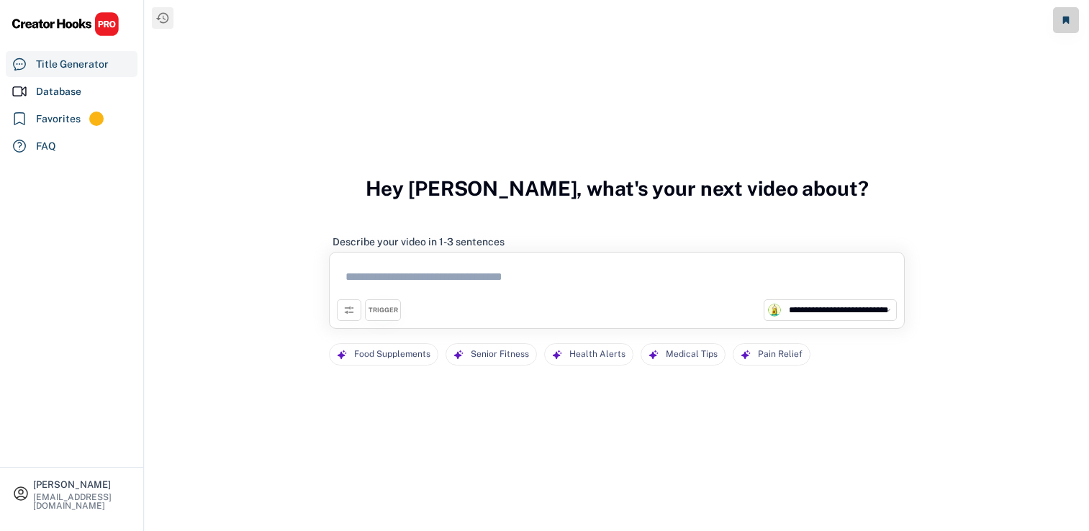
select select "**********"
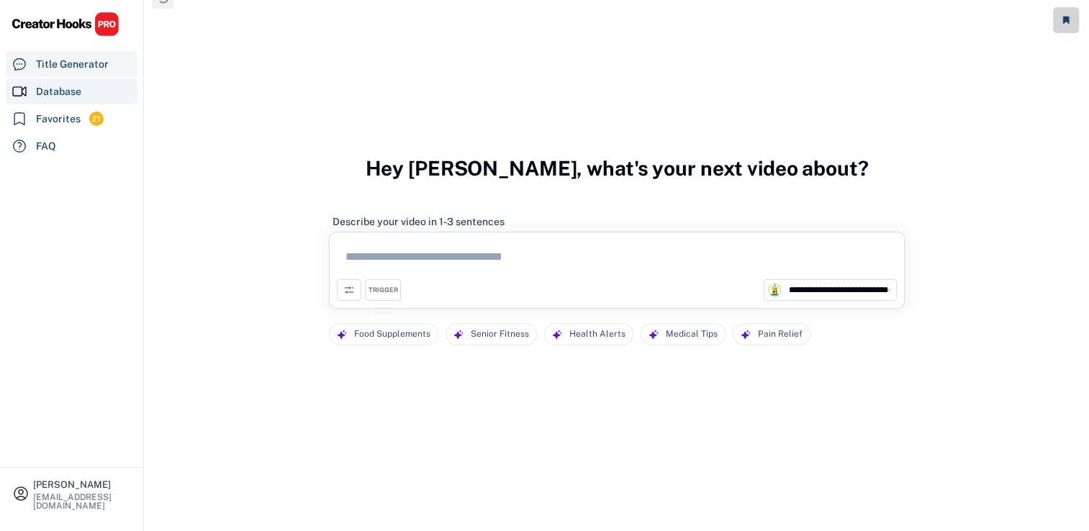
click at [90, 99] on div "Database" at bounding box center [72, 91] width 132 height 26
select select "********"
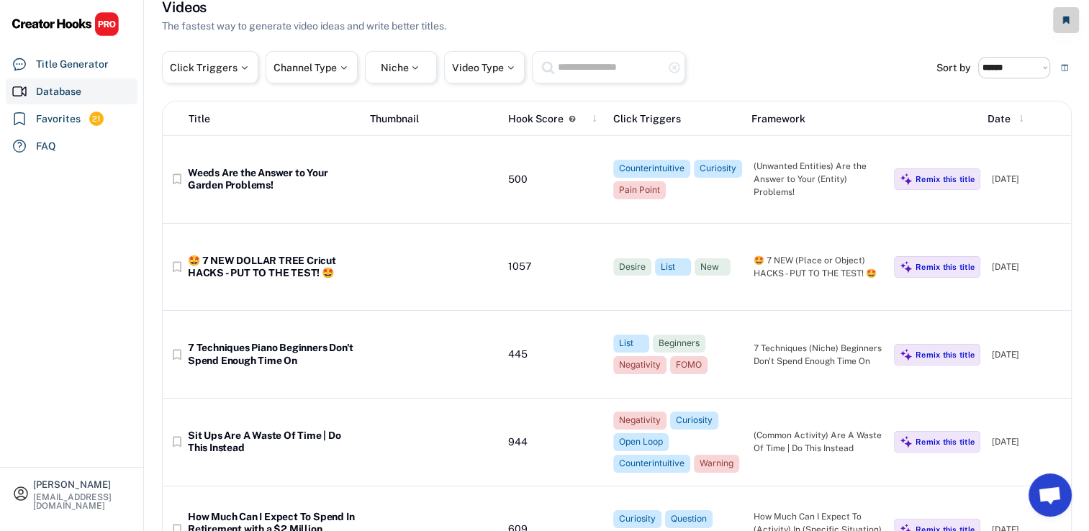
click at [631, 75] on input "text" at bounding box center [610, 67] width 108 height 18
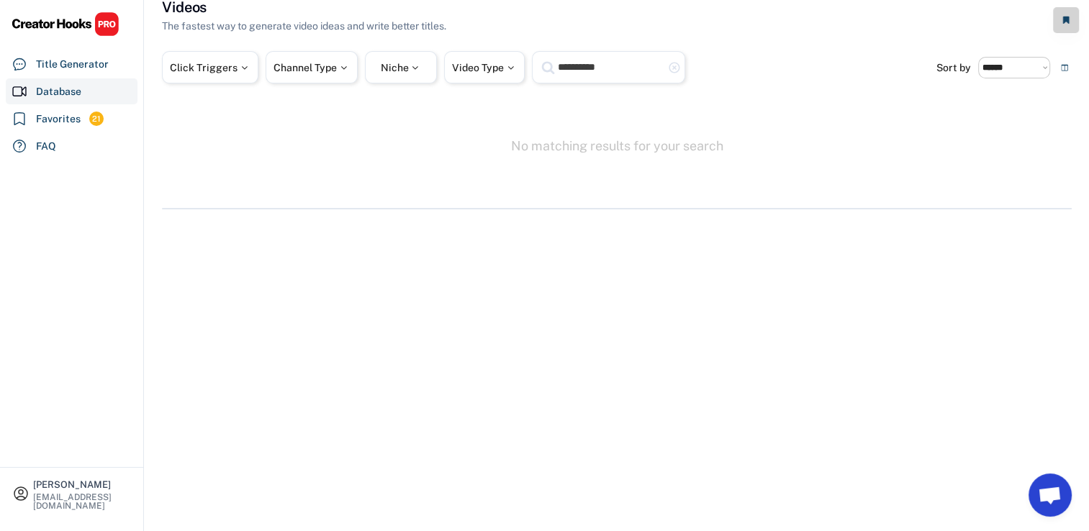
click at [636, 71] on input "**********" at bounding box center [610, 67] width 108 height 18
drag, startPoint x: 624, startPoint y: 99, endPoint x: 624, endPoint y: 82, distance: 17.3
click at [624, 90] on div "**********" at bounding box center [617, 103] width 910 height 212
click at [619, 75] on input "**********" at bounding box center [610, 67] width 108 height 18
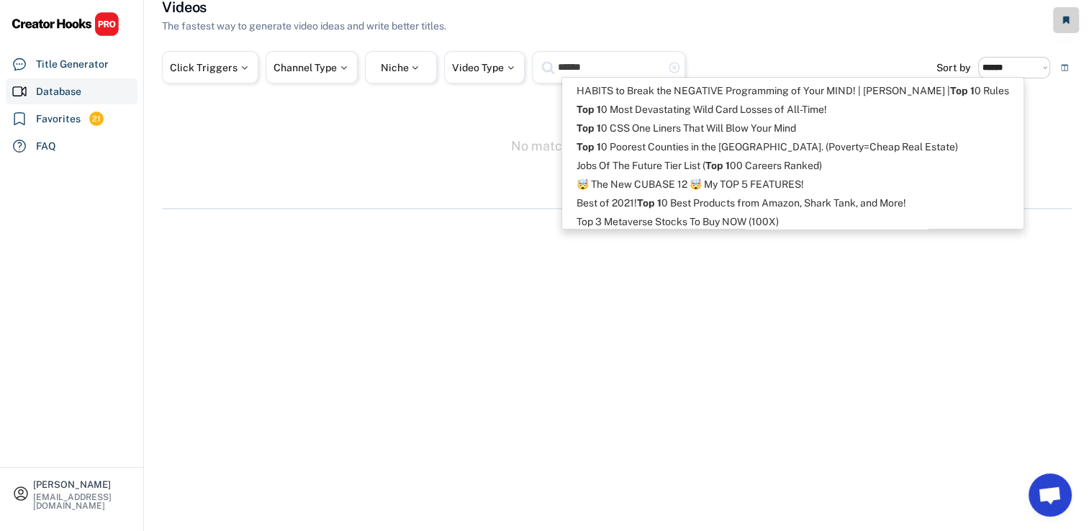
type input "******"
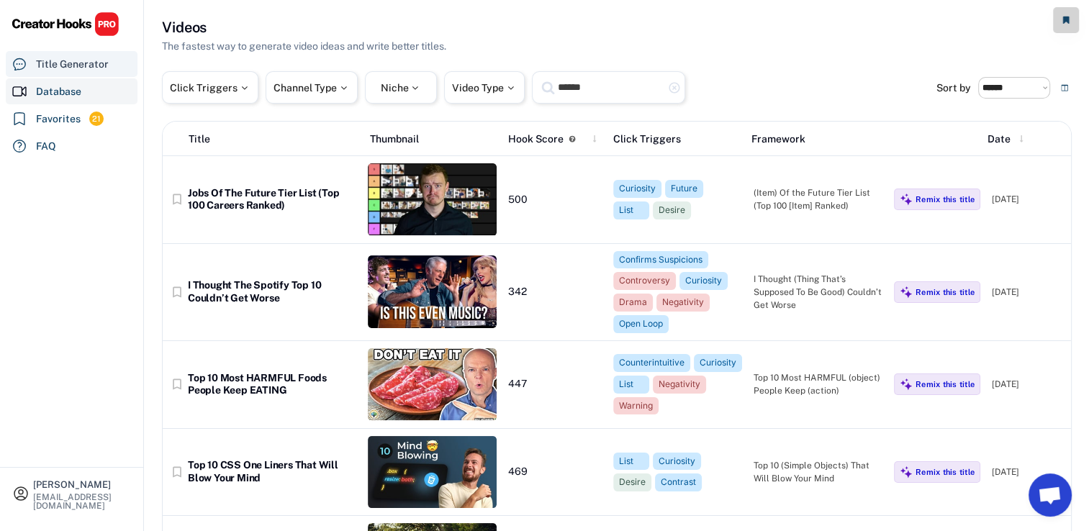
click at [90, 73] on div "Title Generator" at bounding box center [72, 64] width 132 height 26
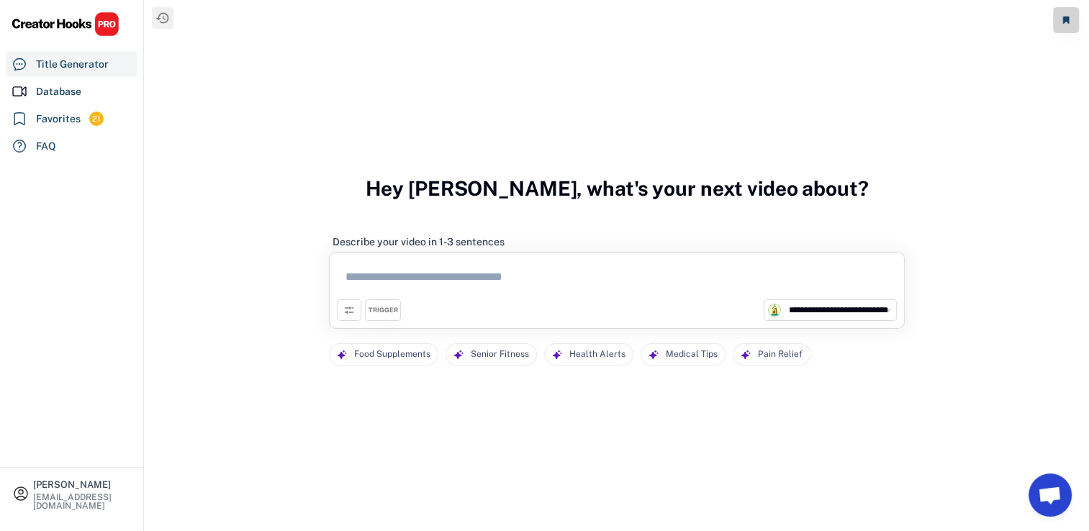
click at [384, 271] on textarea at bounding box center [617, 280] width 560 height 40
paste textarea "**********"
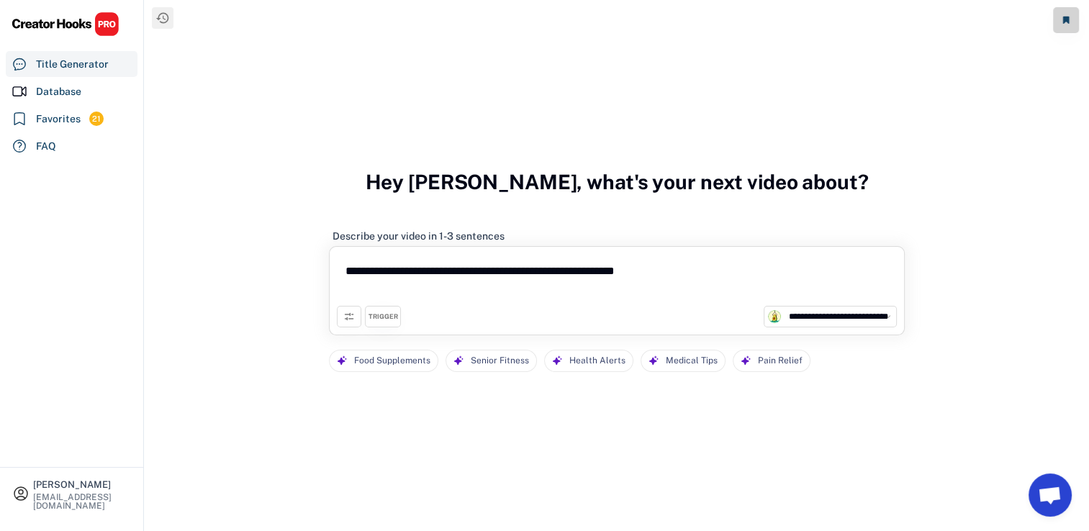
type textarea "**********"
click at [376, 316] on div "**********" at bounding box center [617, 290] width 576 height 89
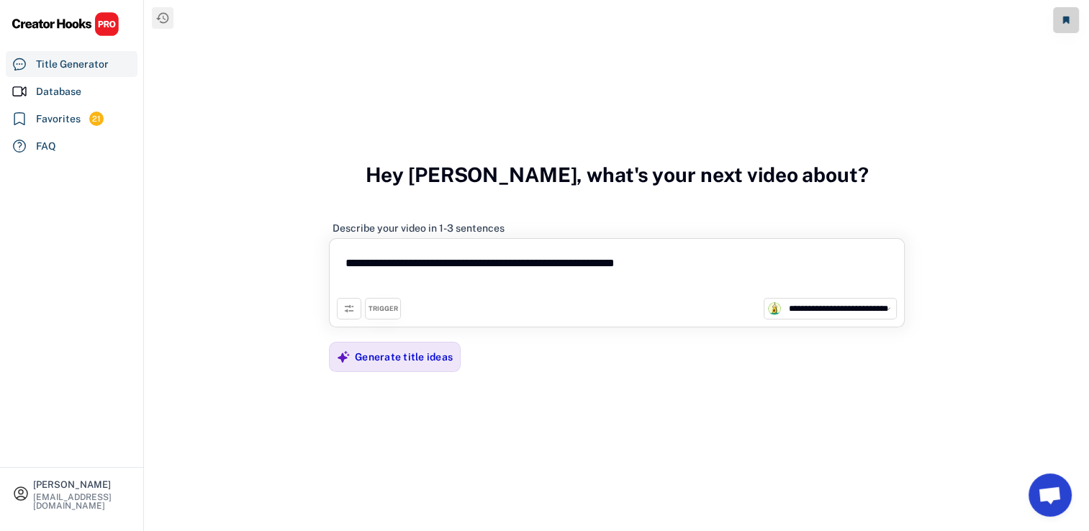
click at [376, 316] on div "TRIGGER" at bounding box center [383, 309] width 36 height 22
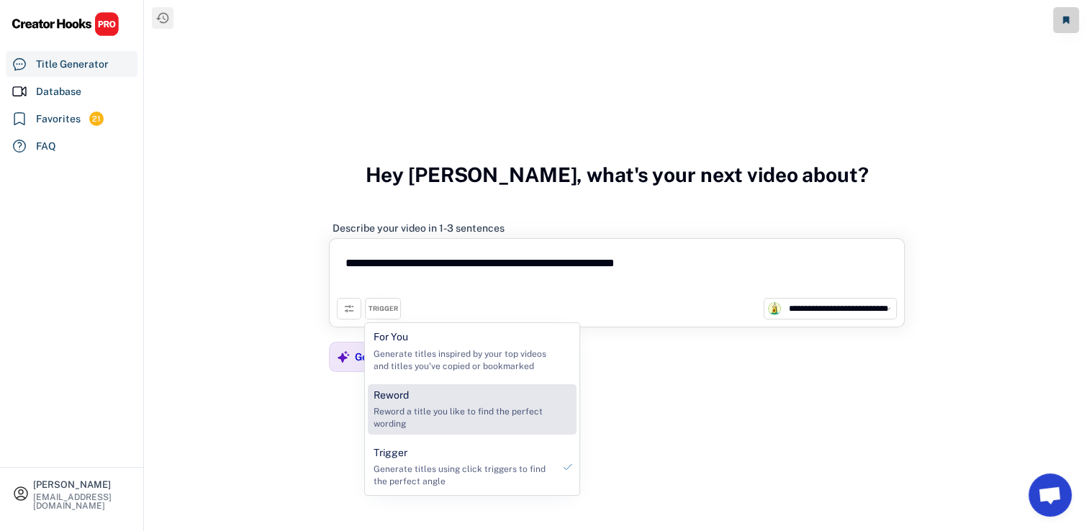
click at [442, 410] on div "Reword a title you like to find the perfect wording" at bounding box center [462, 418] width 179 height 24
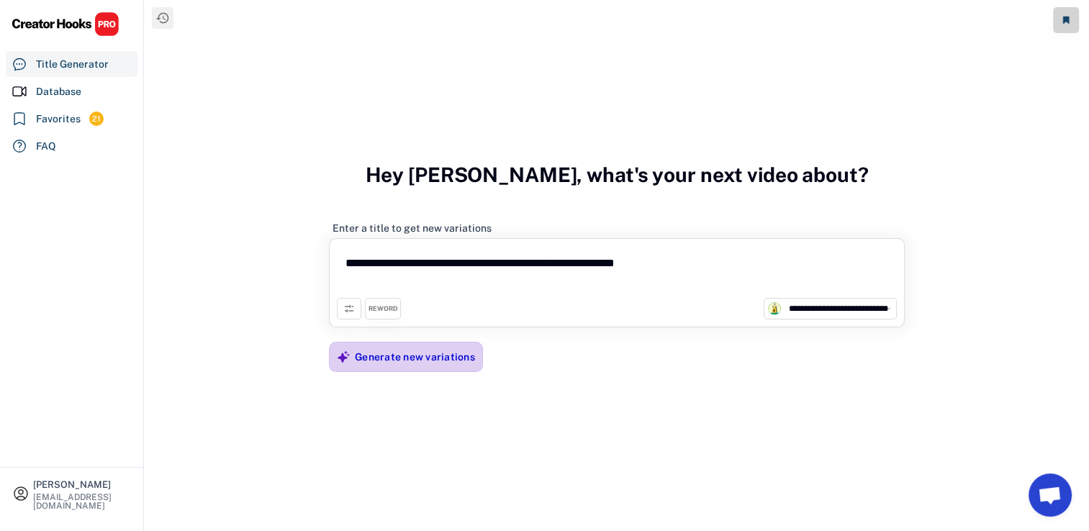
click at [394, 359] on div "Generate new variations" at bounding box center [415, 356] width 120 height 13
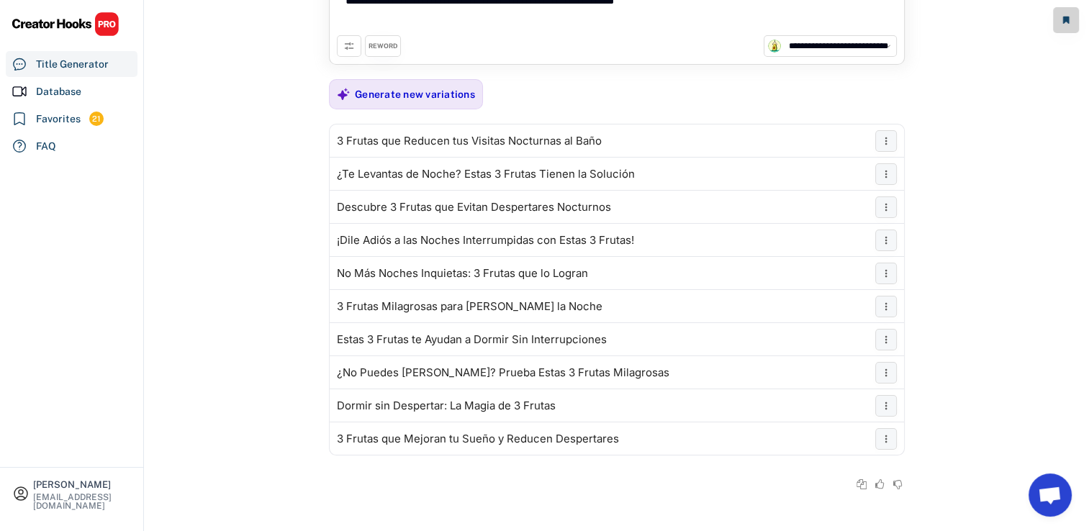
scroll to position [72, 0]
click at [463, 95] on div "Generate new variations" at bounding box center [415, 93] width 120 height 13
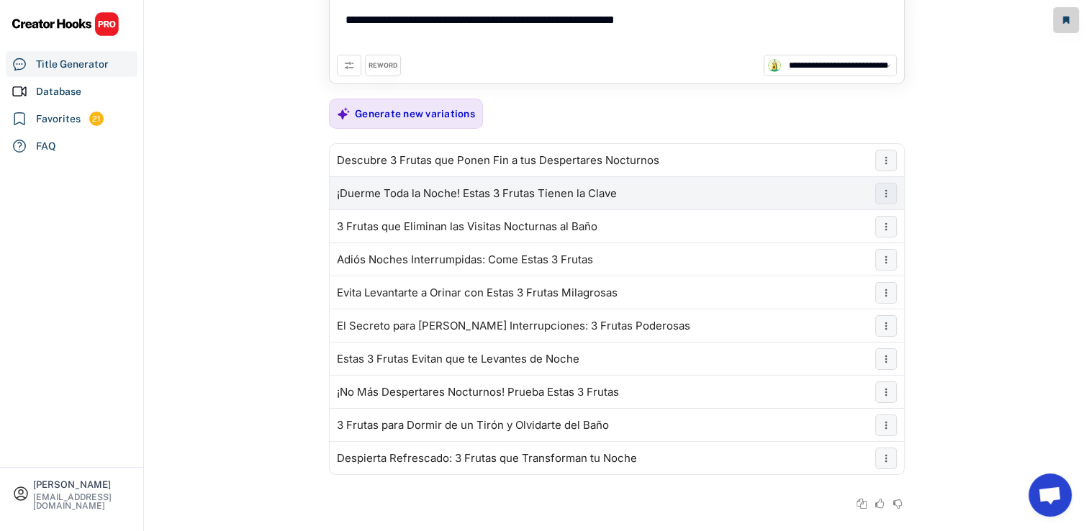
scroll to position [0, 0]
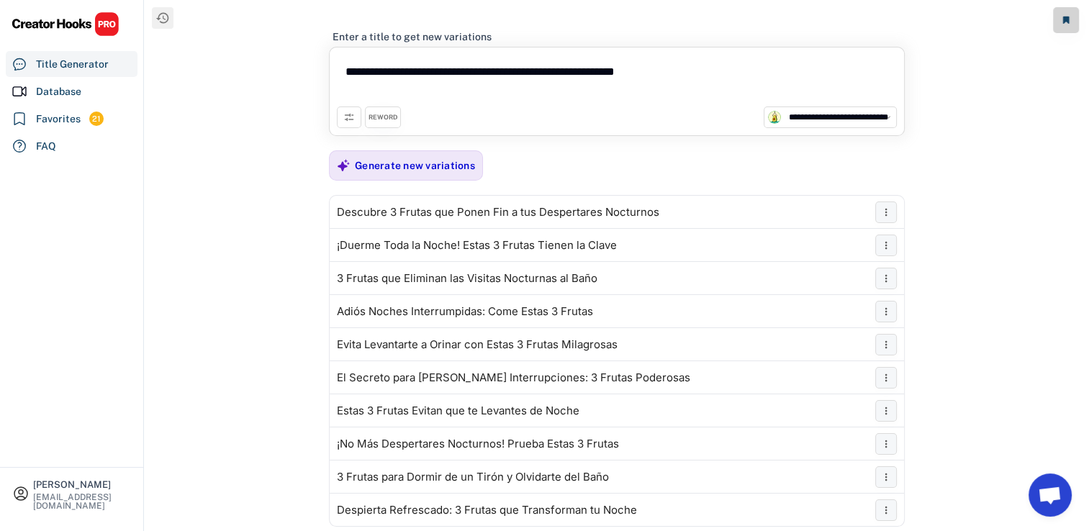
click at [352, 113] on icon at bounding box center [349, 118] width 12 height 12
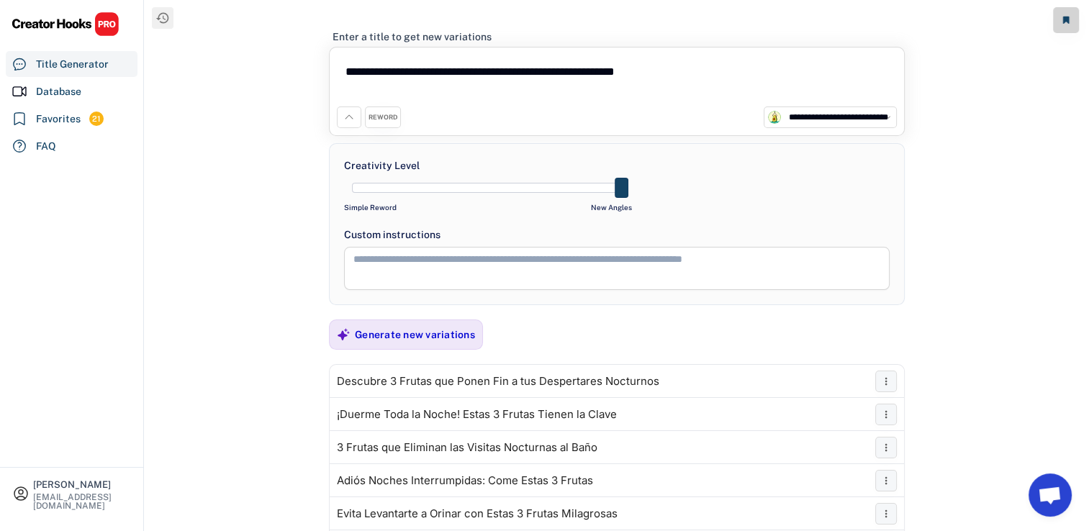
drag, startPoint x: 500, startPoint y: 191, endPoint x: 639, endPoint y: 188, distance: 138.9
click at [674, 176] on div "Creativity Level Simple Reword New Angles Custom instructions" at bounding box center [617, 224] width 576 height 162
click at [425, 324] on div "Generate new variations" at bounding box center [415, 334] width 120 height 29
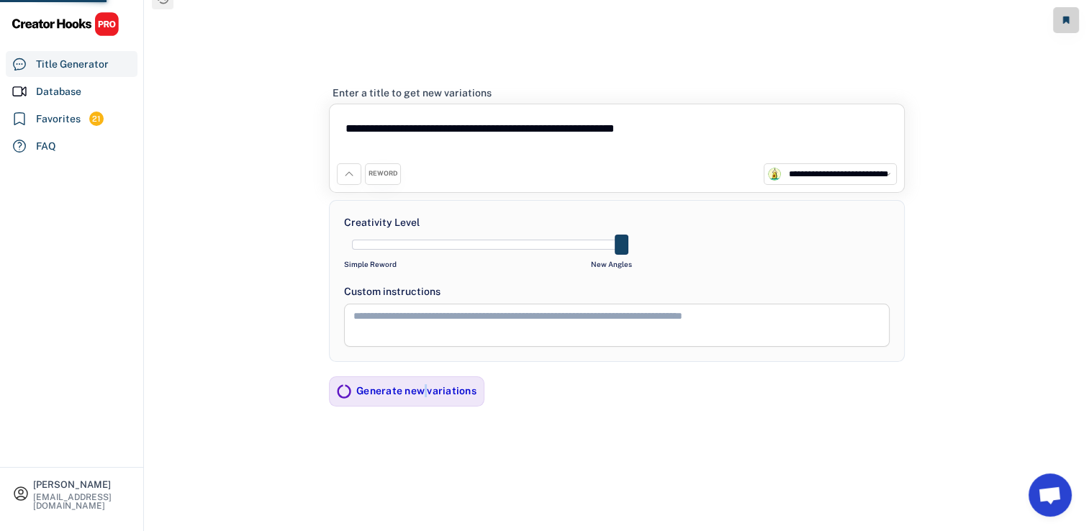
scroll to position [20, 0]
click at [988, 229] on div "**********" at bounding box center [617, 256] width 944 height 552
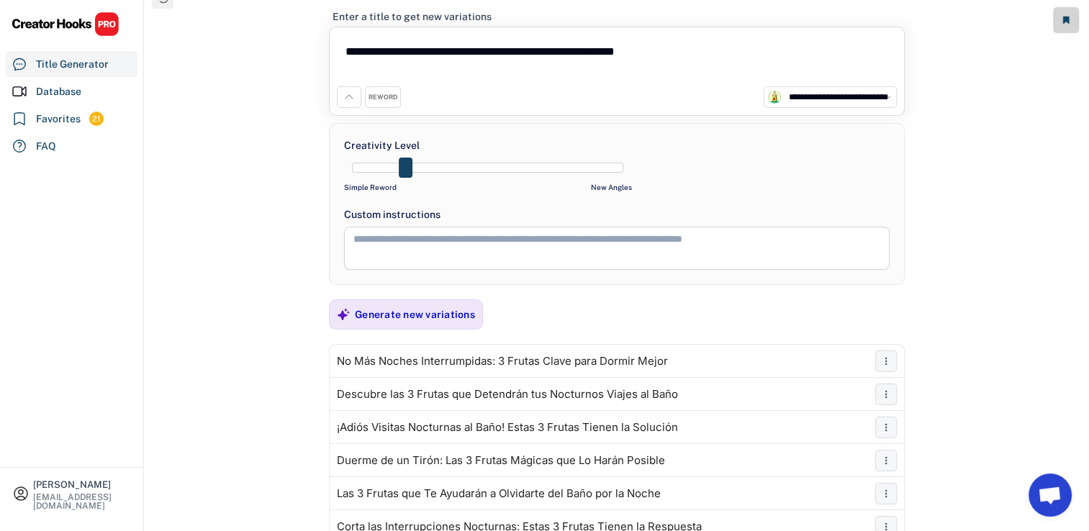
drag, startPoint x: 628, startPoint y: 165, endPoint x: 406, endPoint y: 165, distance: 221.6
click at [406, 165] on span at bounding box center [406, 168] width 14 height 20
click at [423, 314] on div "Generate new variations" at bounding box center [415, 314] width 120 height 13
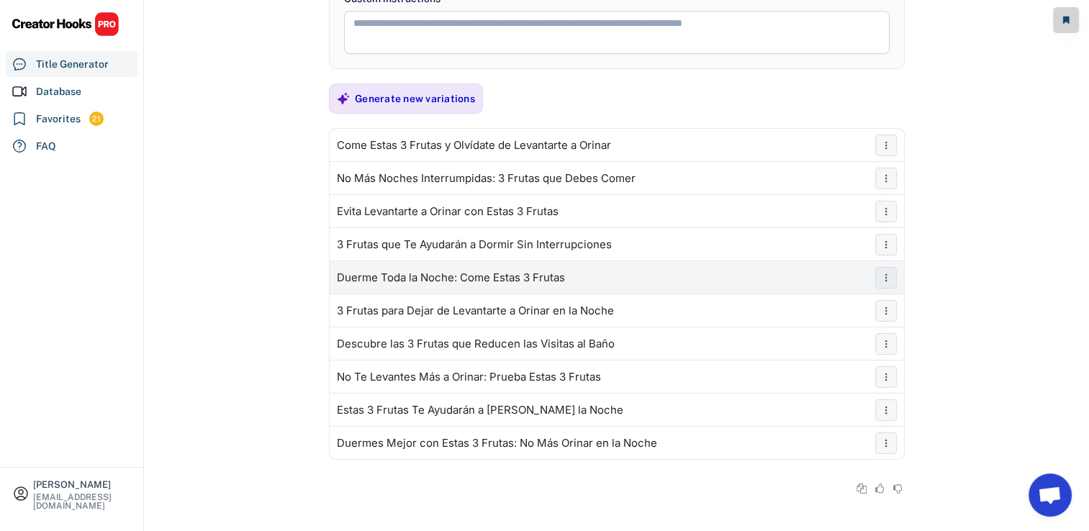
scroll to position [0, 0]
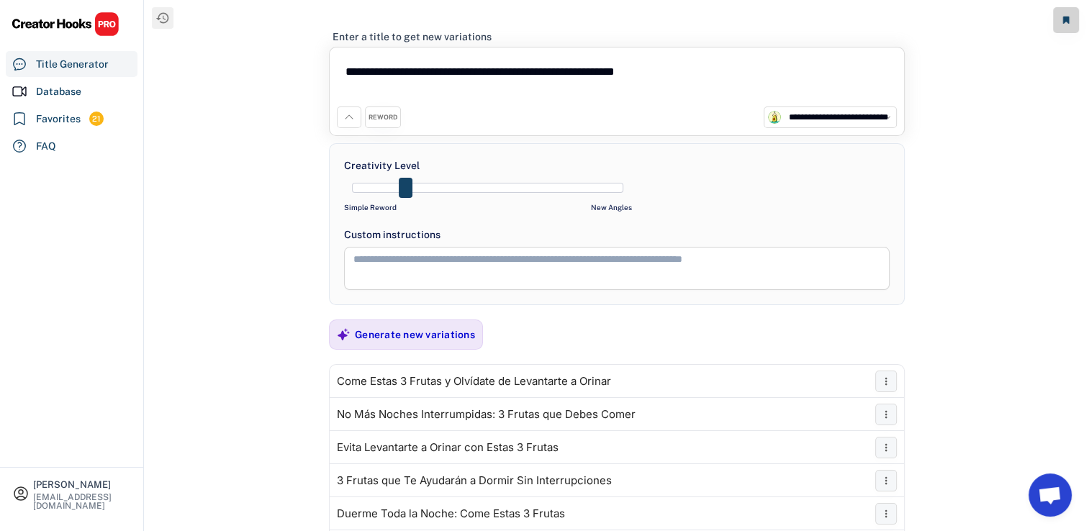
click at [378, 113] on div "REWORD" at bounding box center [382, 117] width 29 height 9
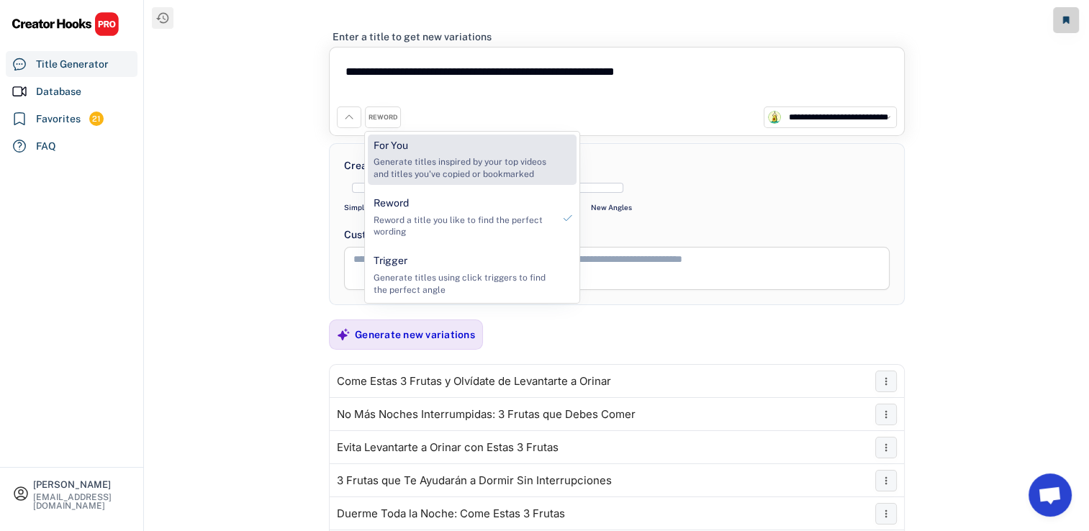
click at [423, 163] on div "Generate titles inspired by your top videos and titles you've copied or bookmar…" at bounding box center [462, 168] width 179 height 24
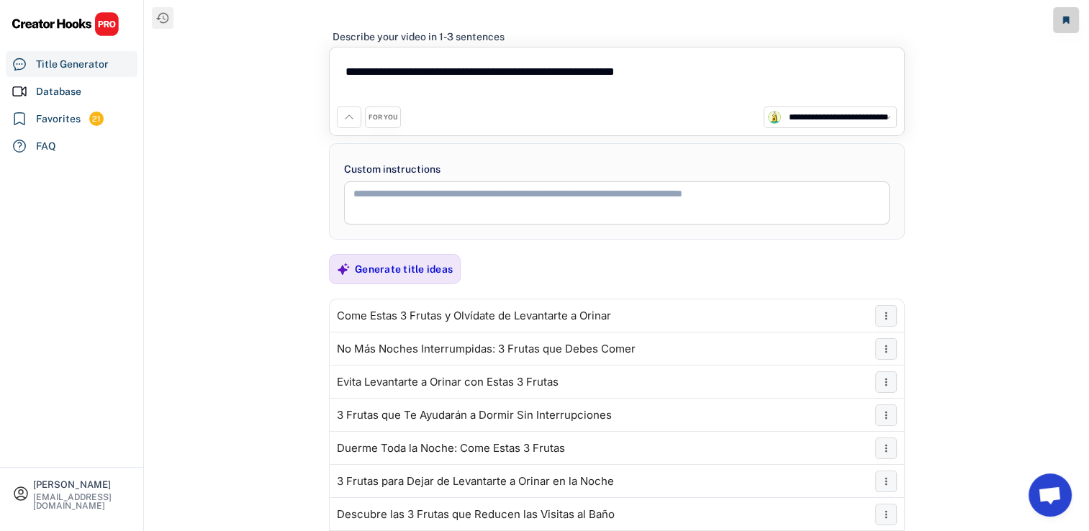
click at [350, 128] on div "**********" at bounding box center [617, 91] width 576 height 89
click at [403, 261] on div "Generate title ideas" at bounding box center [404, 269] width 98 height 29
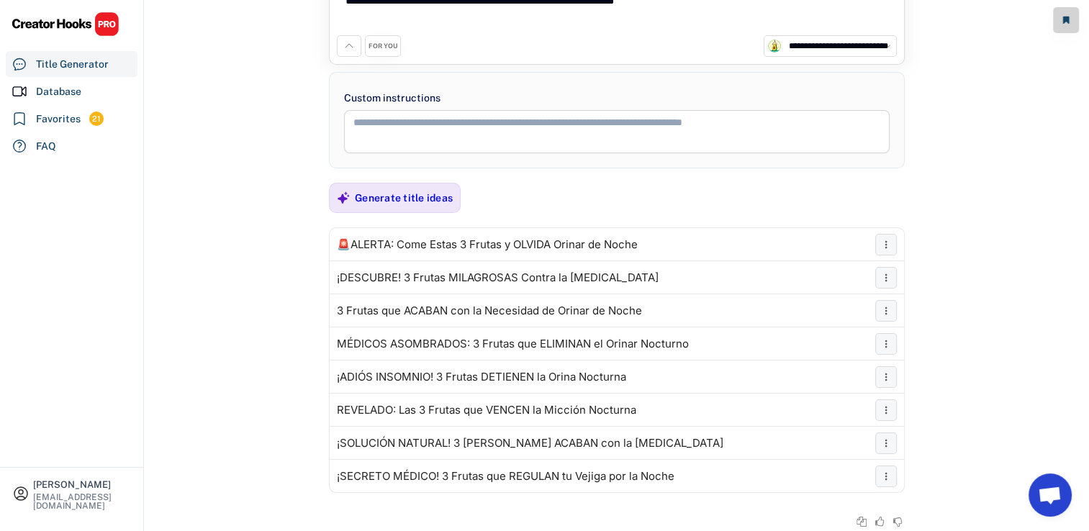
scroll to position [72, 0]
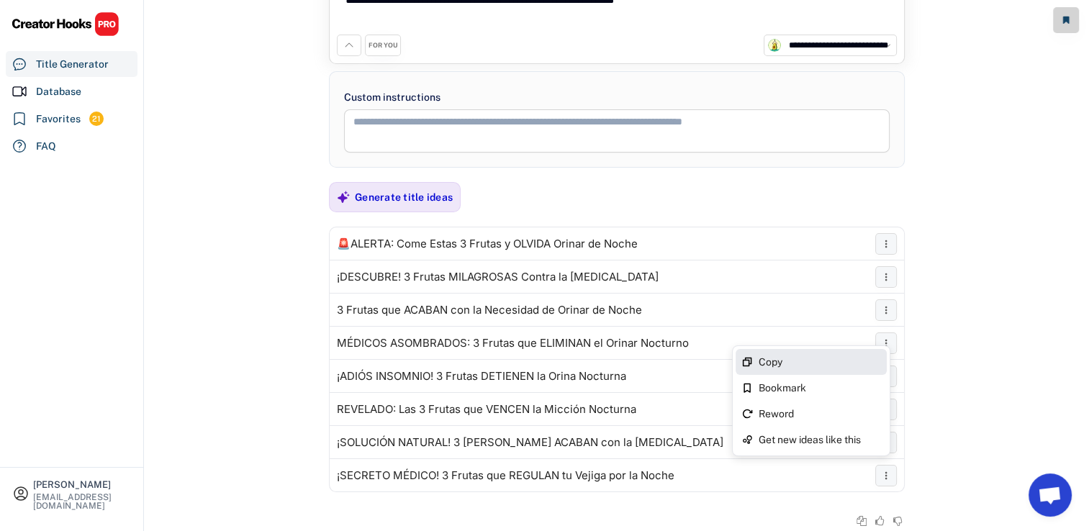
click at [825, 361] on div "Copy" at bounding box center [819, 362] width 122 height 10
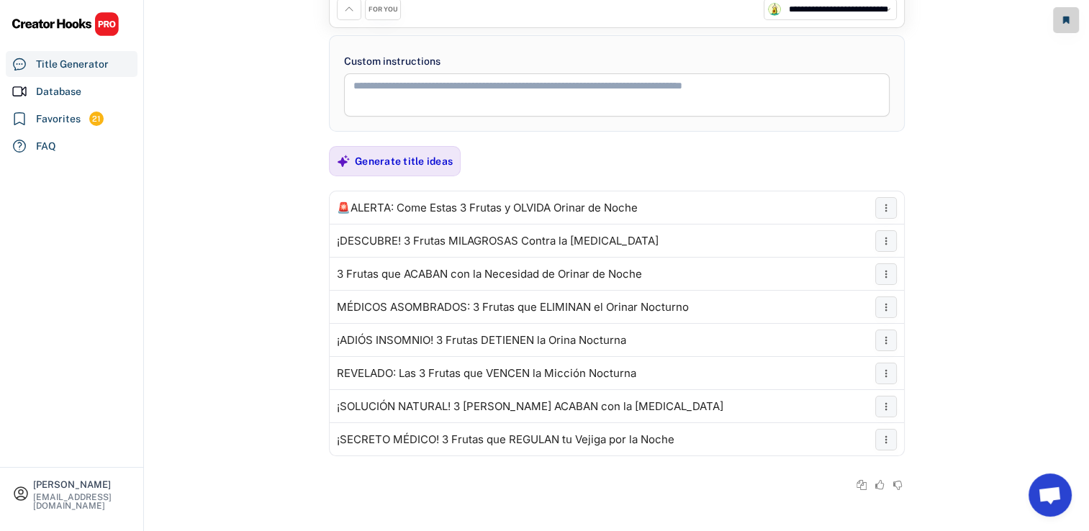
scroll to position [111, 0]
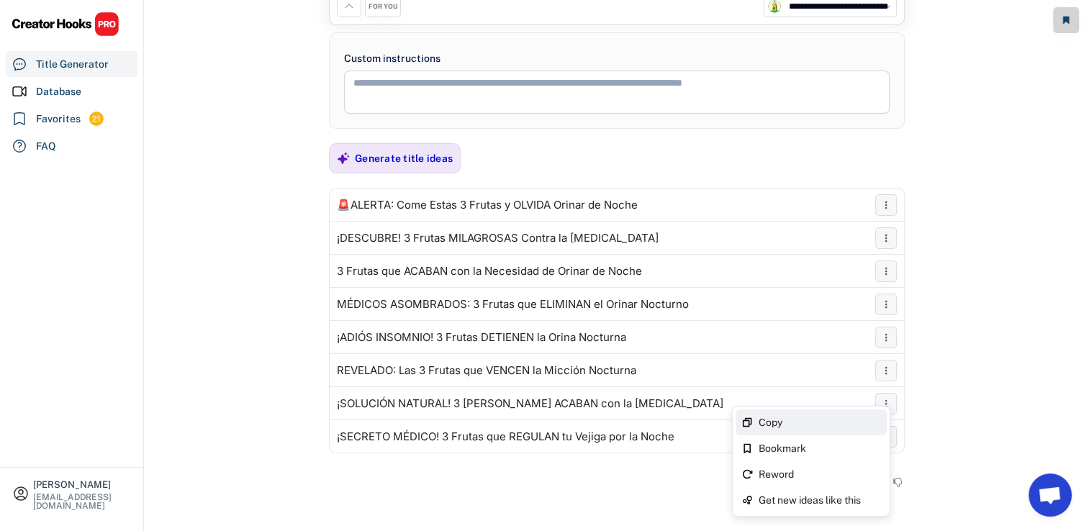
click at [845, 414] on div "Copy" at bounding box center [810, 422] width 151 height 26
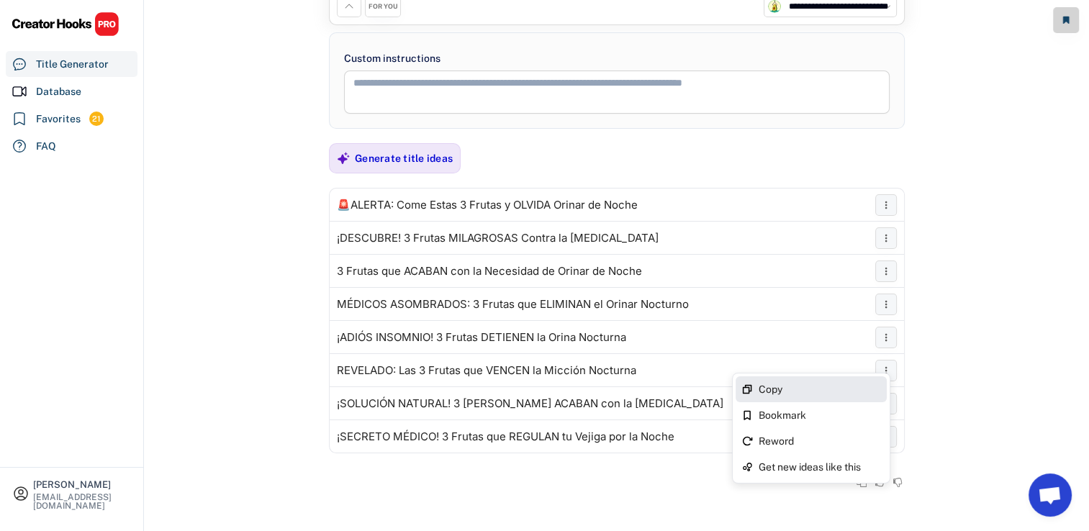
click at [828, 384] on div "Copy" at bounding box center [819, 389] width 122 height 10
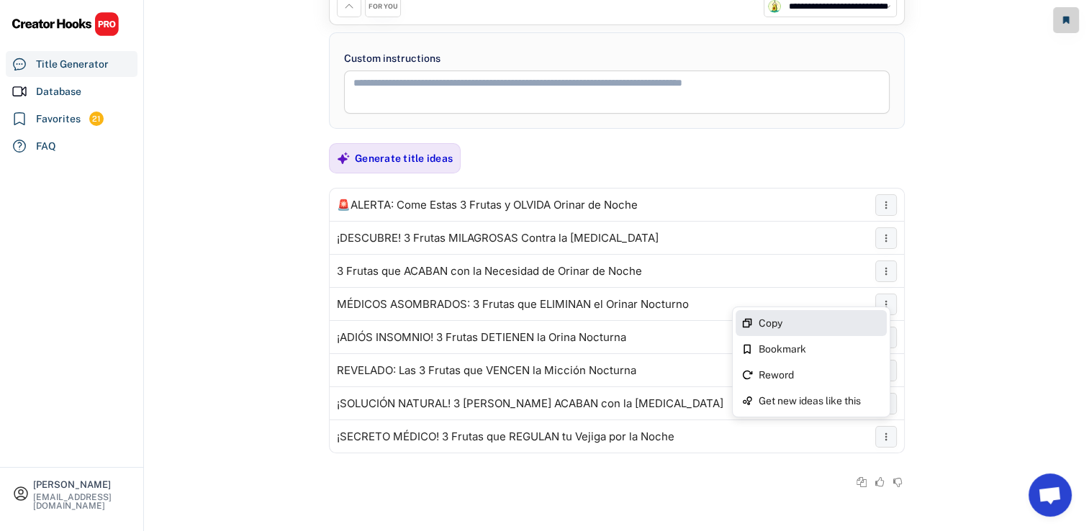
click at [830, 322] on div "Copy" at bounding box center [819, 323] width 122 height 10
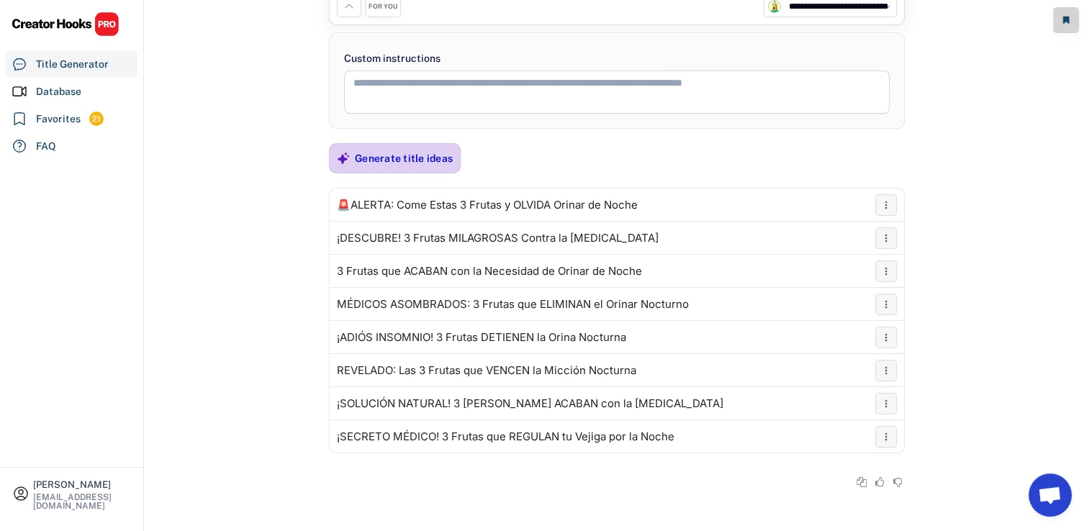
click at [417, 148] on div "Generate title ideas" at bounding box center [404, 158] width 98 height 29
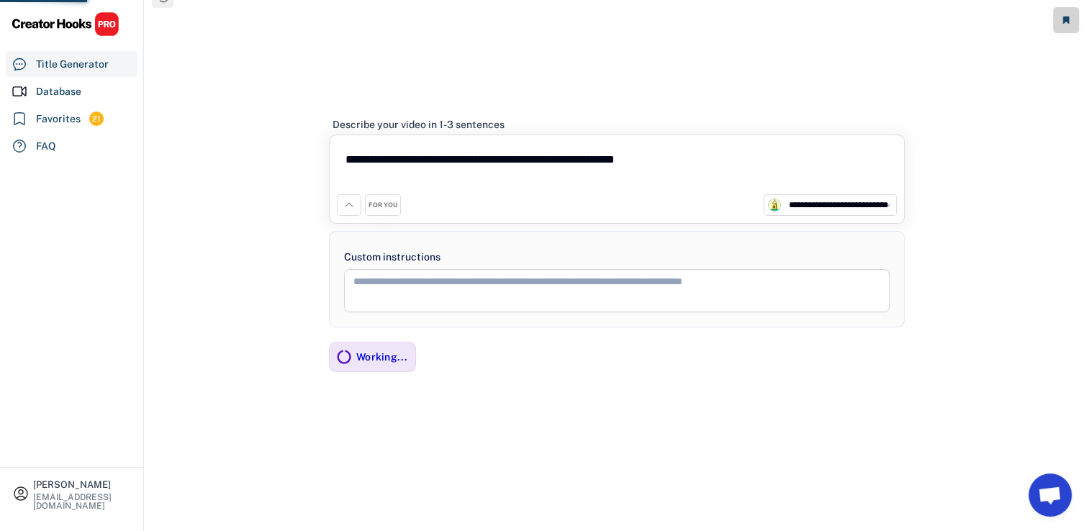
scroll to position [20, 0]
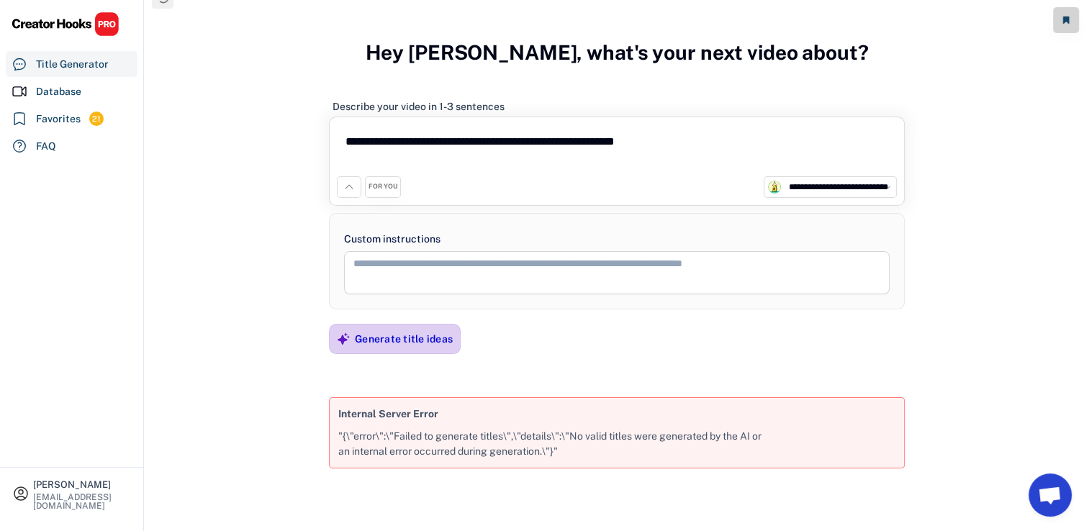
click at [438, 336] on div "Generate title ideas" at bounding box center [404, 338] width 98 height 13
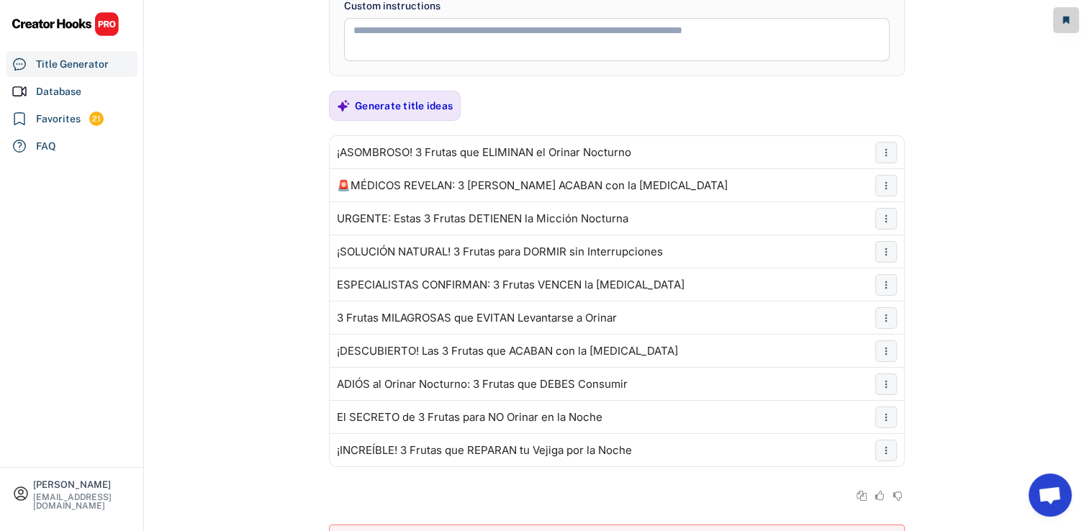
scroll to position [164, 0]
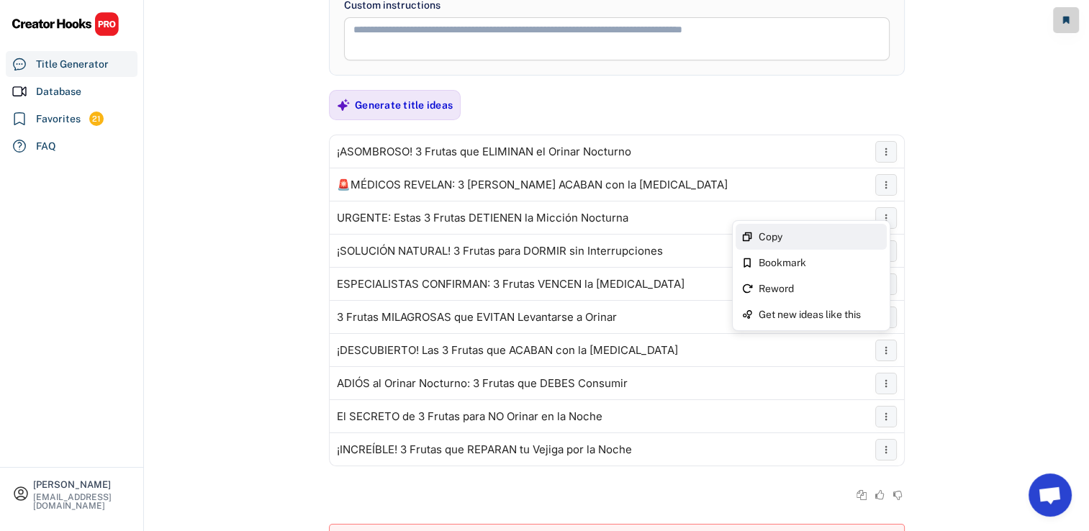
click at [833, 237] on div "Copy" at bounding box center [819, 237] width 122 height 10
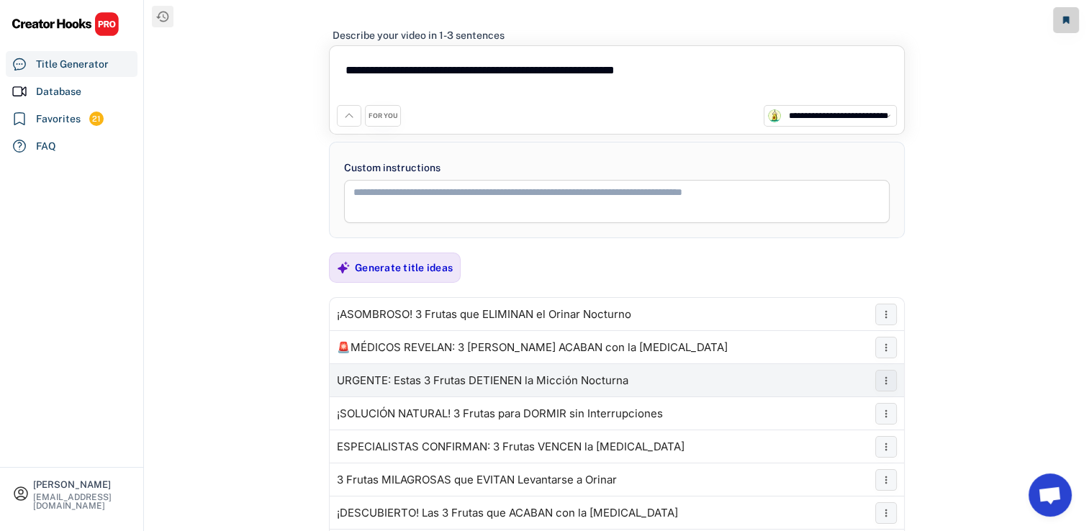
scroll to position [0, 0]
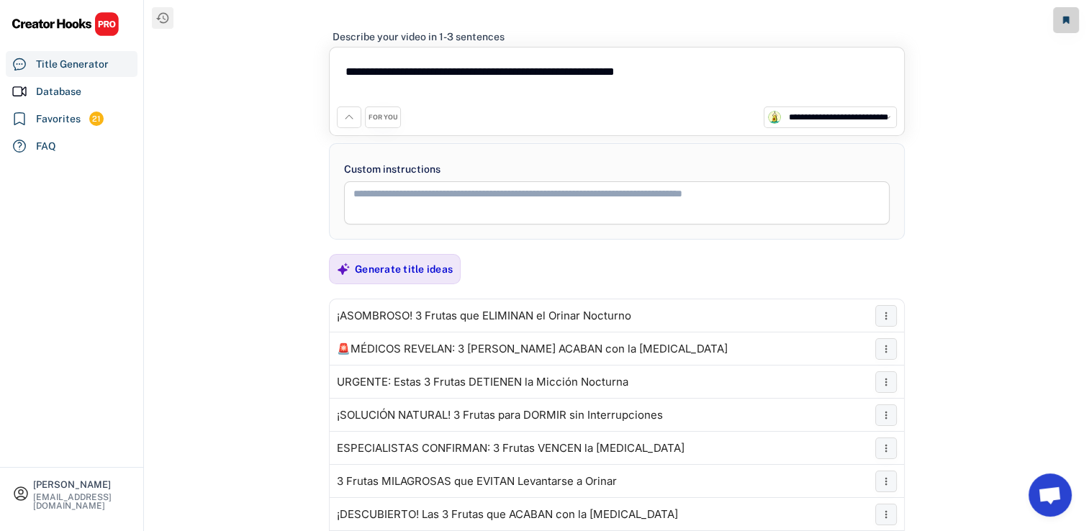
drag, startPoint x: 722, startPoint y: 70, endPoint x: 239, endPoint y: 70, distance: 482.9
click at [239, 70] on div "**********" at bounding box center [617, 276] width 944 height 552
paste textarea "**********"
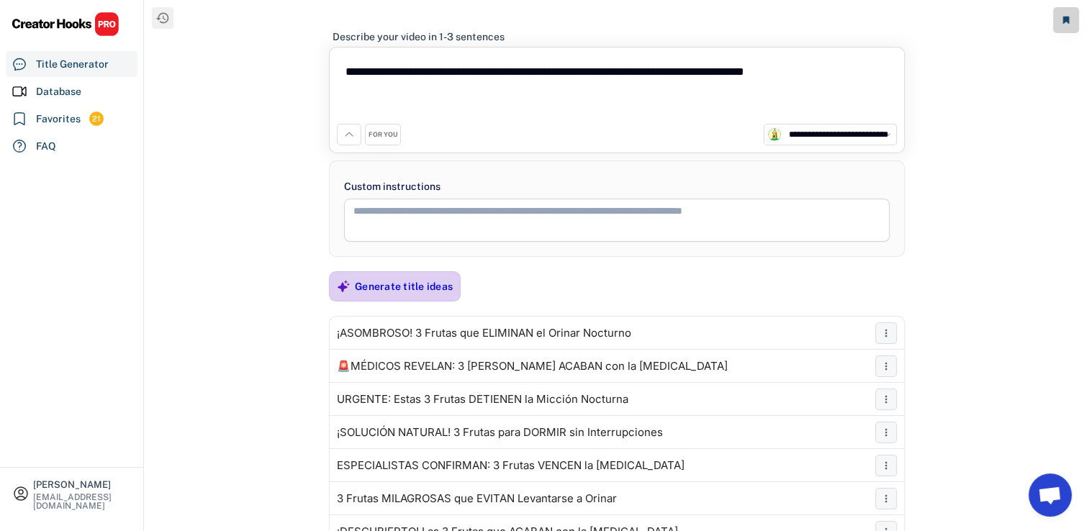
type textarea "**********"
click at [380, 278] on div "Generate title ideas" at bounding box center [404, 286] width 98 height 29
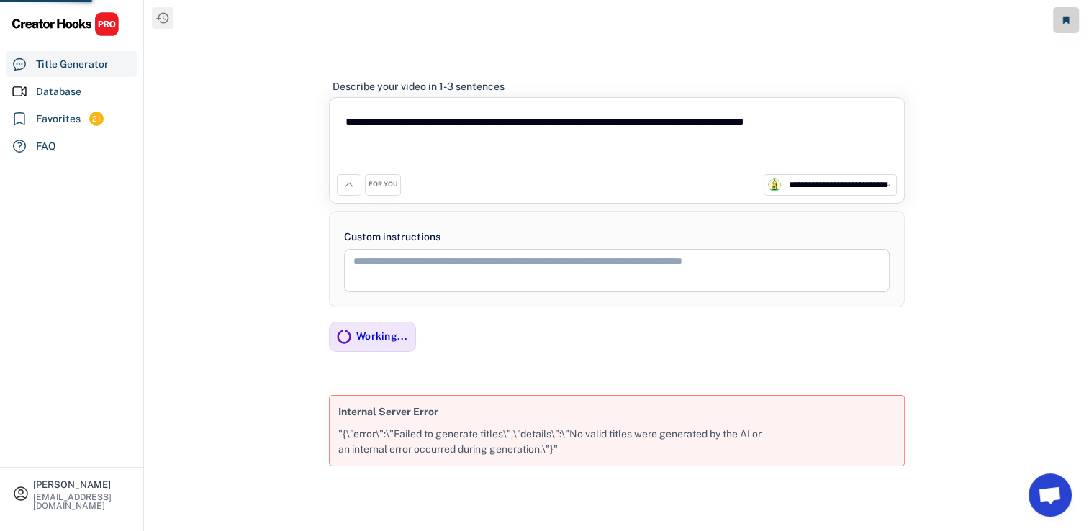
click at [379, 188] on div "FOR YOU" at bounding box center [383, 184] width 30 height 9
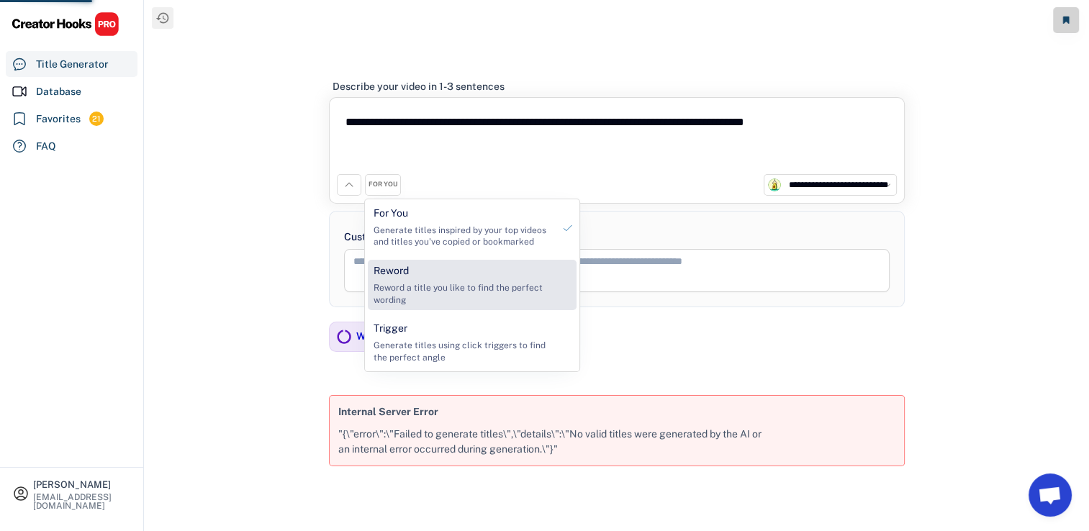
click at [409, 266] on div "Reword Reword a title you like to find the perfect wording" at bounding box center [463, 285] width 191 height 50
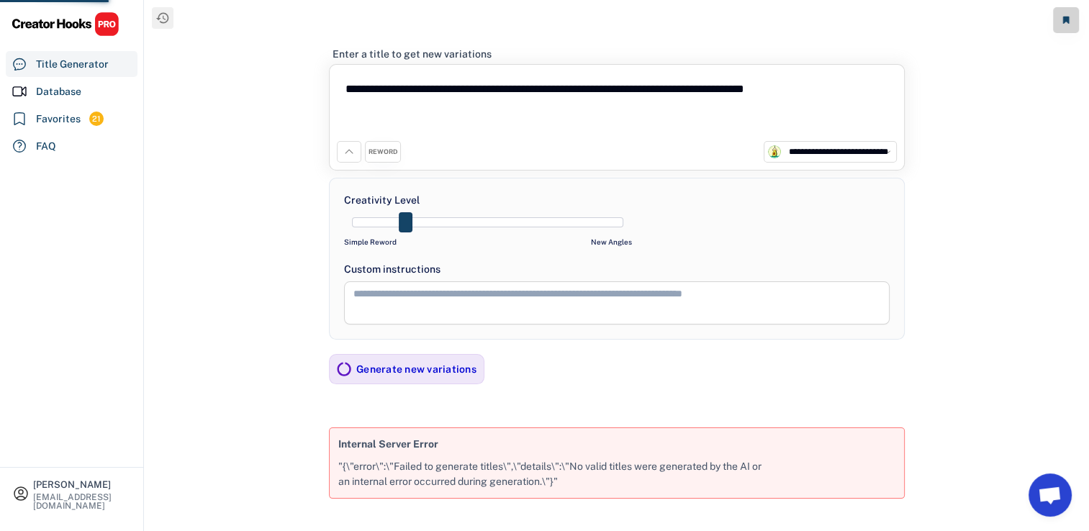
drag, startPoint x: 384, startPoint y: 228, endPoint x: 404, endPoint y: 221, distance: 21.4
click at [384, 221] on div at bounding box center [488, 223] width 288 height 22
drag, startPoint x: 407, startPoint y: 221, endPoint x: 259, endPoint y: 221, distance: 147.5
click at [259, 221] on div "**********" at bounding box center [617, 276] width 944 height 552
click at [414, 376] on div "Generate new variations" at bounding box center [416, 369] width 120 height 29
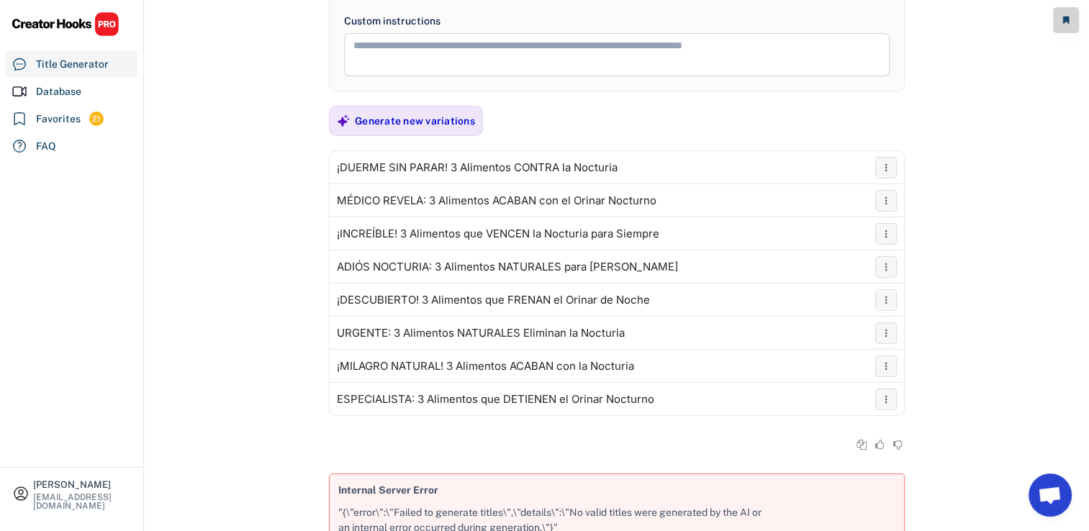
scroll to position [236, 0]
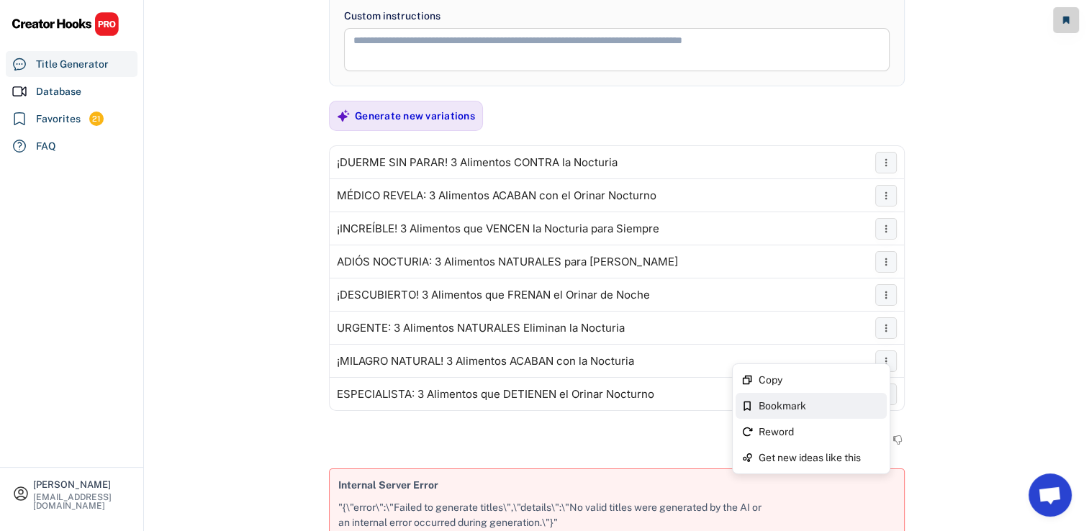
click at [825, 404] on div "Bookmark" at bounding box center [819, 406] width 122 height 10
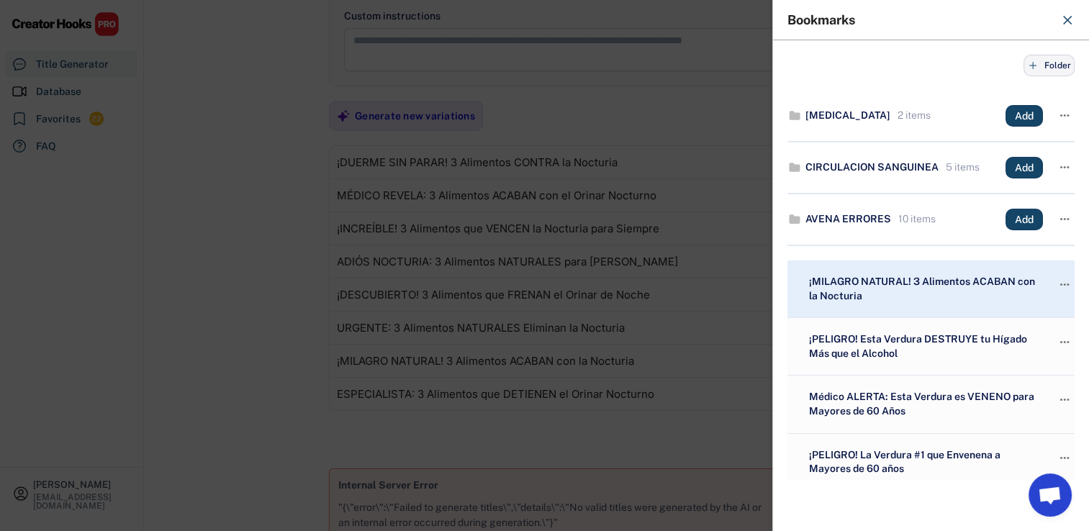
click at [1027, 68] on icon at bounding box center [1033, 66] width 12 height 12
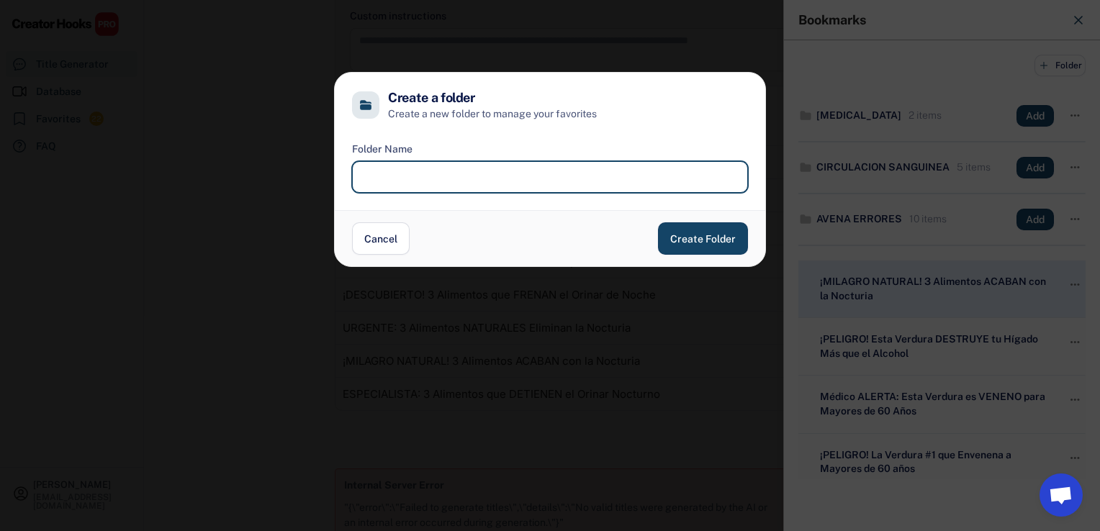
click at [468, 168] on input "input" at bounding box center [550, 177] width 396 height 32
click at [468, 177] on input "input" at bounding box center [550, 177] width 396 height 32
type input "*"
type input "********"
click at [694, 237] on button "Create Folder" at bounding box center [703, 238] width 90 height 32
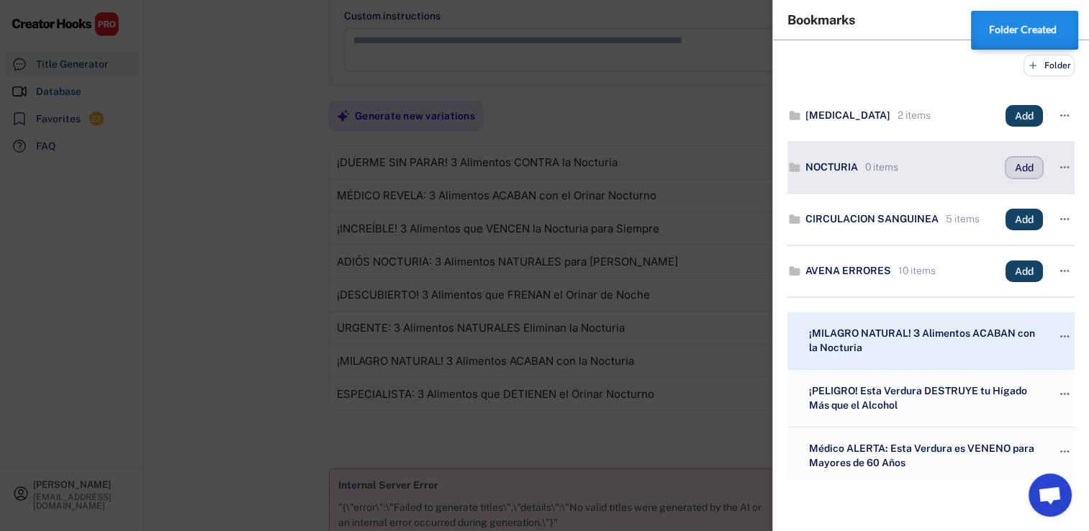
click at [1011, 170] on button "Add" at bounding box center [1023, 168] width 37 height 22
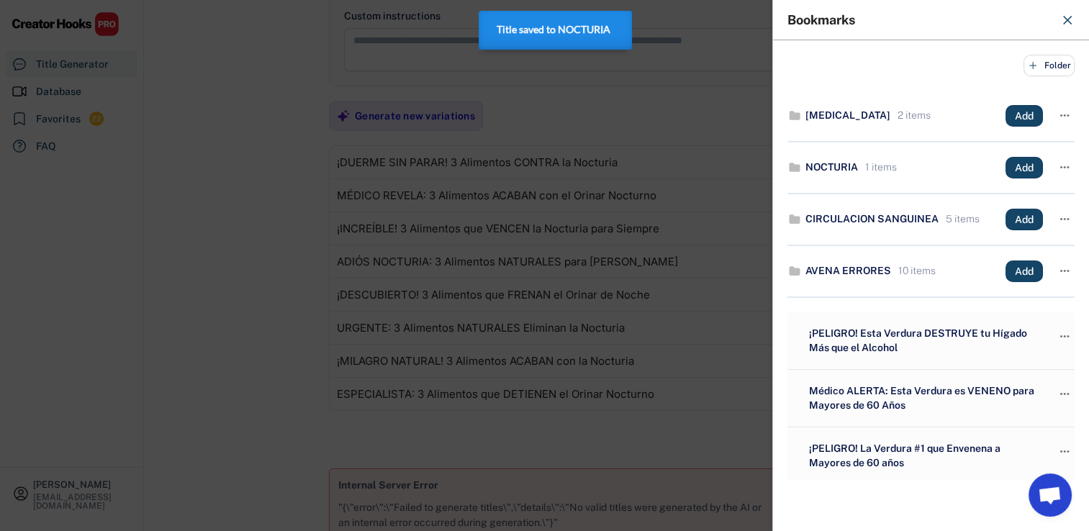
click at [294, 350] on div at bounding box center [544, 265] width 1089 height 531
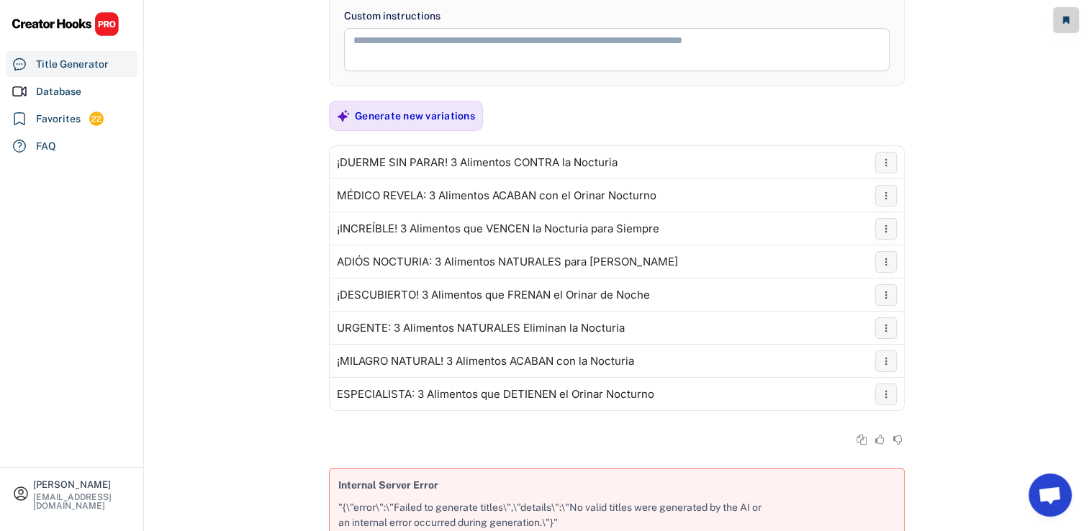
click at [294, 295] on html "**********" at bounding box center [544, 29] width 1089 height 531
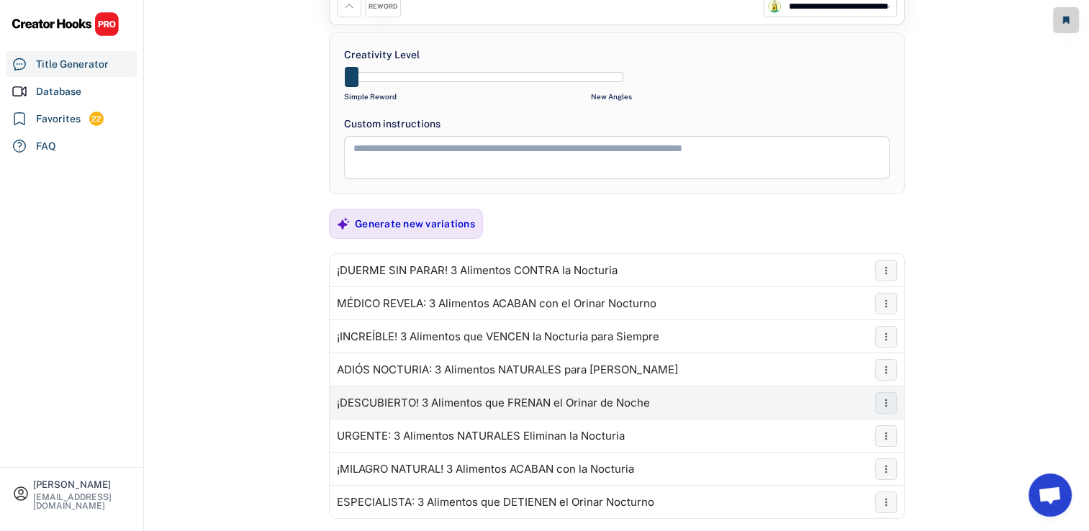
scroll to position [6, 0]
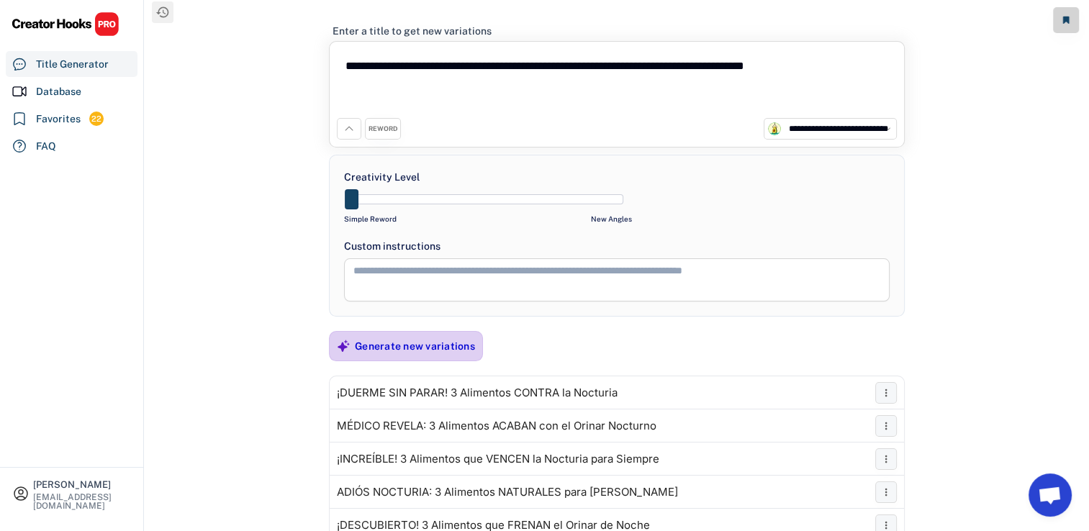
click at [409, 347] on div "Generate new variations" at bounding box center [415, 346] width 120 height 13
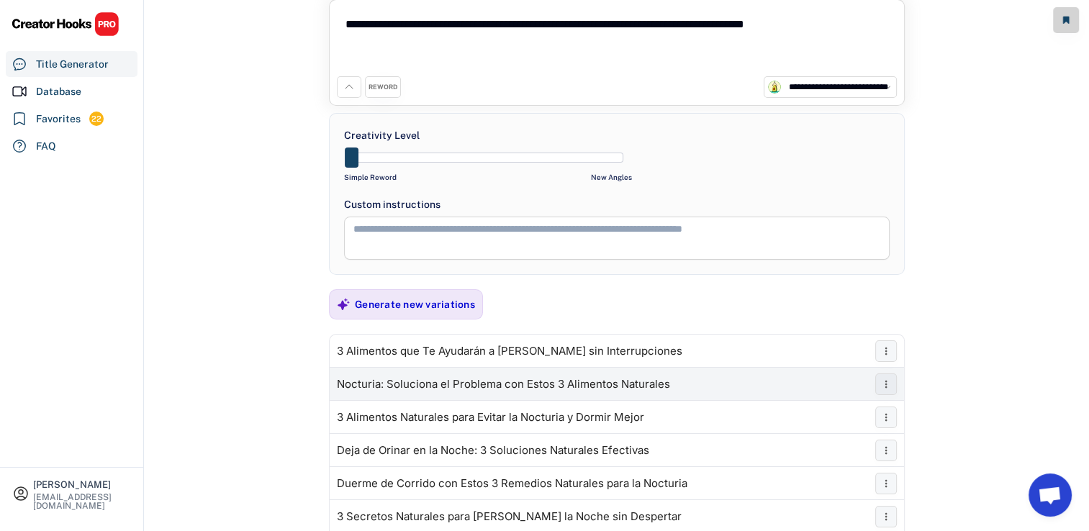
scroll to position [0, 0]
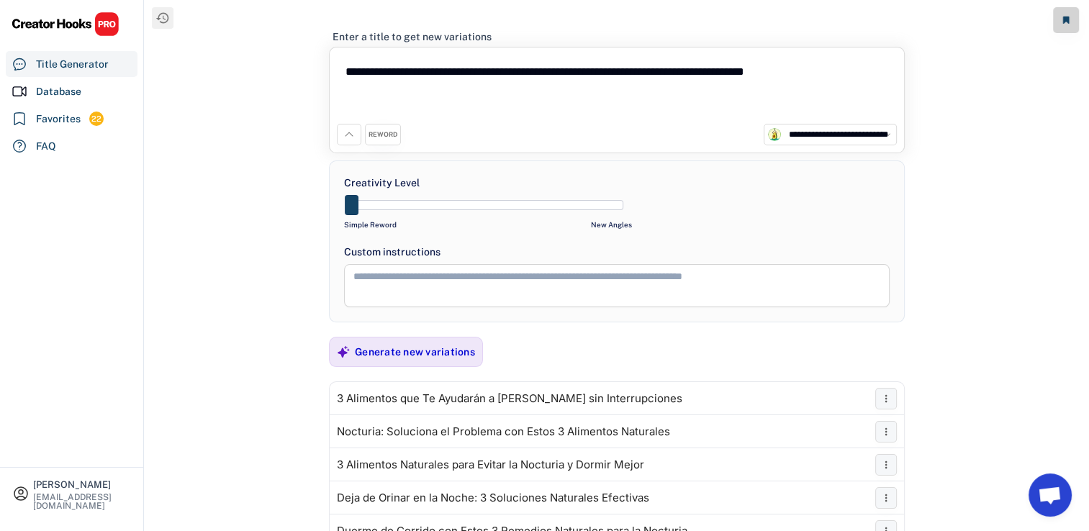
drag, startPoint x: 357, startPoint y: 201, endPoint x: 386, endPoint y: 199, distance: 29.6
click at [381, 203] on div at bounding box center [487, 205] width 271 height 10
drag, startPoint x: 354, startPoint y: 203, endPoint x: 368, endPoint y: 213, distance: 17.6
click at [368, 213] on div at bounding box center [488, 205] width 288 height 22
click at [371, 206] on div at bounding box center [487, 205] width 271 height 10
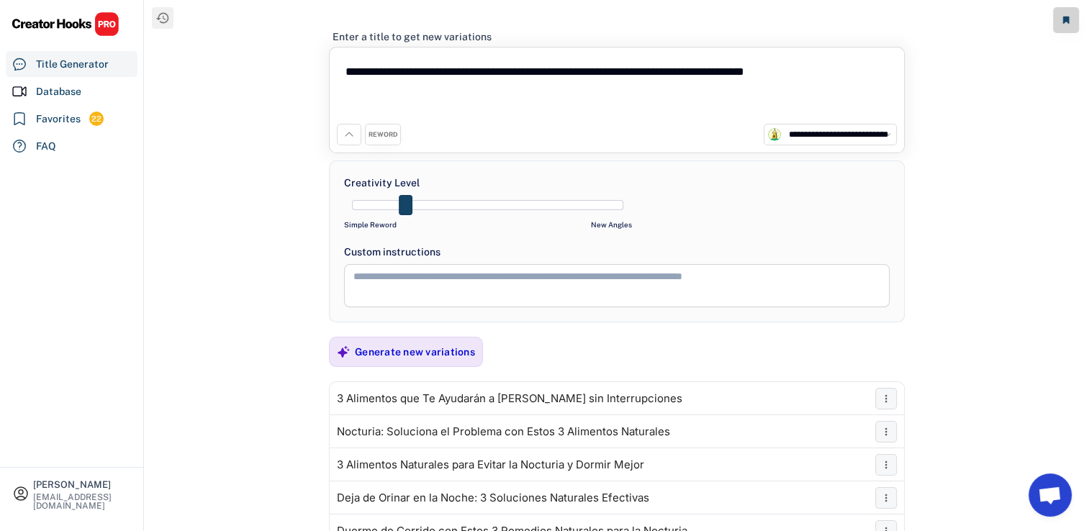
click at [391, 204] on div at bounding box center [487, 205] width 271 height 10
click at [349, 138] on icon at bounding box center [349, 135] width 12 height 12
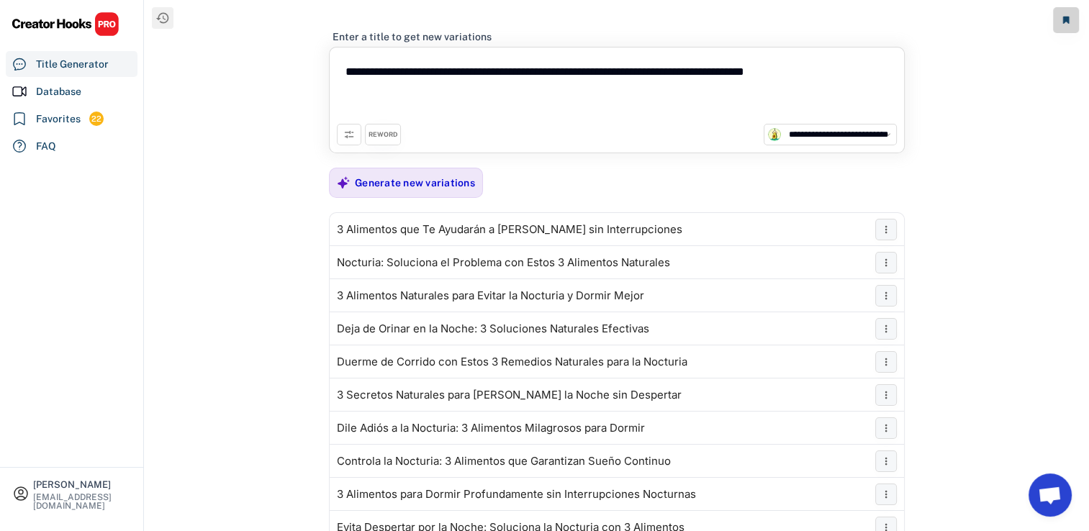
click at [354, 136] on button at bounding box center [349, 135] width 24 height 22
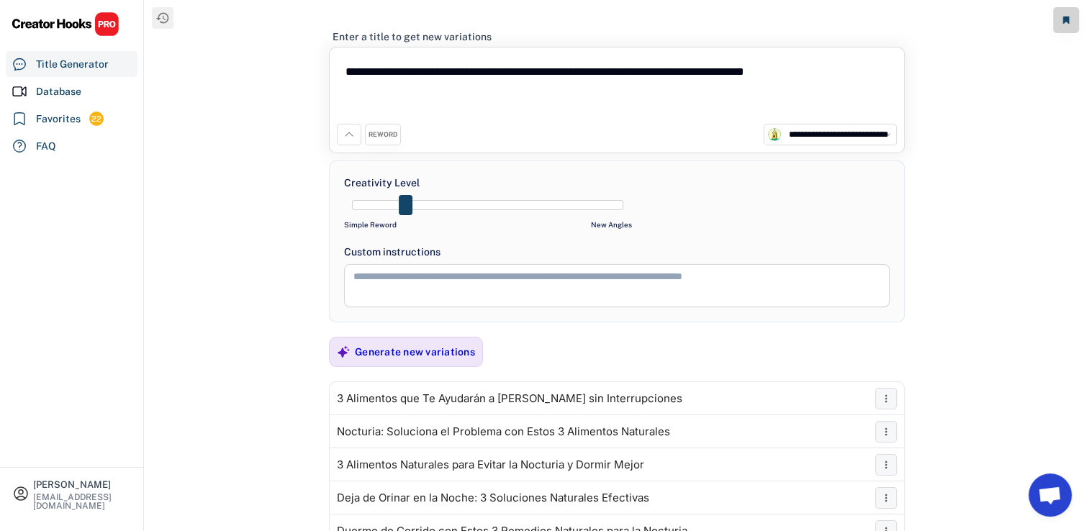
click at [387, 131] on div "REWORD" at bounding box center [382, 134] width 29 height 9
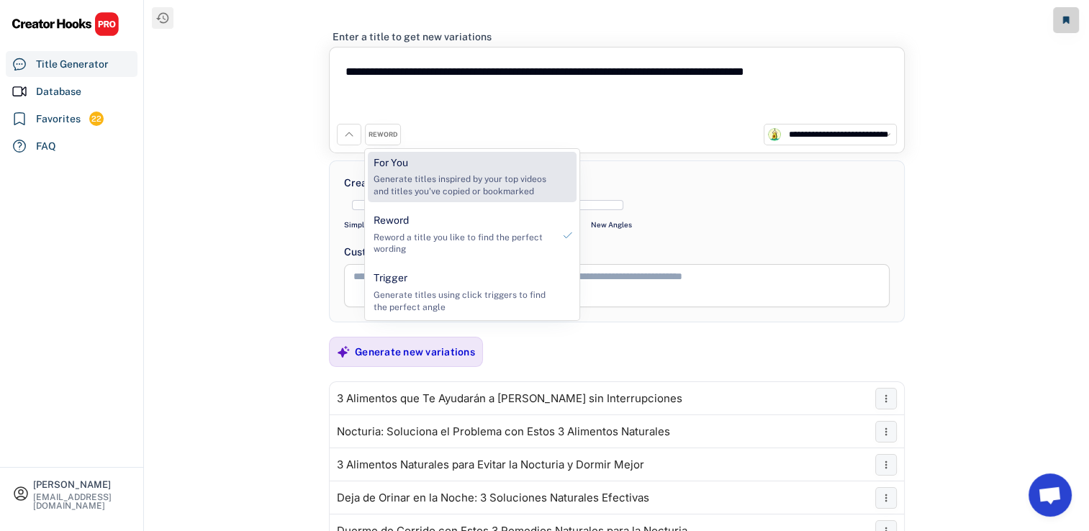
click at [407, 166] on div "For You" at bounding box center [390, 163] width 35 height 14
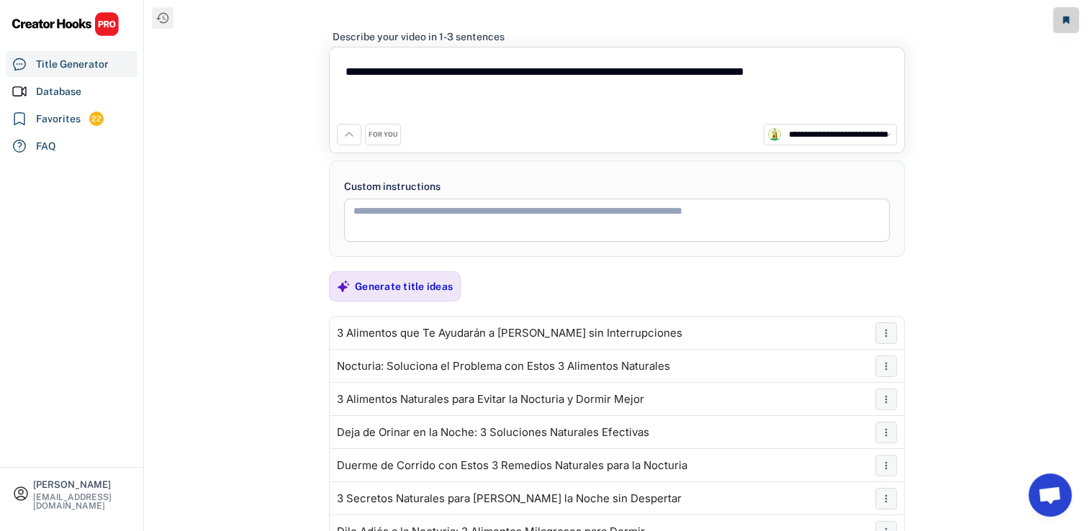
click at [568, 100] on textarea "**********" at bounding box center [617, 89] width 560 height 69
click at [422, 291] on div "Generate title ideas" at bounding box center [404, 286] width 98 height 13
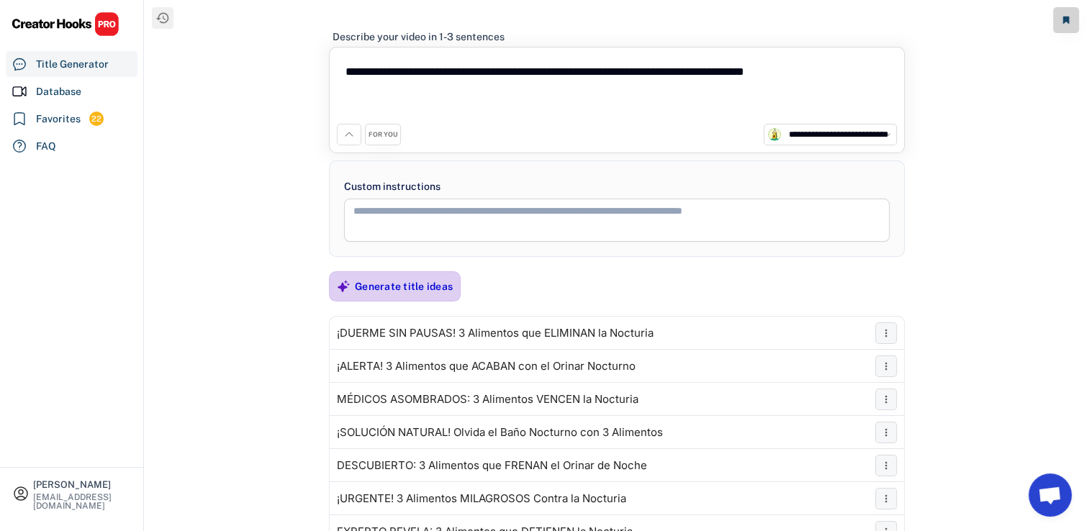
click at [430, 286] on div "Generate title ideas" at bounding box center [404, 286] width 98 height 13
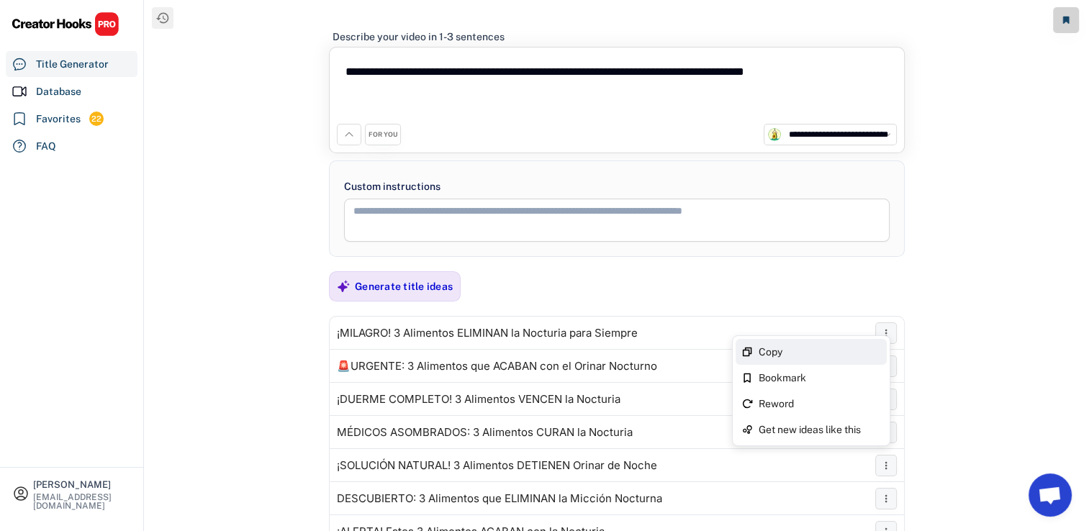
click at [864, 354] on div "Copy" at bounding box center [819, 352] width 122 height 10
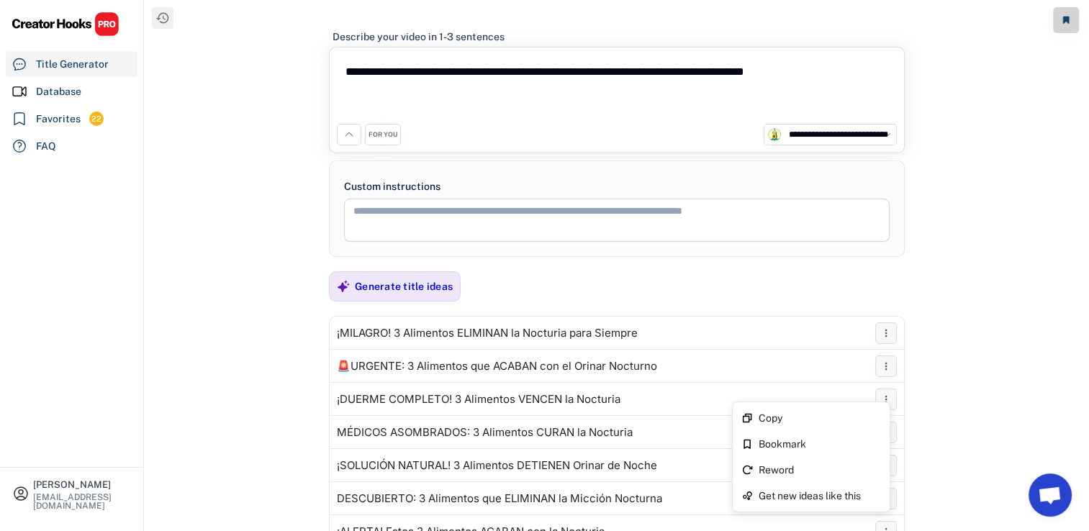
click at [379, 137] on div "FOR YOU" at bounding box center [383, 134] width 30 height 9
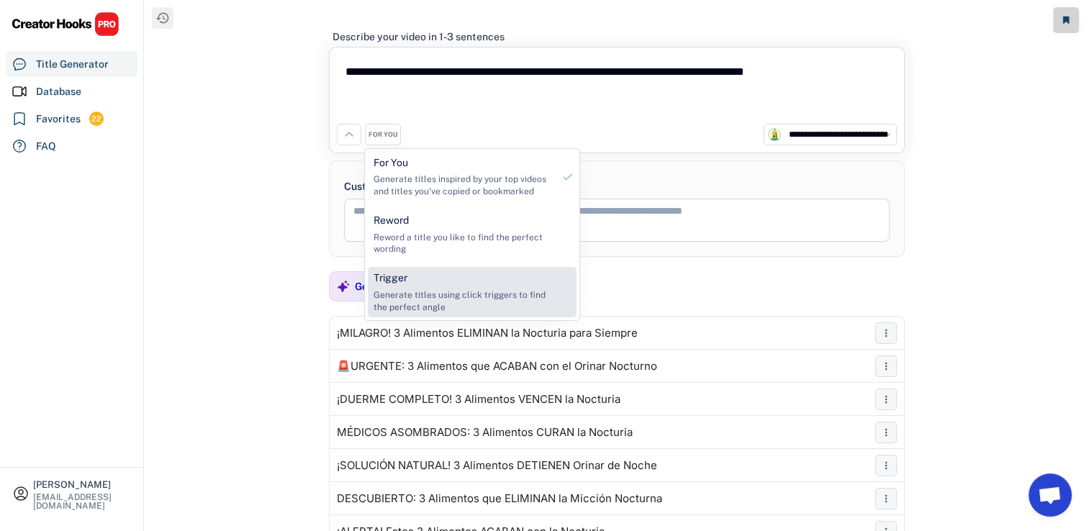
click at [402, 278] on div "Trigger" at bounding box center [390, 278] width 34 height 14
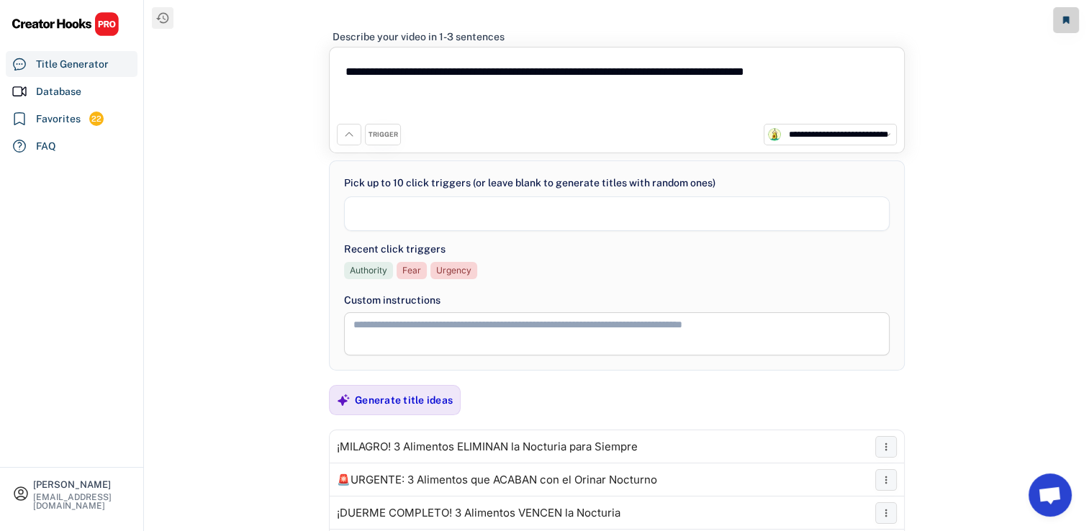
click at [449, 105] on textarea "**********" at bounding box center [617, 89] width 560 height 69
select select
click at [576, 68] on textarea "**********" at bounding box center [617, 89] width 560 height 69
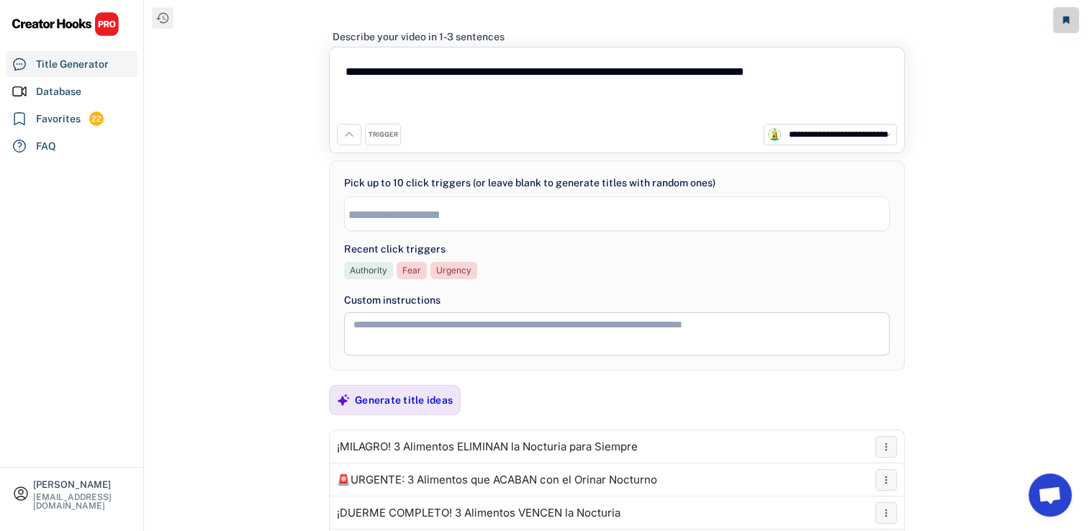
paste textarea
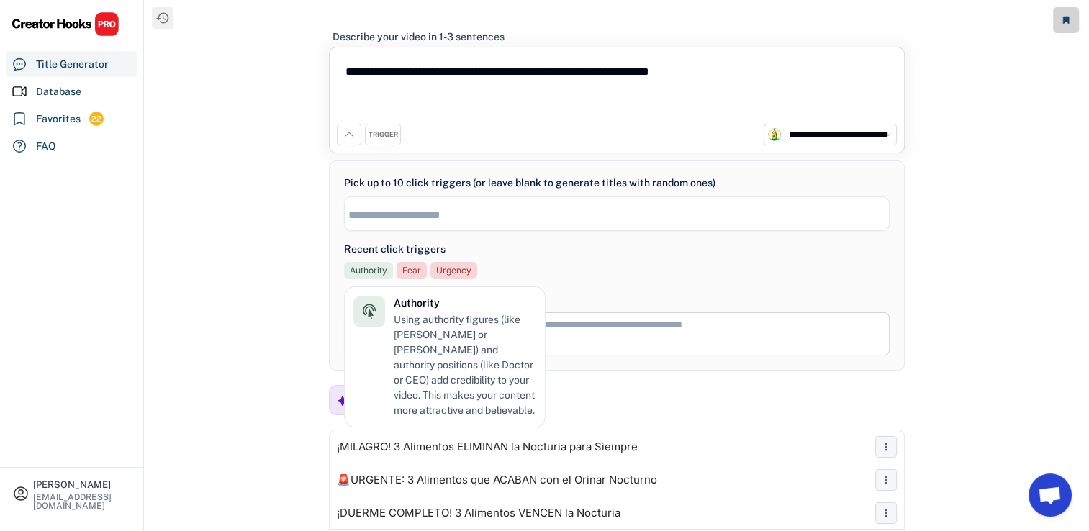
type textarea "**********"
click at [412, 209] on input "search" at bounding box center [620, 215] width 545 height 12
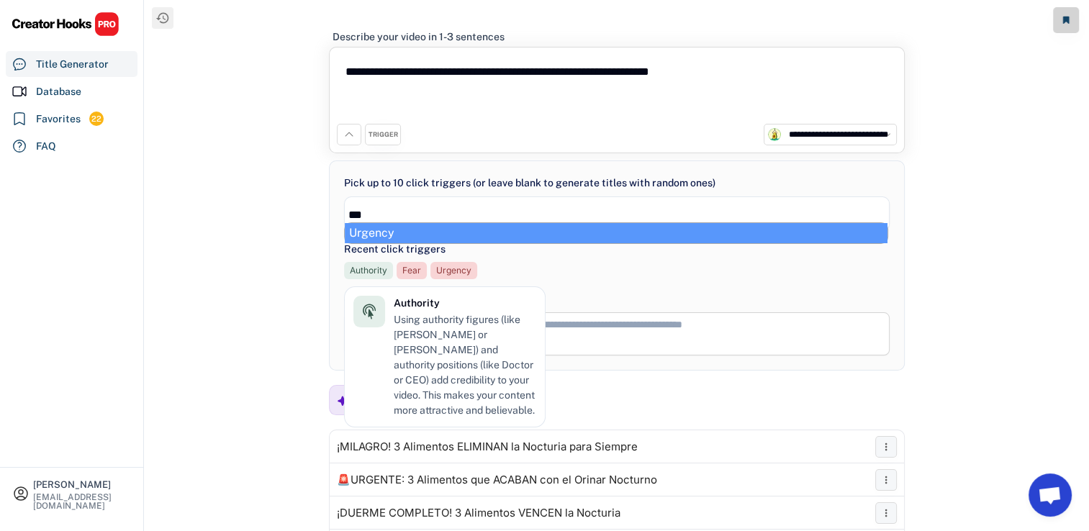
type input "***"
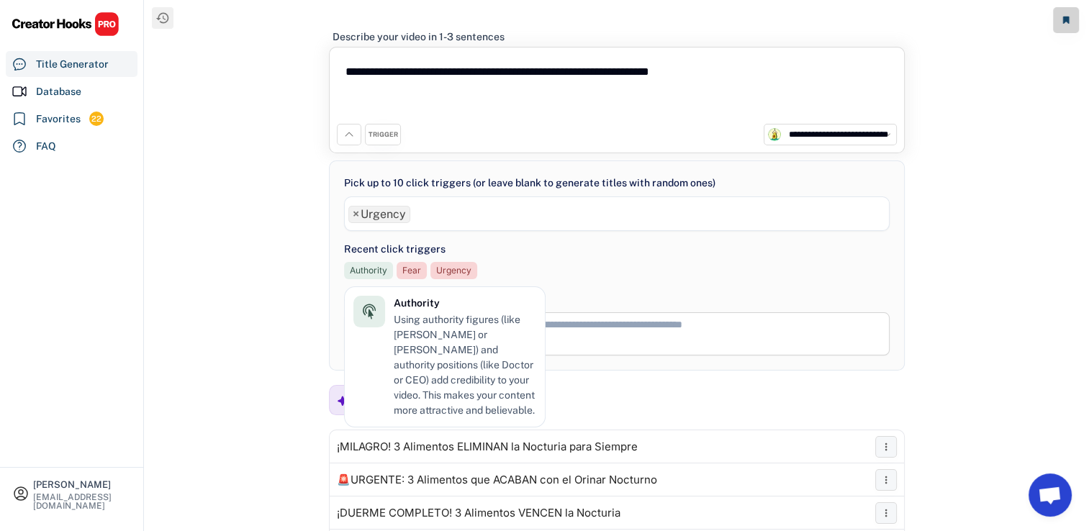
scroll to position [489, 0]
select select "**********"
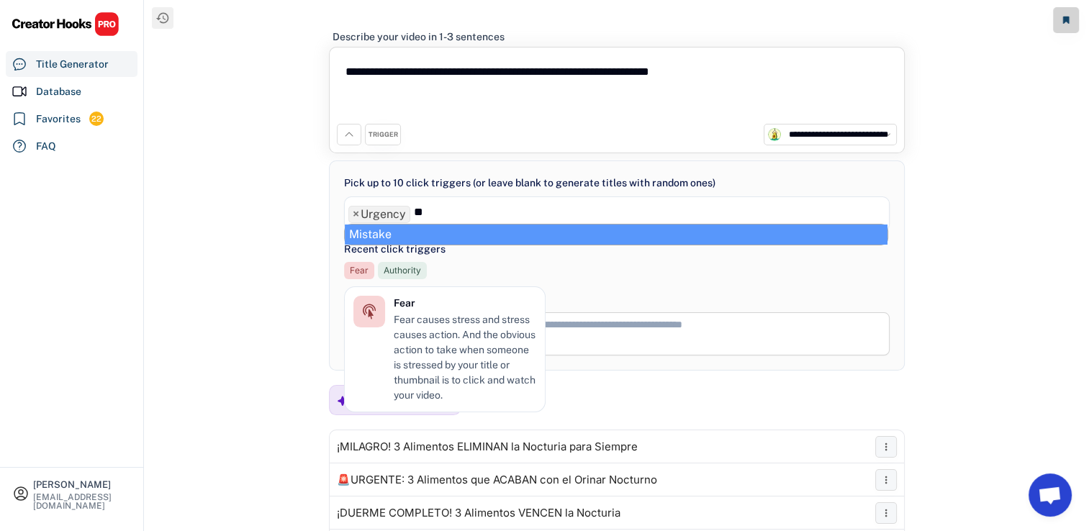
type input "*"
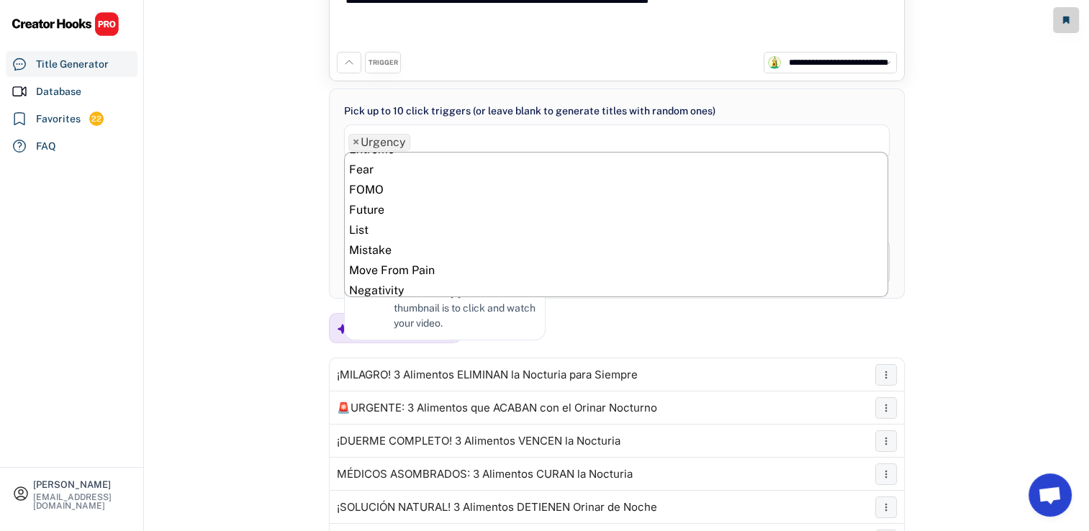
scroll to position [311, 0]
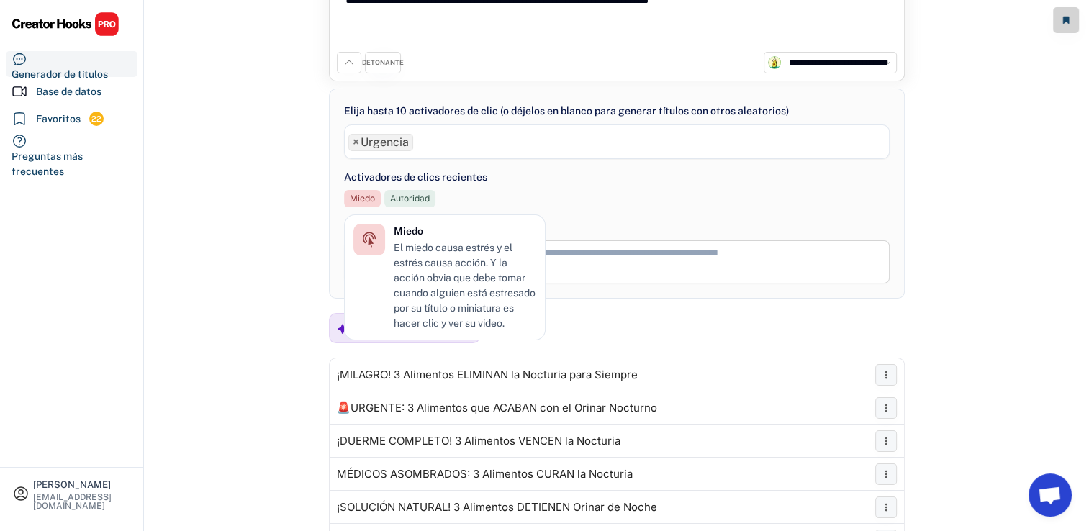
click at [486, 140] on ul "× Urgencia" at bounding box center [617, 140] width 544 height 21
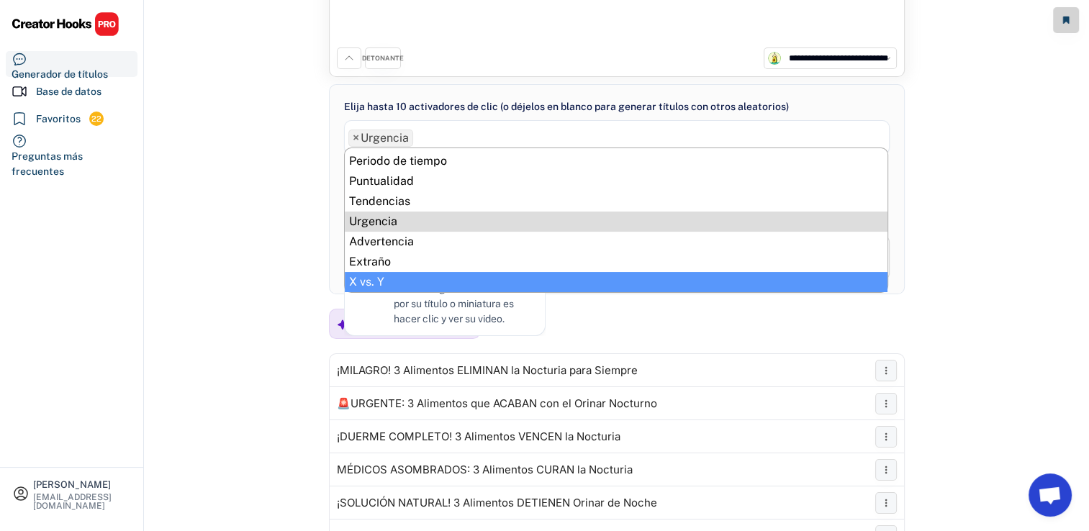
scroll to position [72, 0]
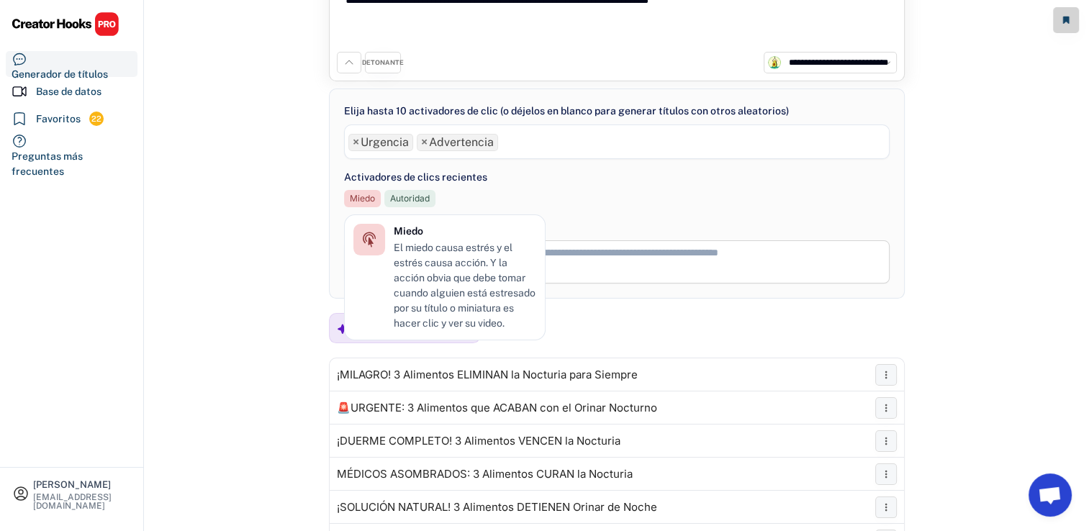
click at [522, 150] on ul "× Urgencia × Advertencia" at bounding box center [617, 140] width 544 height 21
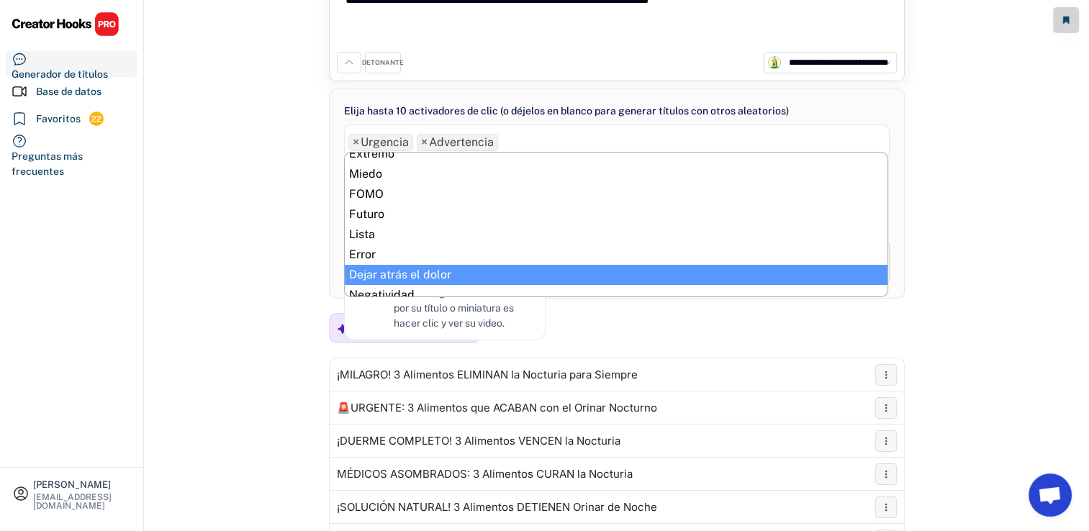
scroll to position [311, 0]
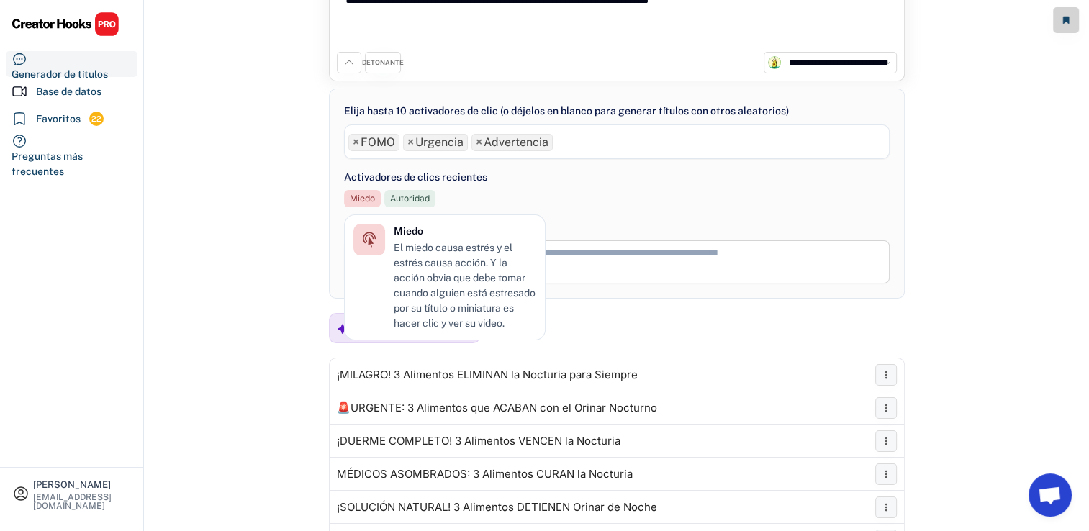
click at [578, 137] on ul "× FOMO × Urgencia × Advertencia" at bounding box center [617, 140] width 544 height 21
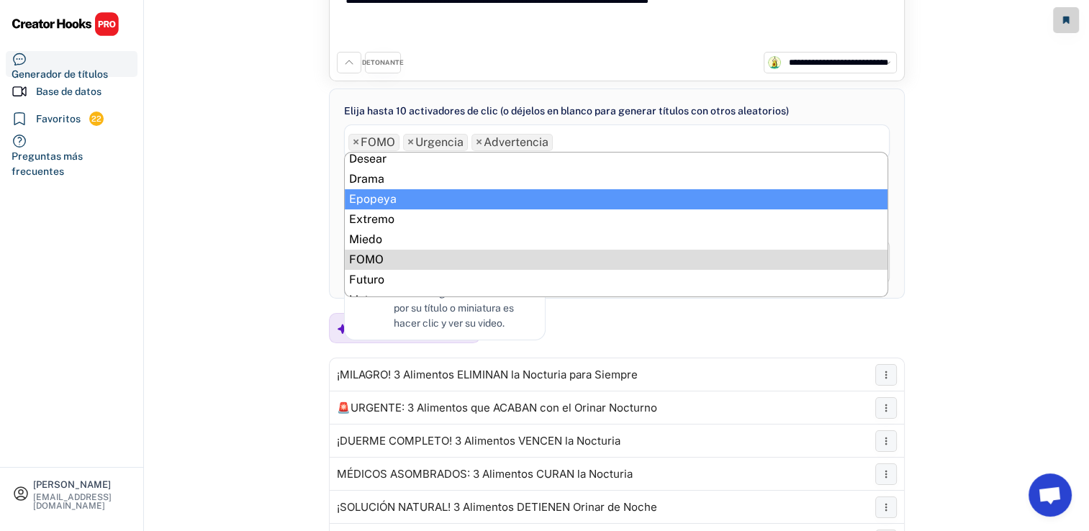
scroll to position [250, 0]
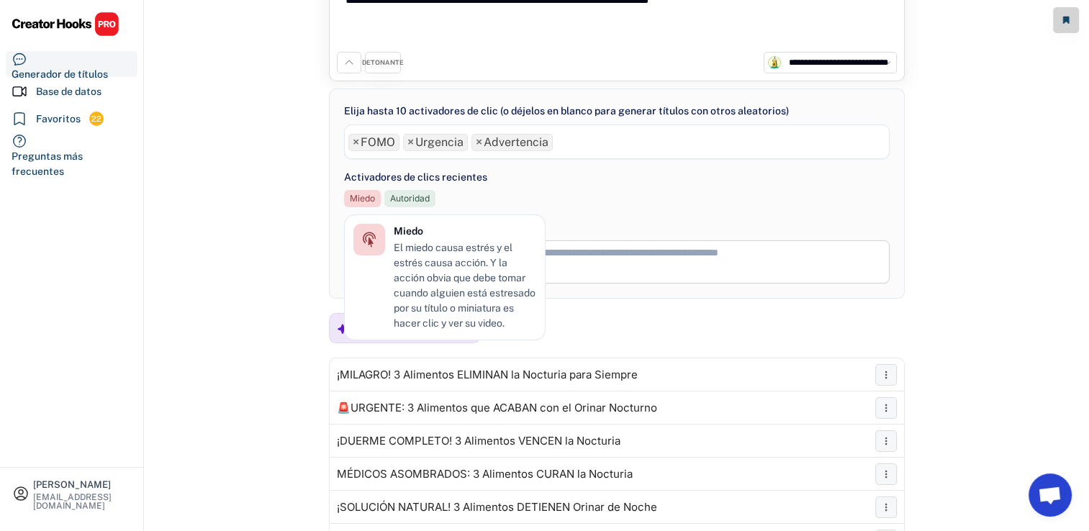
drag, startPoint x: 248, startPoint y: 206, endPoint x: 623, endPoint y: 137, distance: 381.1
click at [623, 137] on ul "× FOMO × Urgencia × Advertencia" at bounding box center [617, 140] width 544 height 21
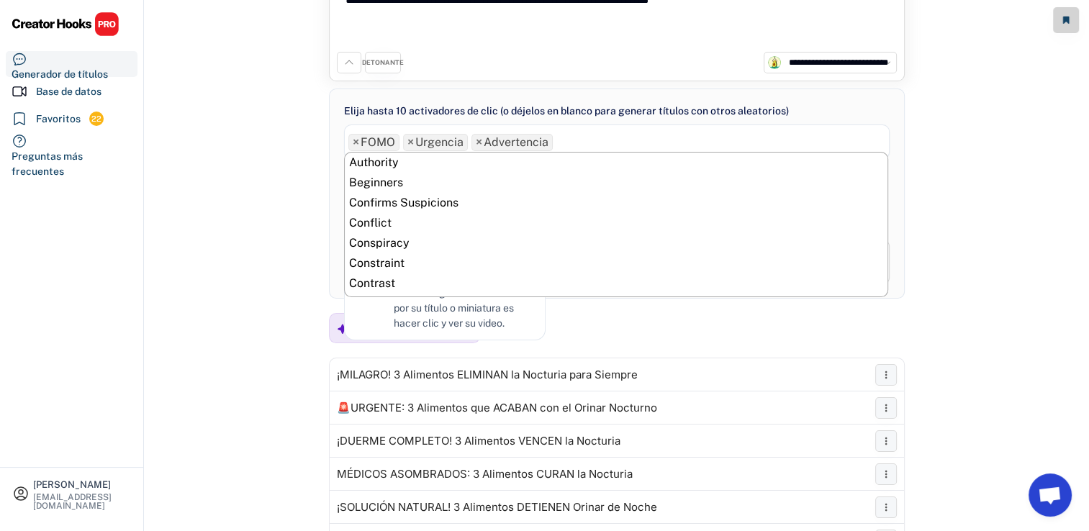
scroll to position [302, 0]
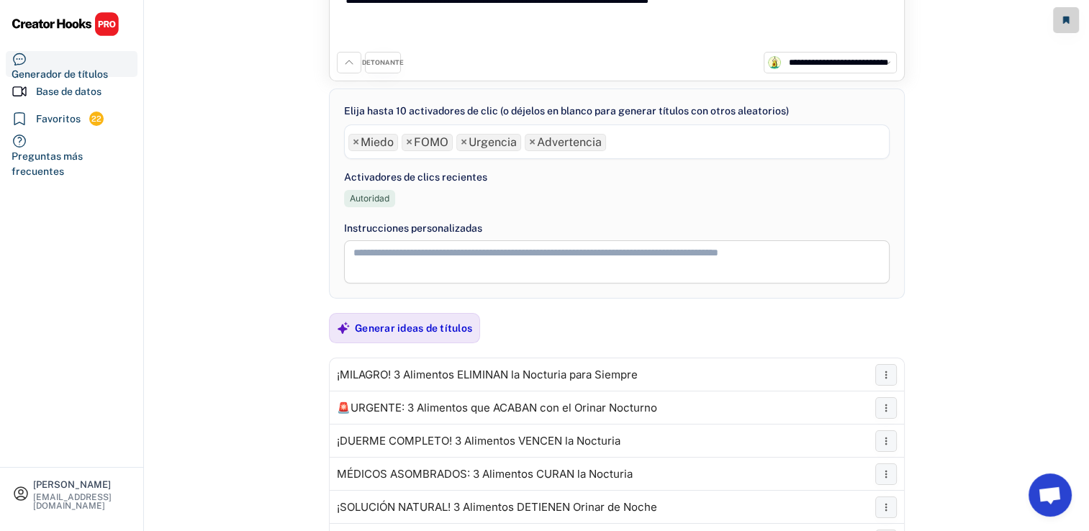
click at [183, 248] on div "**********" at bounding box center [617, 204] width 944 height 552
click at [407, 324] on div "Generar ideas de títulos" at bounding box center [413, 328] width 117 height 13
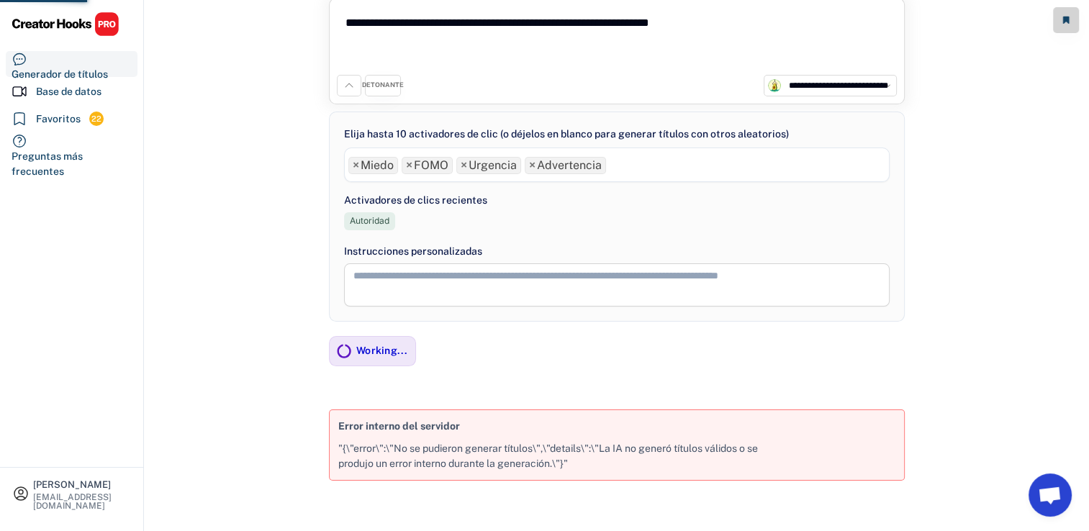
scroll to position [41, 0]
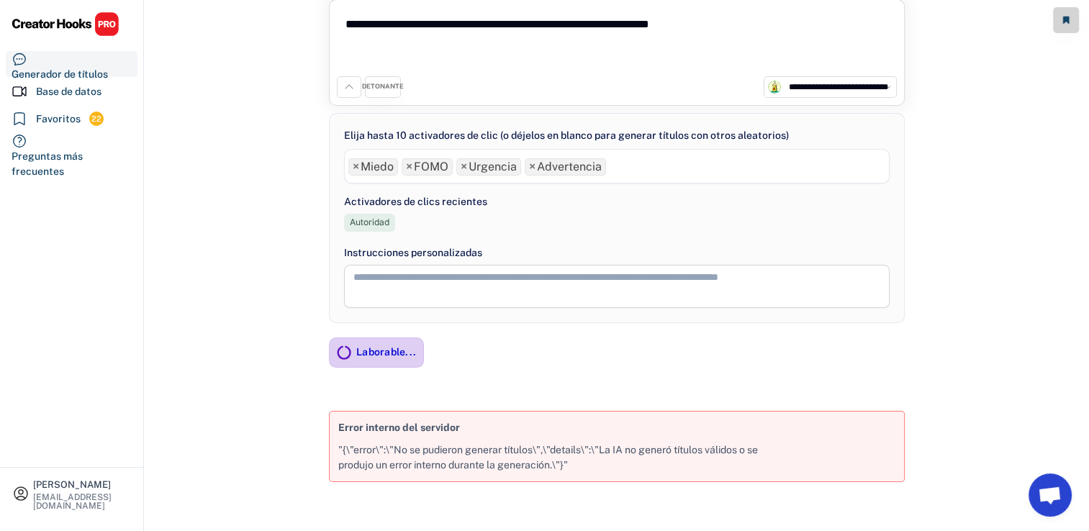
click at [374, 347] on div "Laborable..." at bounding box center [386, 351] width 60 height 13
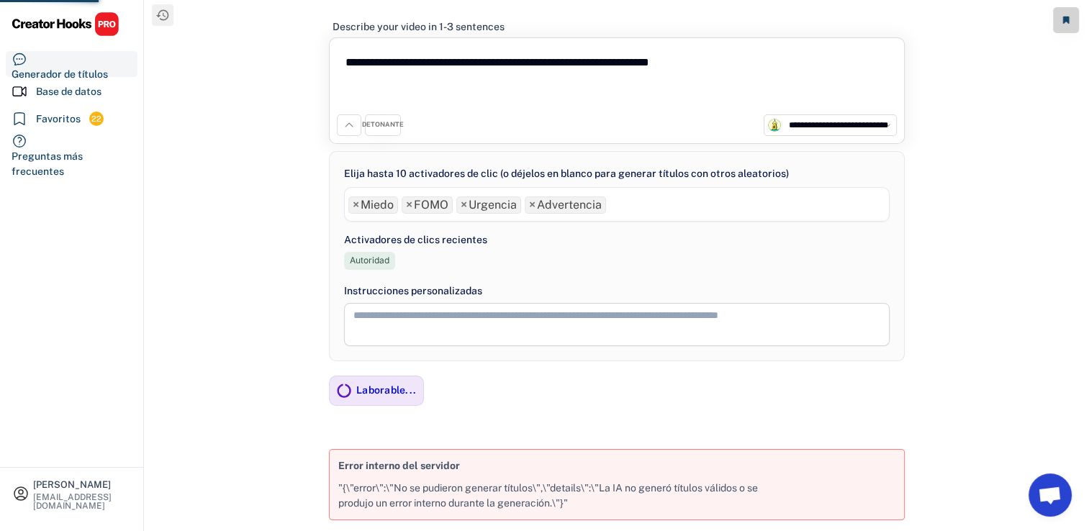
scroll to position [0, 0]
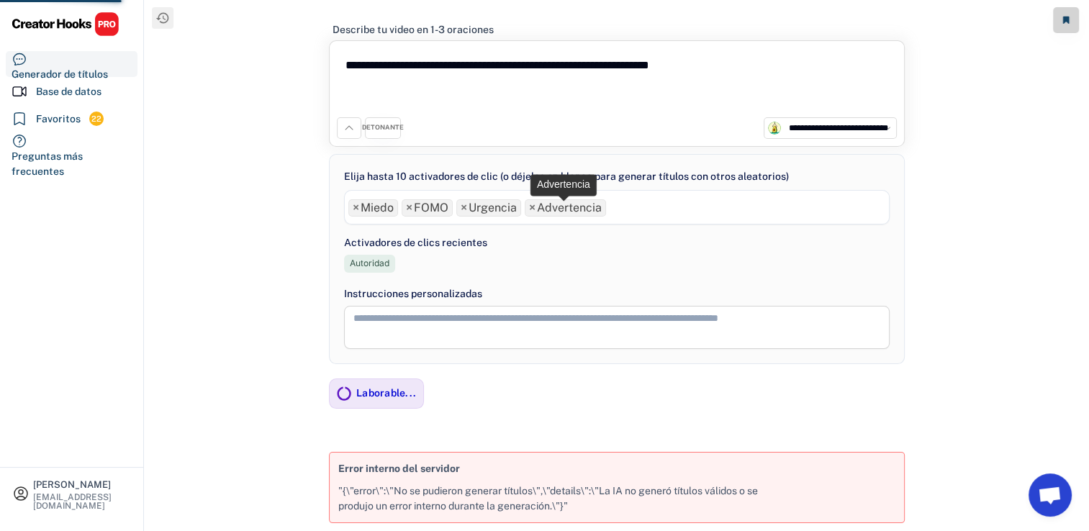
click at [533, 209] on span "×" at bounding box center [532, 208] width 6 height 12
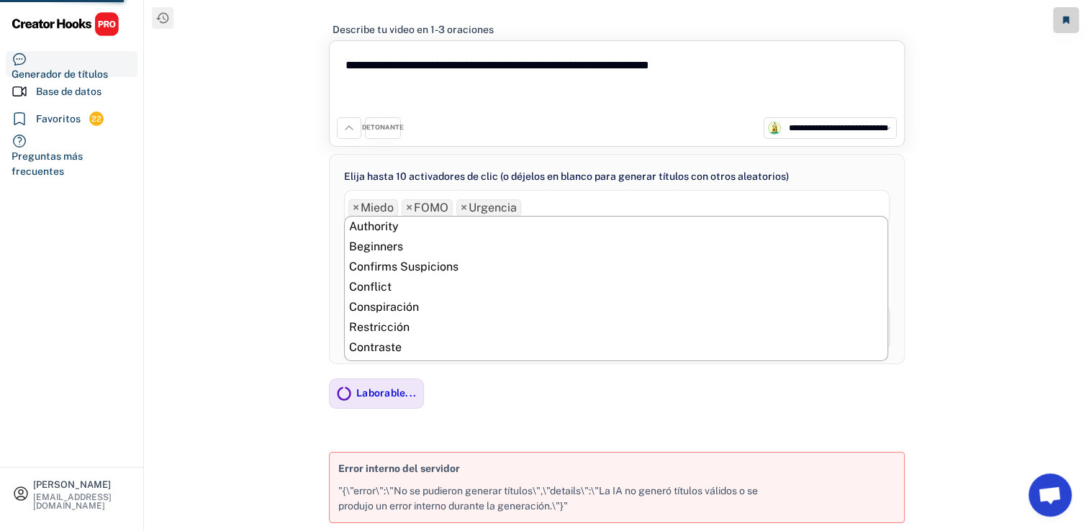
scroll to position [302, 0]
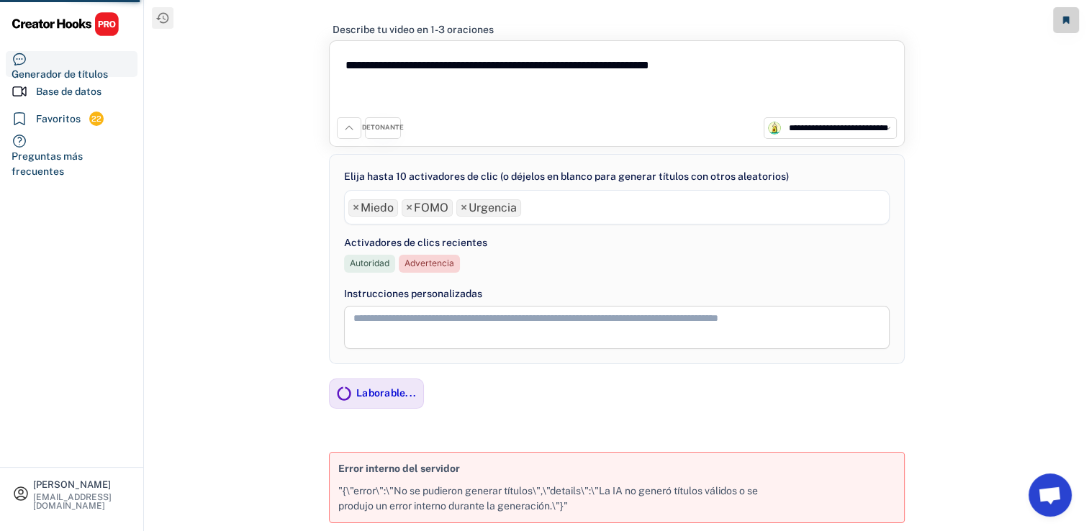
click at [266, 375] on div "**********" at bounding box center [617, 276] width 944 height 552
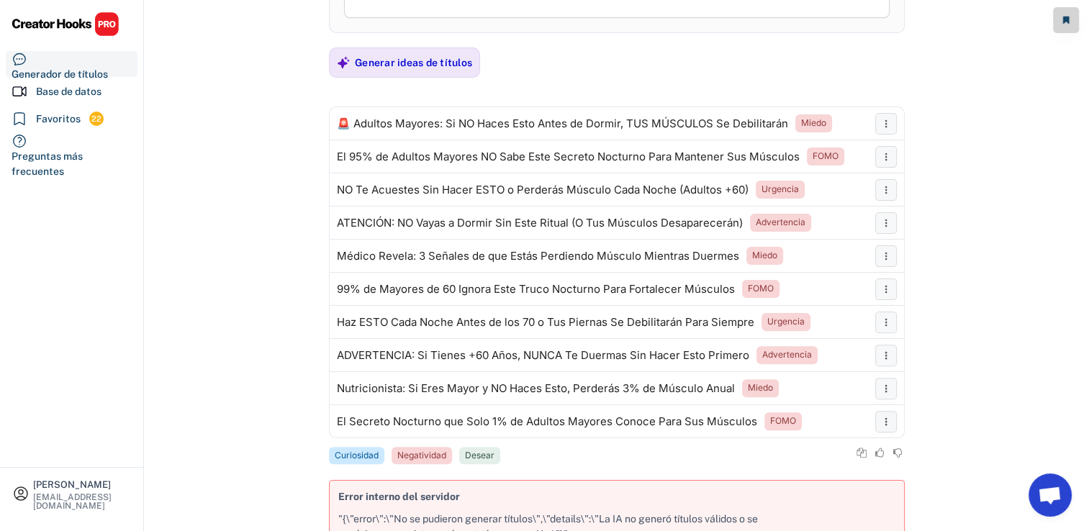
scroll to position [348, 0]
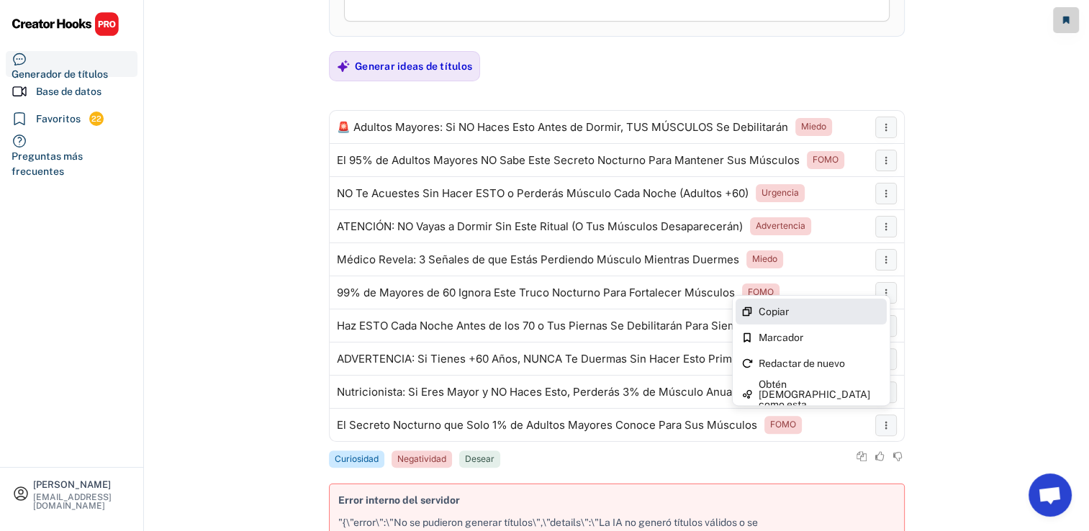
click at [843, 311] on div "Copiar" at bounding box center [819, 312] width 122 height 10
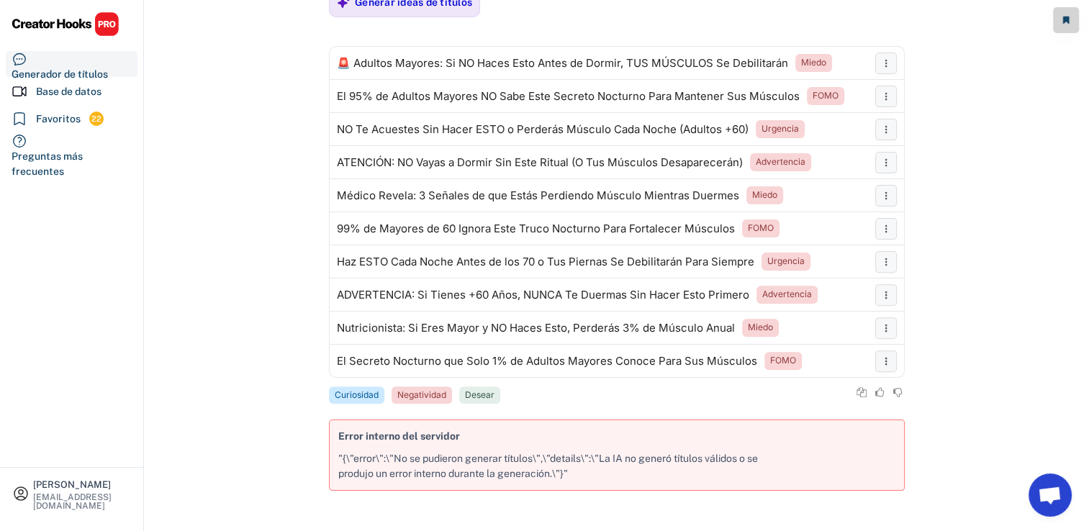
scroll to position [132, 0]
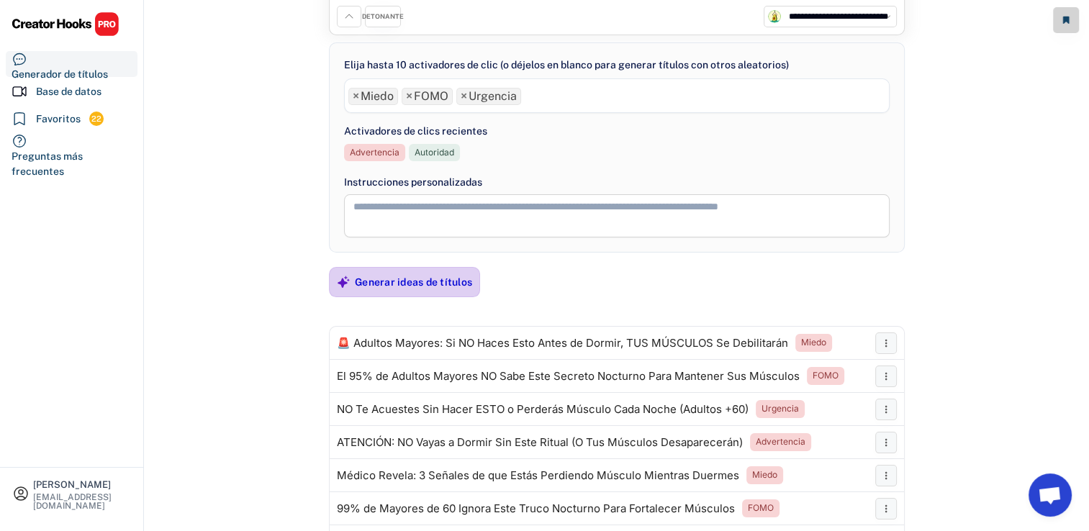
click at [414, 271] on div "Generar ideas de títulos" at bounding box center [413, 282] width 117 height 29
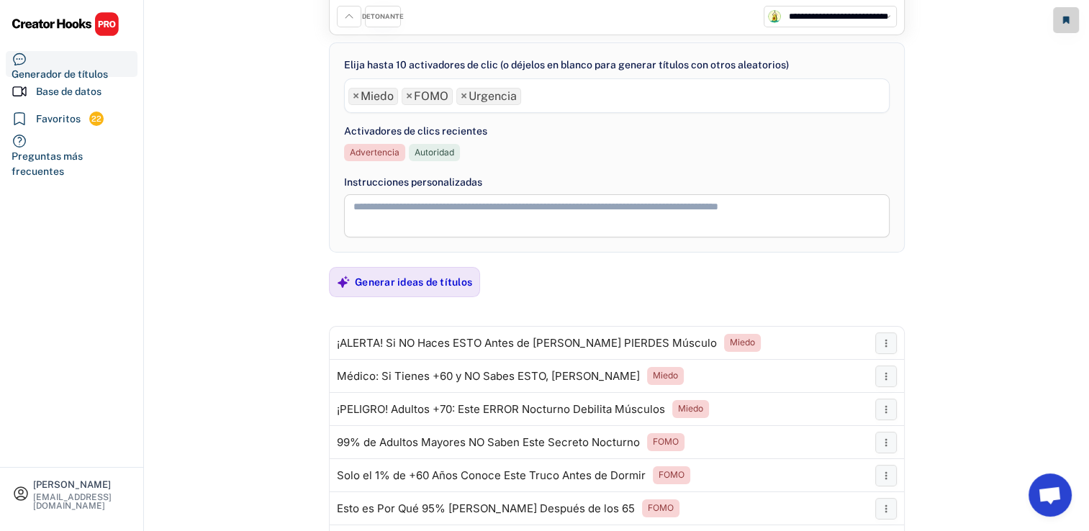
click at [407, 99] on span "×" at bounding box center [409, 97] width 6 height 12
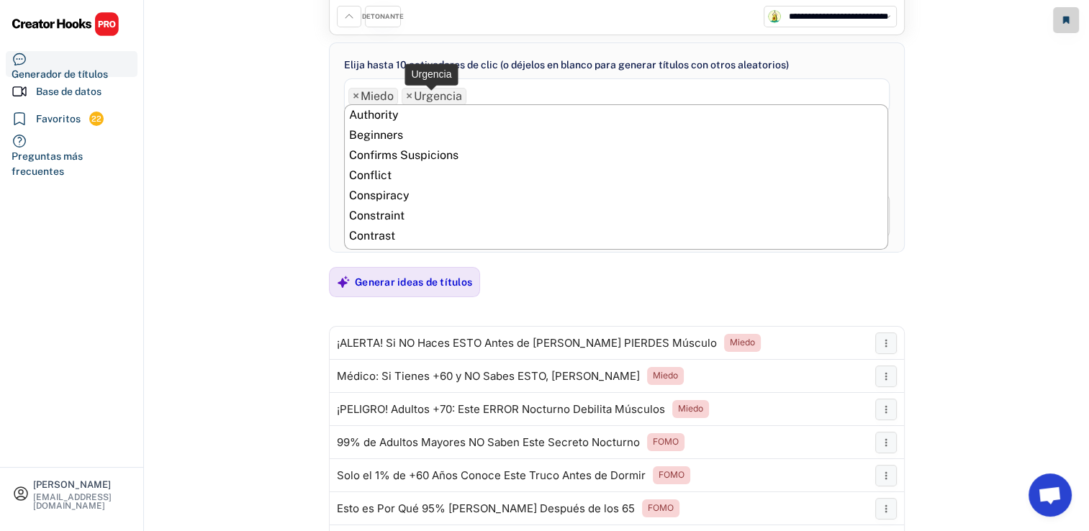
scroll to position [282, 0]
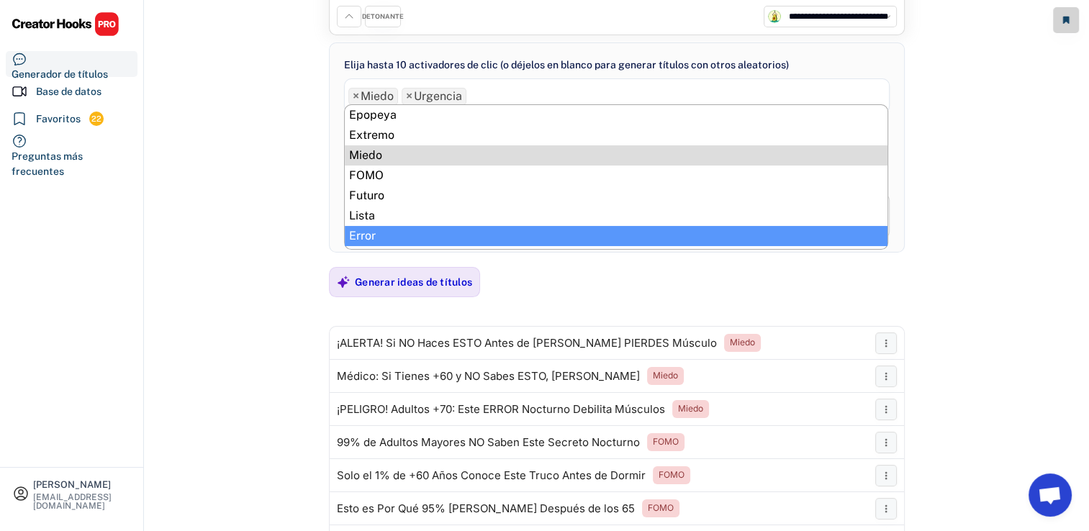
click at [258, 279] on div "**********" at bounding box center [617, 144] width 944 height 552
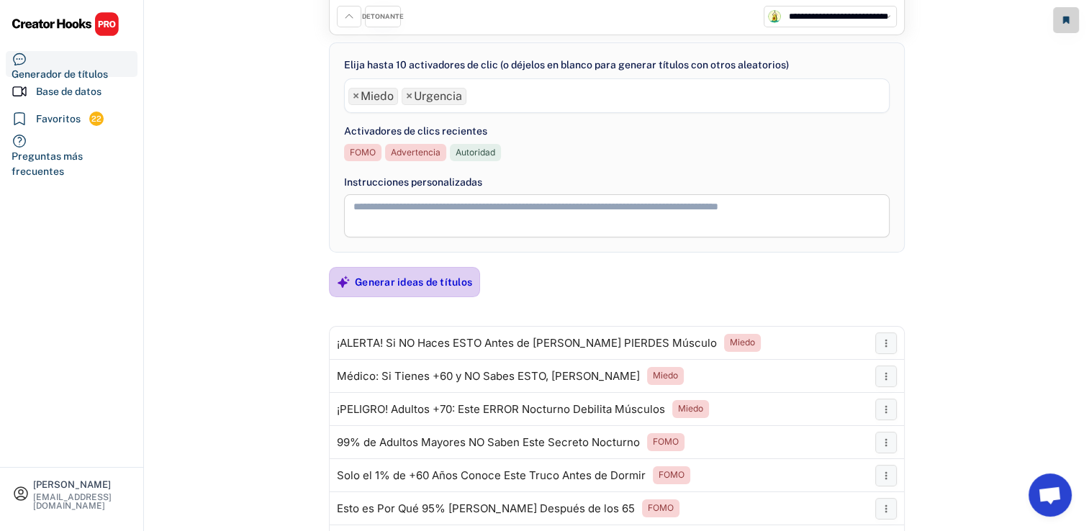
click at [386, 279] on div "Generar ideas de títulos" at bounding box center [413, 282] width 117 height 13
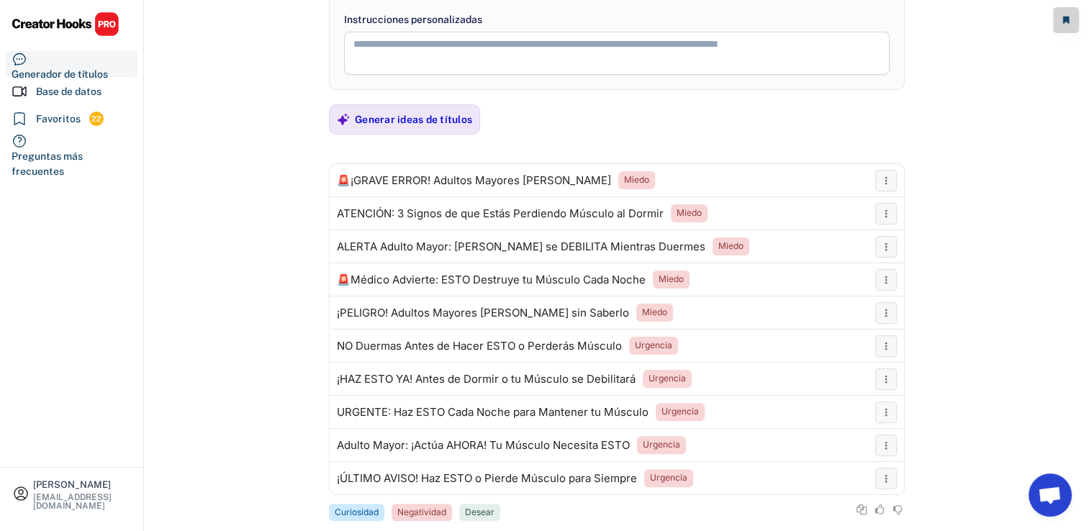
scroll to position [348, 0]
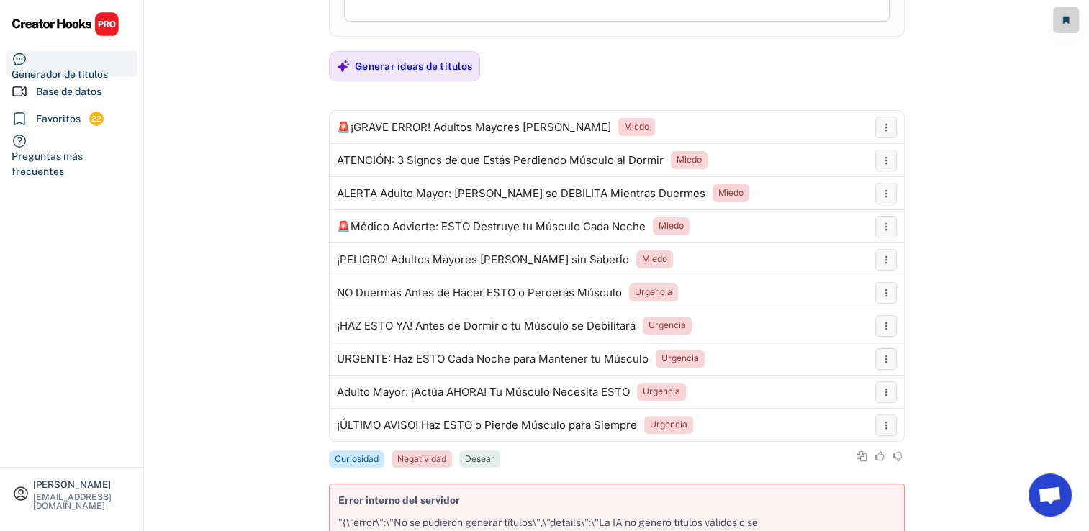
drag, startPoint x: 311, startPoint y: 294, endPoint x: 268, endPoint y: 289, distance: 43.4
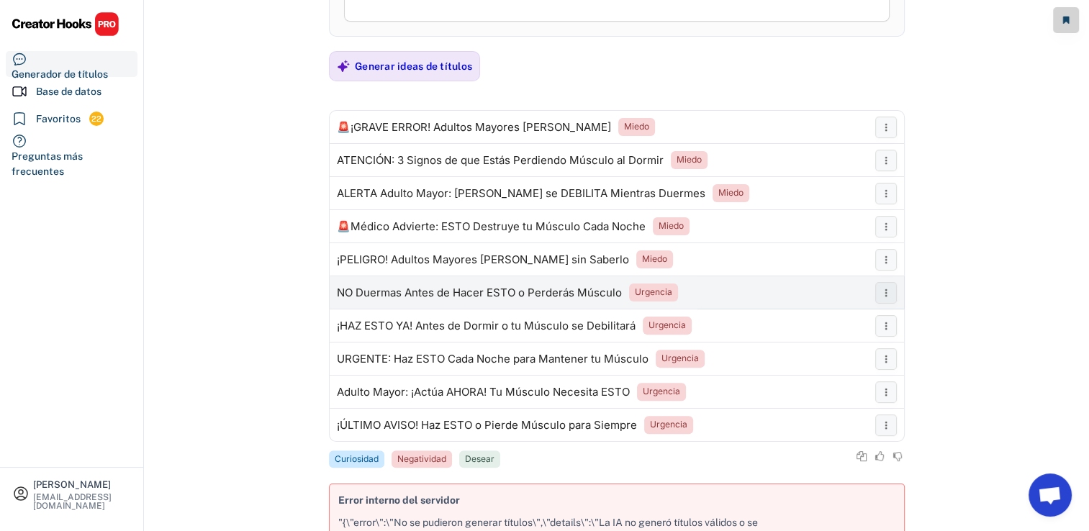
click at [379, 289] on div "NO Duermas Antes de Hacer ESTO o Perderás Músculo" at bounding box center [479, 293] width 285 height 12
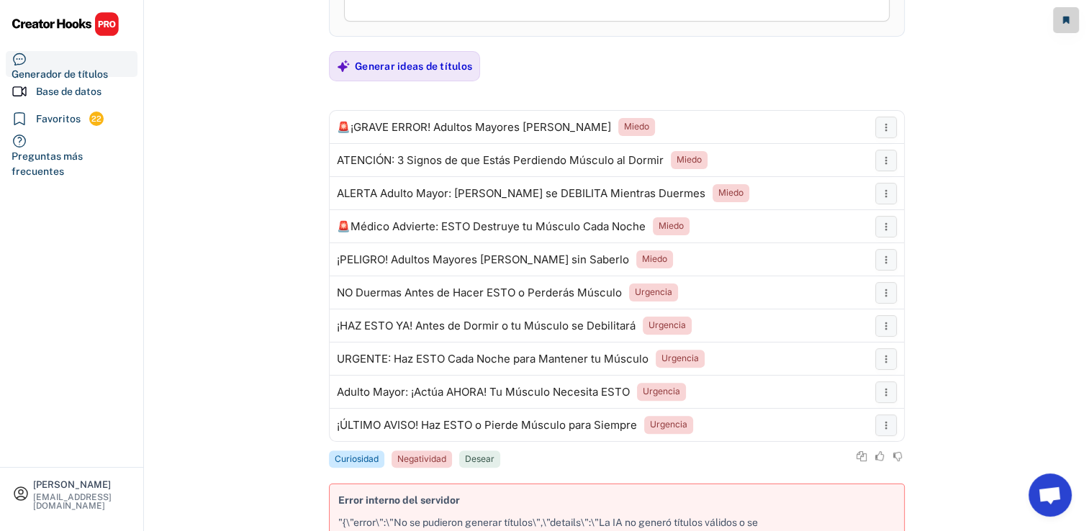
click at [425, 68] on div "Generar ideas de títulos" at bounding box center [413, 66] width 117 height 13
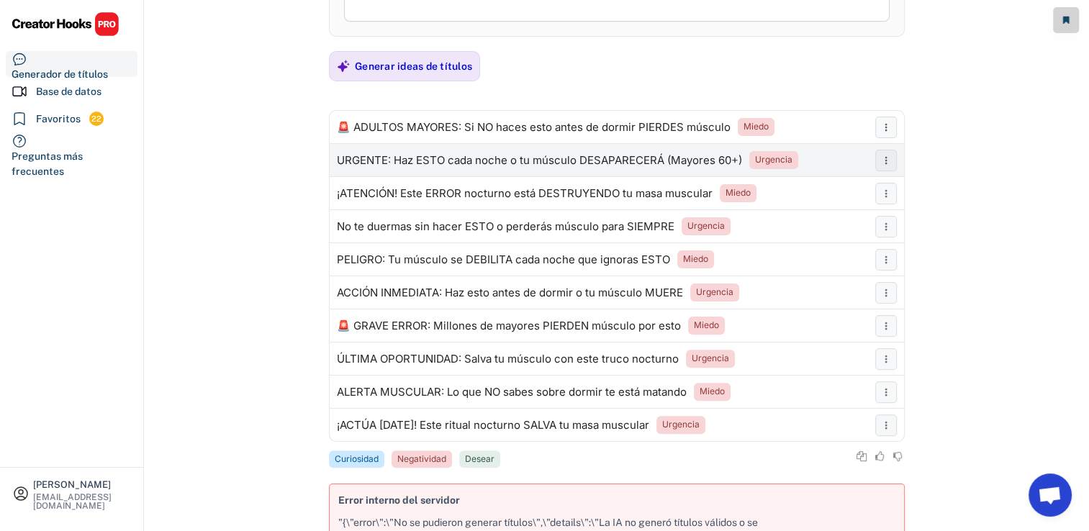
click at [543, 155] on div "URGENTE: Haz ESTO cada noche o tu músculo DESAPARECERÁ (Mayores 60+)" at bounding box center [539, 161] width 405 height 12
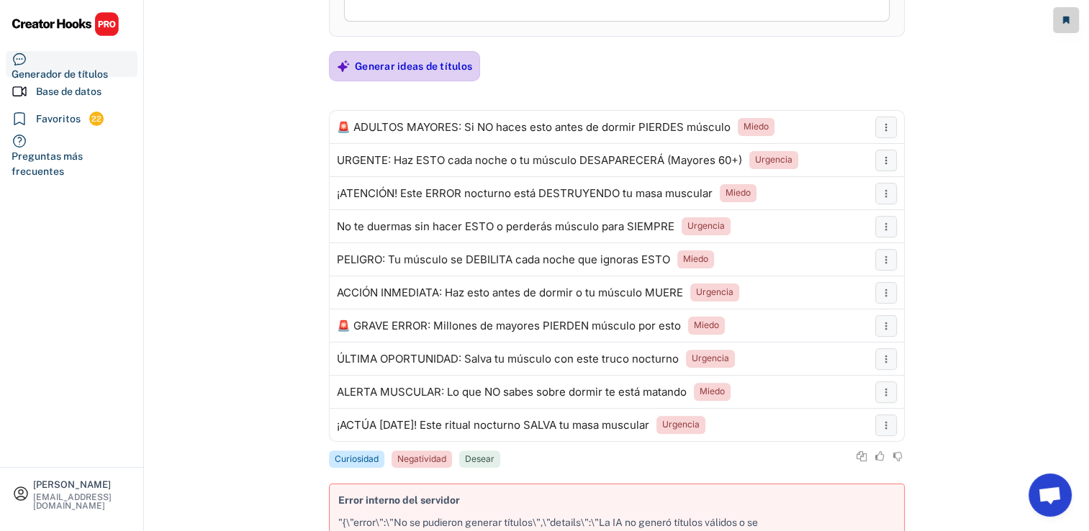
click at [439, 71] on div "Generar ideas de títulos" at bounding box center [413, 66] width 117 height 13
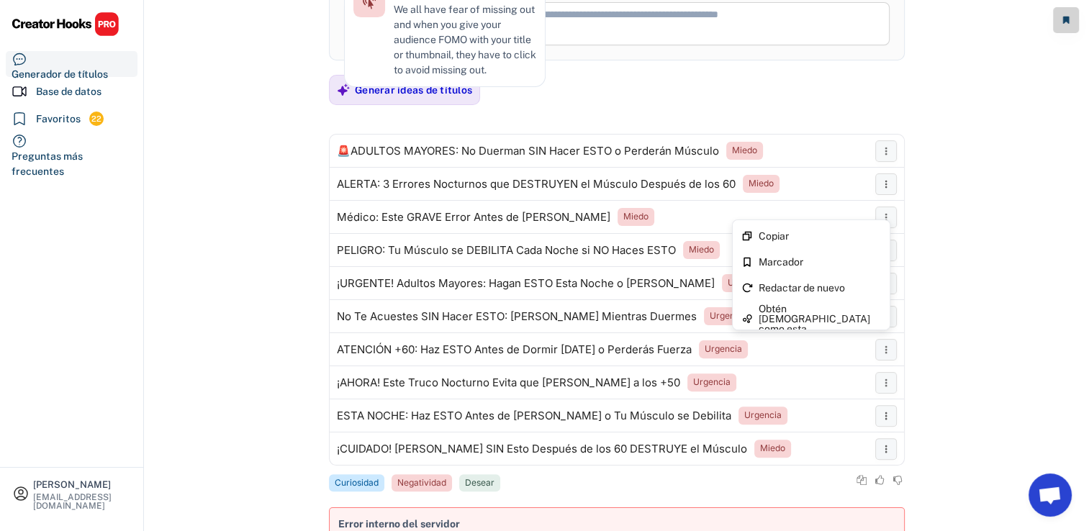
scroll to position [350, 0]
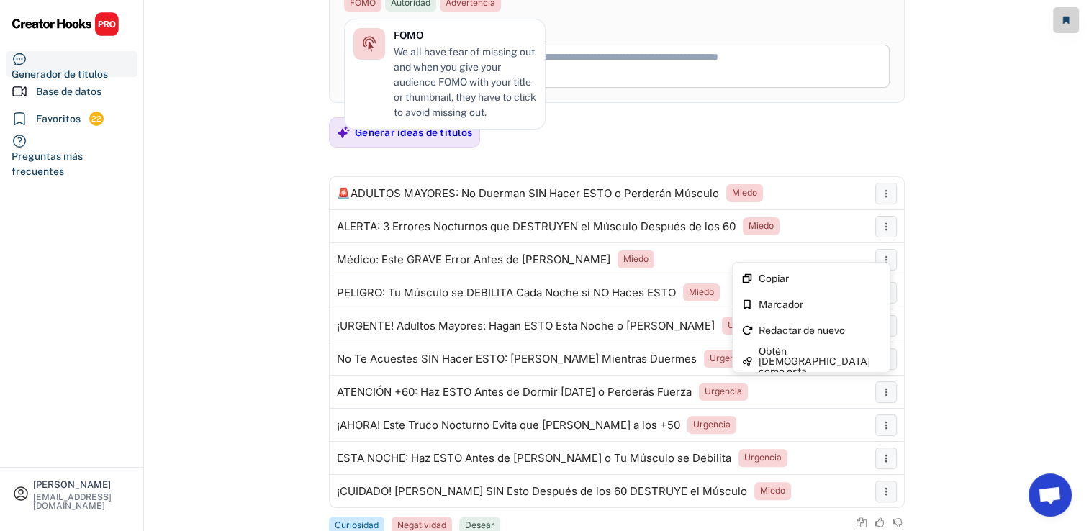
scroll to position [278, 0]
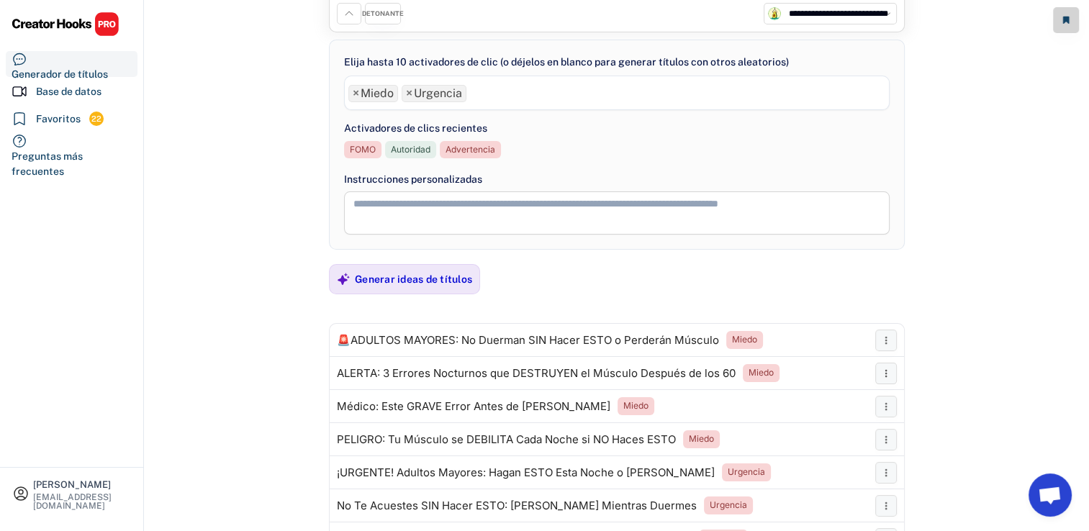
scroll to position [134, 0]
click at [353, 93] on span "×" at bounding box center [356, 95] width 6 height 12
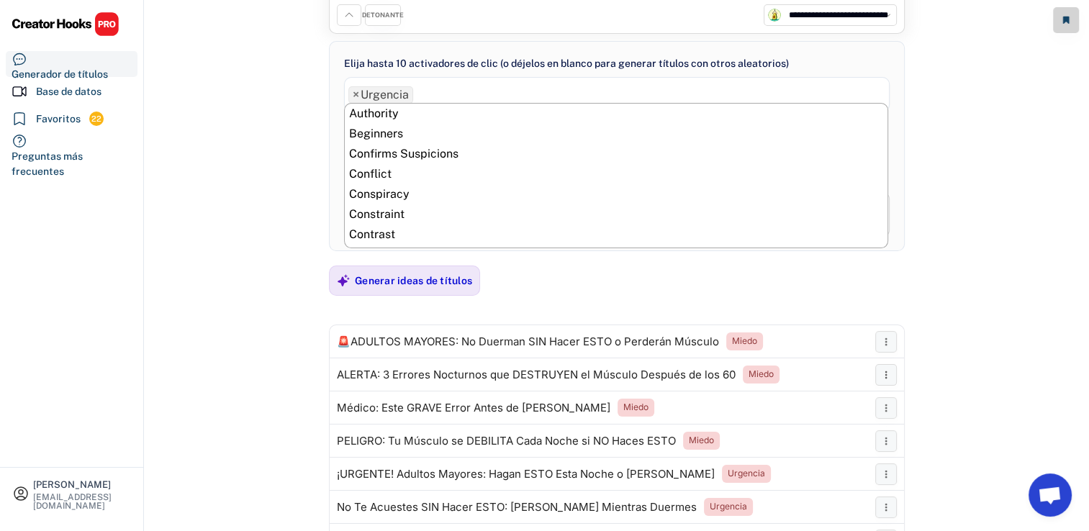
scroll to position [743, 0]
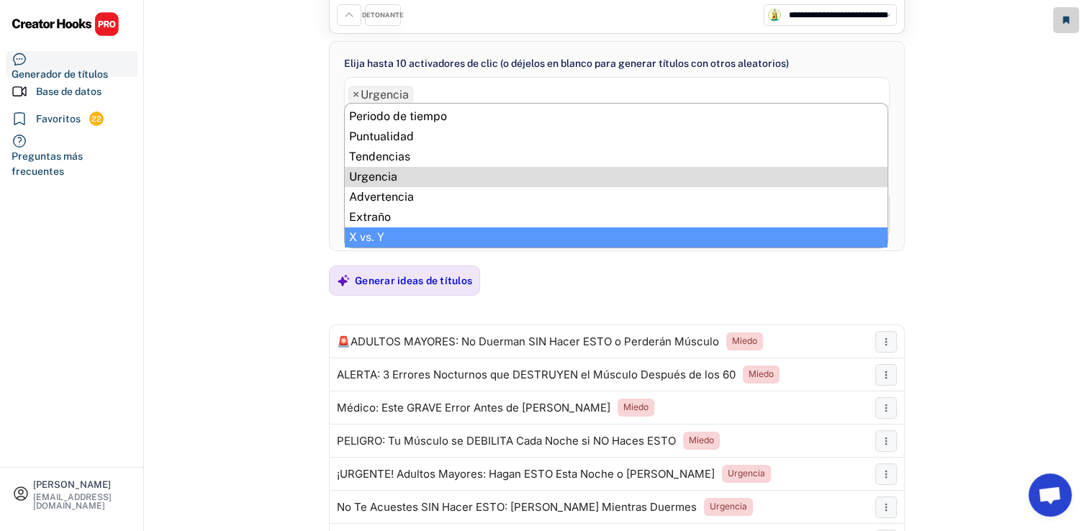
click at [187, 229] on div "**********" at bounding box center [617, 142] width 944 height 552
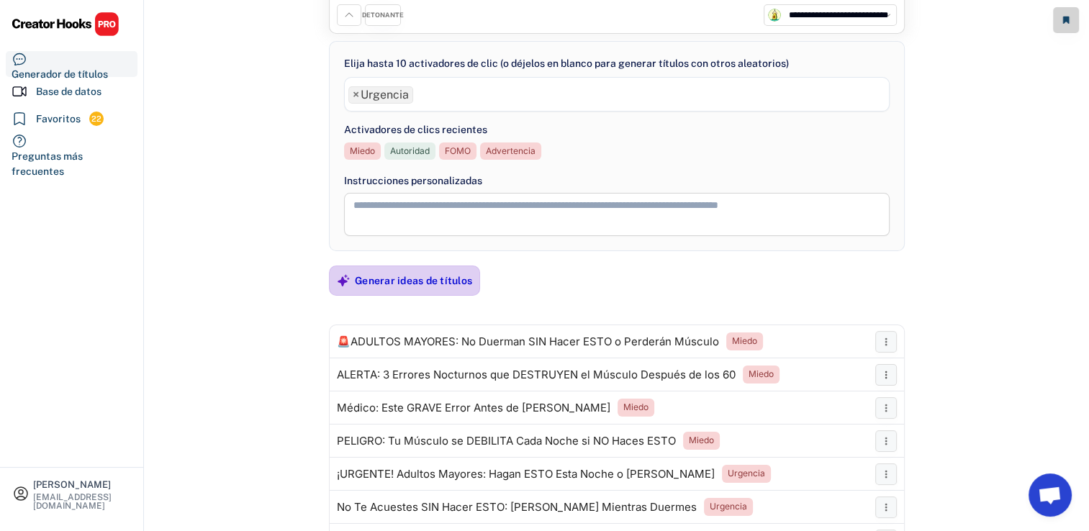
click at [338, 268] on div "Generar ideas de títulos" at bounding box center [404, 281] width 151 height 30
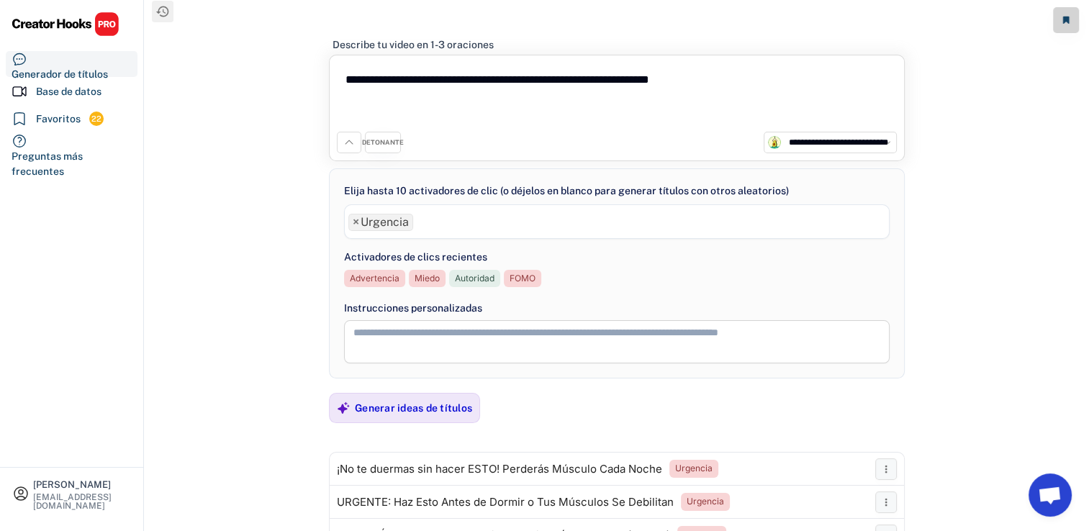
scroll to position [0, 0]
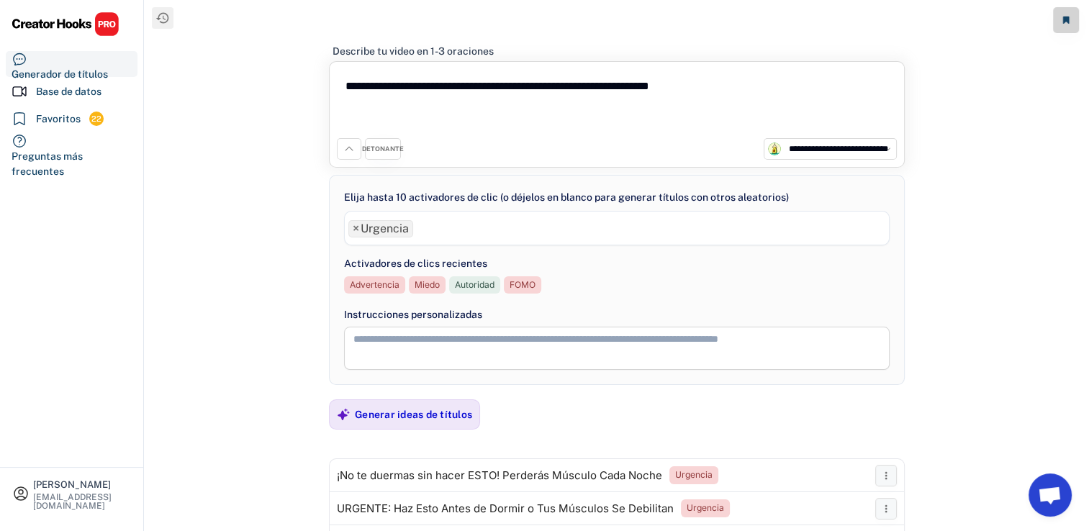
click at [354, 148] on icon at bounding box center [349, 149] width 12 height 12
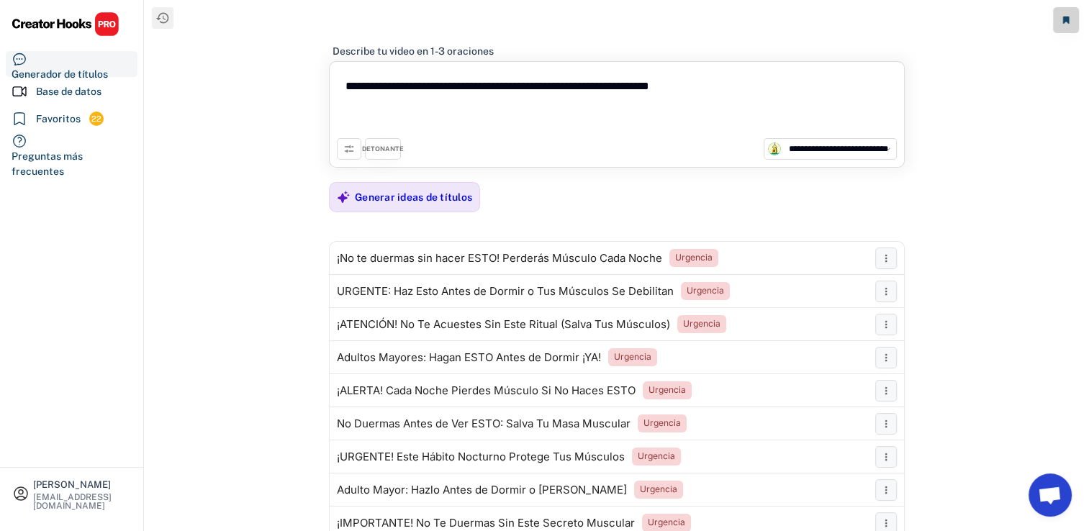
click at [354, 148] on icon at bounding box center [349, 149] width 12 height 12
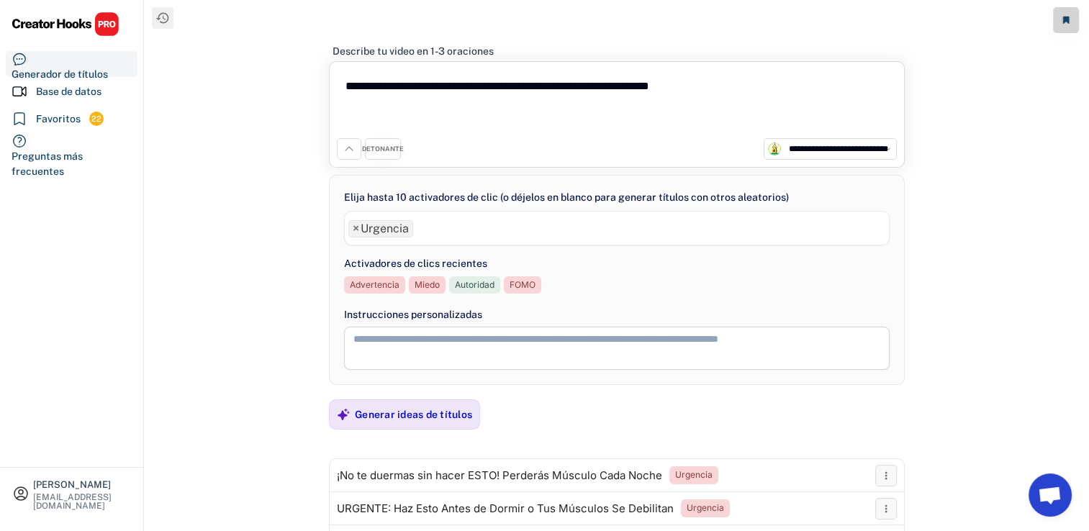
click at [376, 148] on div "DETONANTE" at bounding box center [383, 149] width 42 height 9
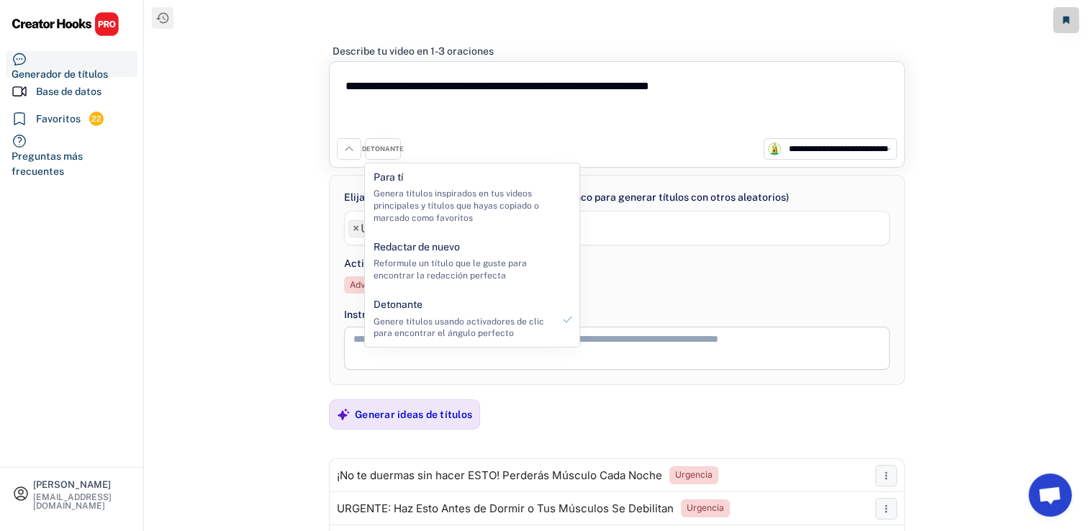
click at [376, 148] on div "DETONANTE" at bounding box center [383, 149] width 42 height 9
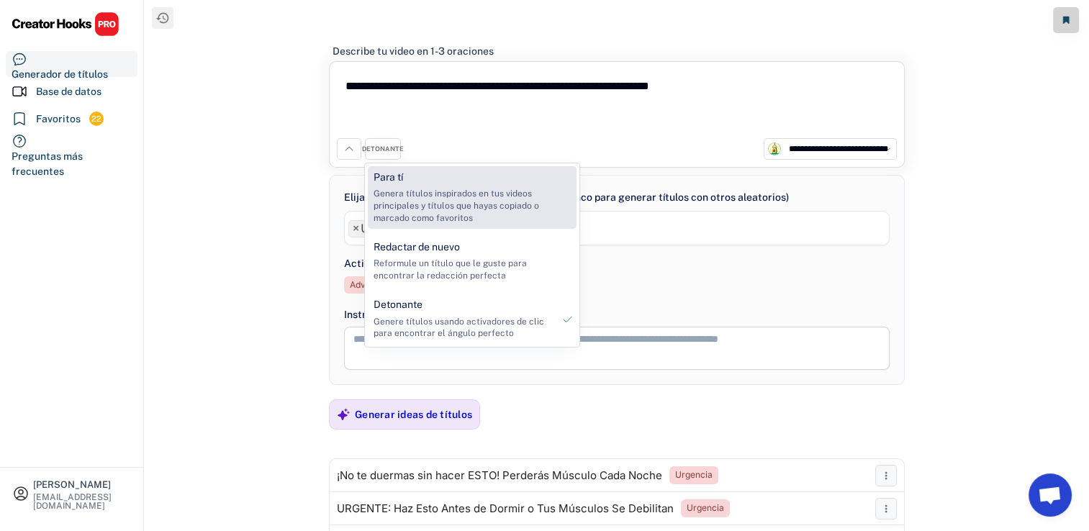
click at [394, 208] on div "Genera títulos inspirados en tus videos principales y títulos que hayas copiado…" at bounding box center [462, 206] width 179 height 36
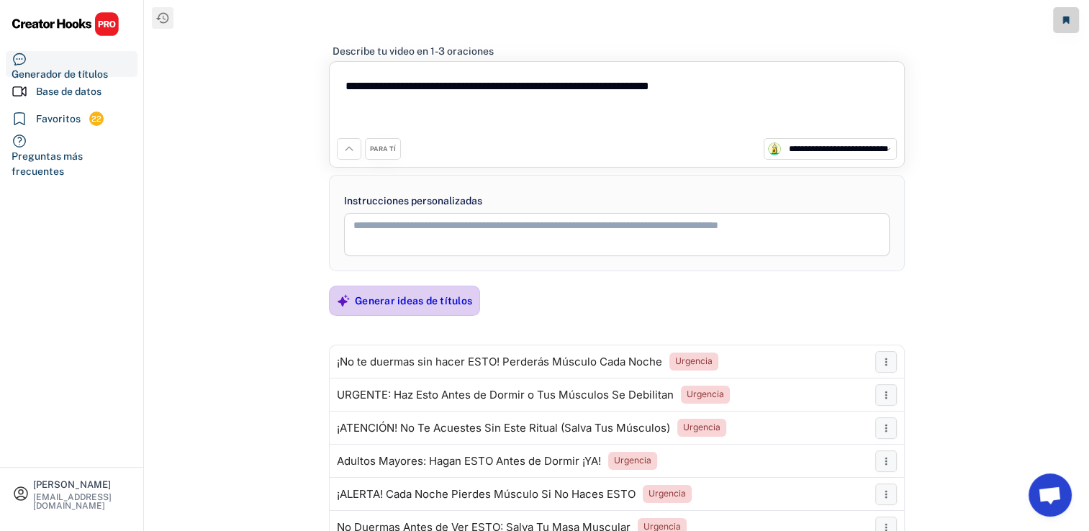
click at [404, 309] on div "Generar ideas de títulos" at bounding box center [413, 300] width 117 height 29
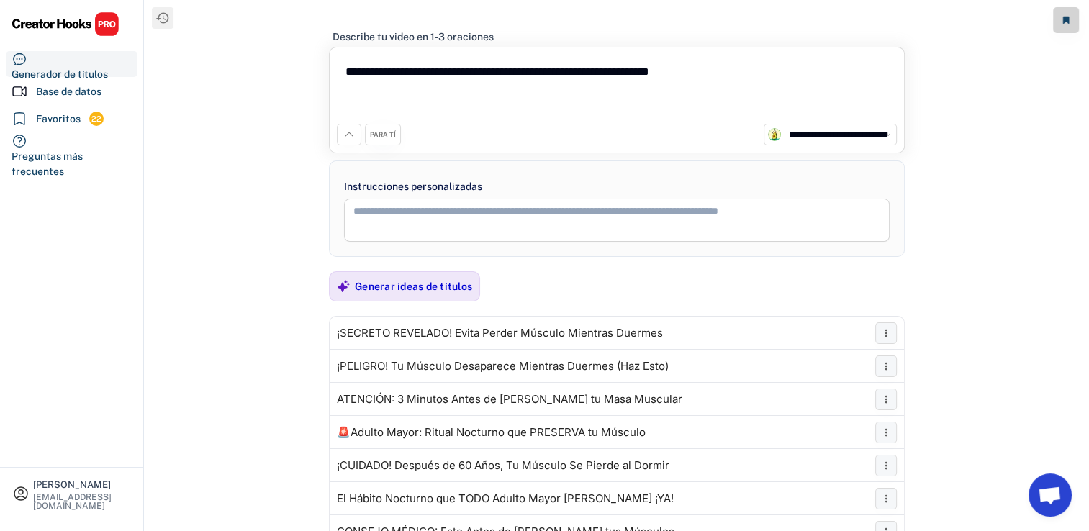
click at [359, 140] on button at bounding box center [349, 135] width 24 height 22
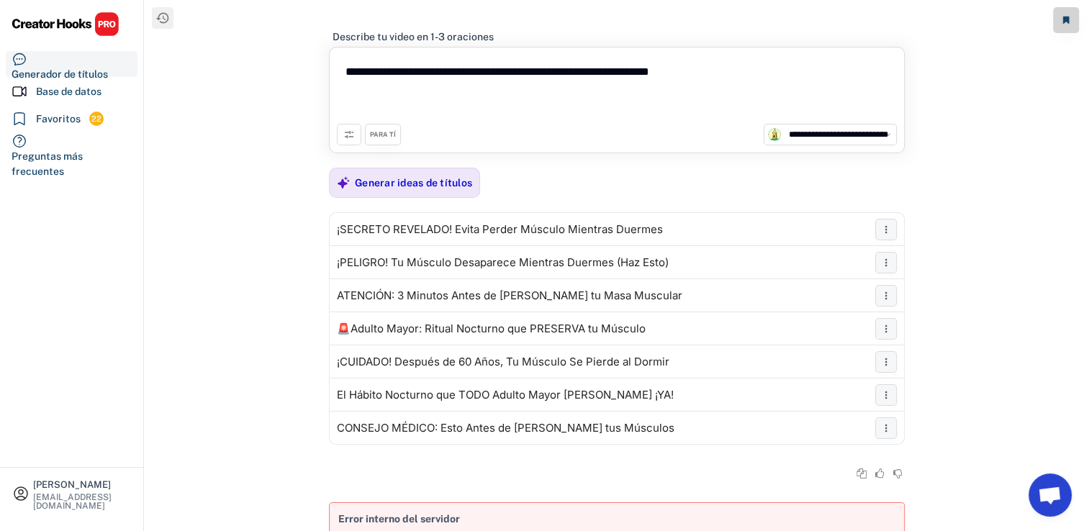
click at [379, 133] on div "PARA TÍ" at bounding box center [383, 134] width 26 height 9
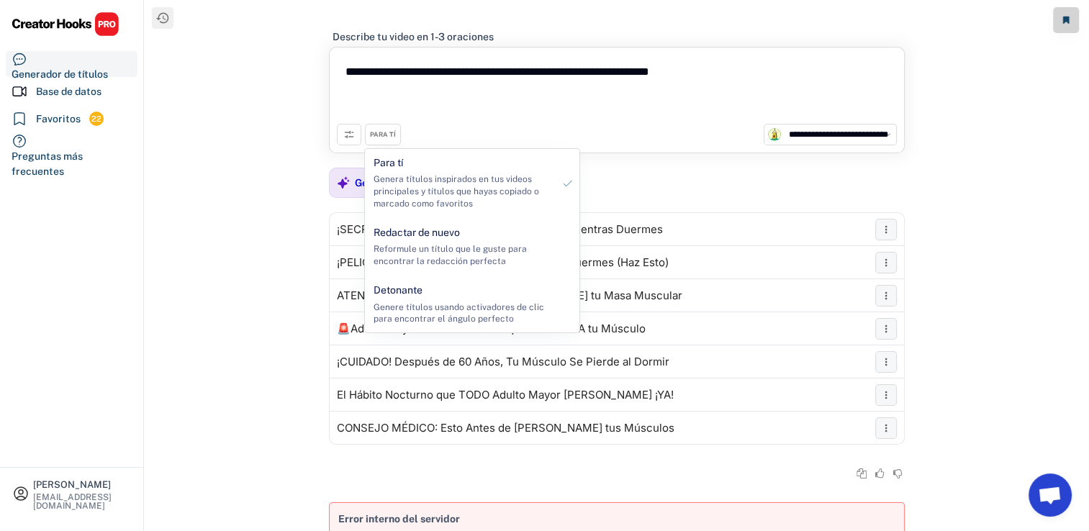
click at [359, 133] on button at bounding box center [349, 135] width 24 height 22
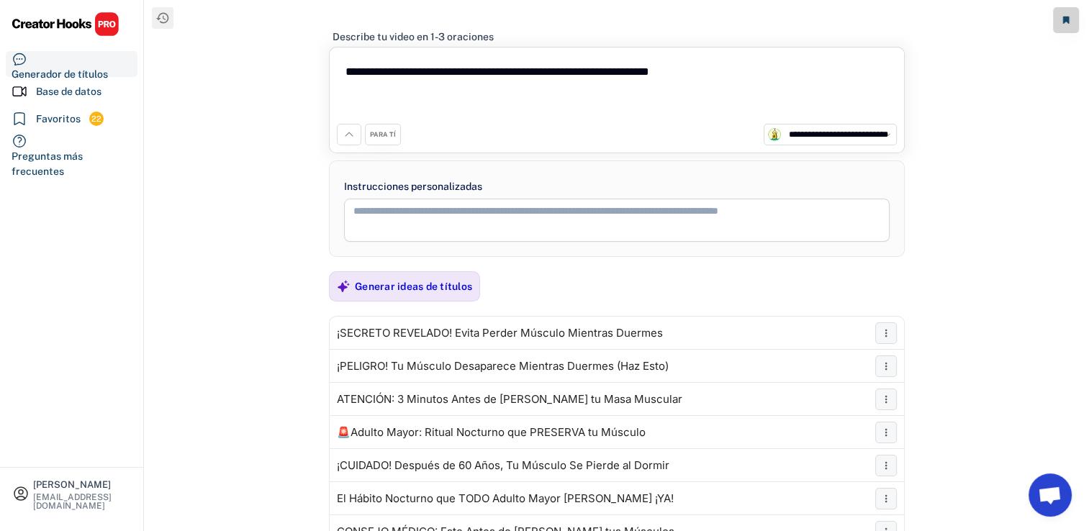
click at [384, 138] on div "PARA TÍ" at bounding box center [383, 134] width 26 height 9
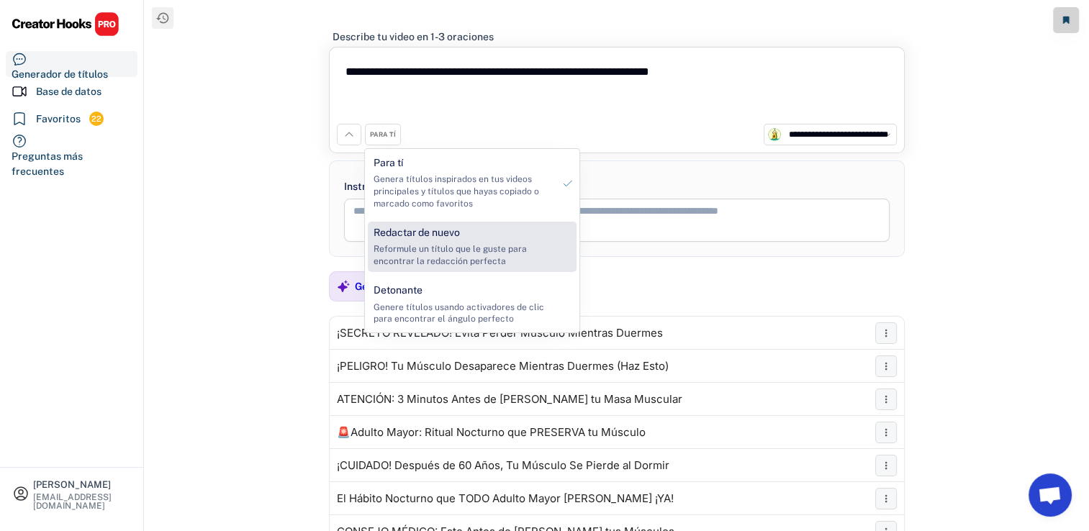
click at [530, 261] on div "Reformule un título que le guste para encontrar la redacción perfecta" at bounding box center [462, 255] width 179 height 24
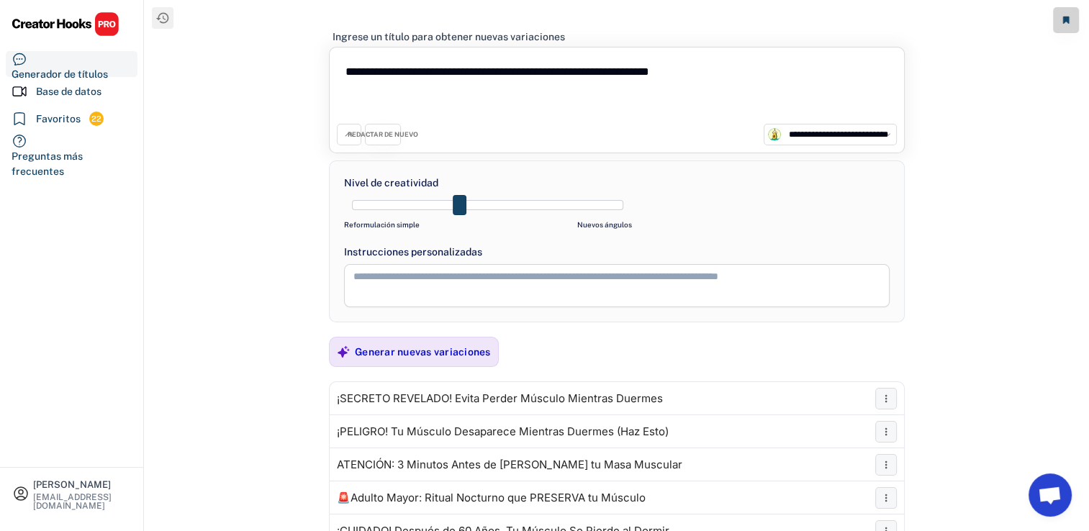
drag, startPoint x: 409, startPoint y: 209, endPoint x: 484, endPoint y: 206, distance: 74.9
click at [484, 206] on div at bounding box center [487, 205] width 271 height 10
drag, startPoint x: 499, startPoint y: 216, endPoint x: 533, endPoint y: 281, distance: 72.7
click at [639, 223] on div "**********" at bounding box center [617, 241] width 576 height 162
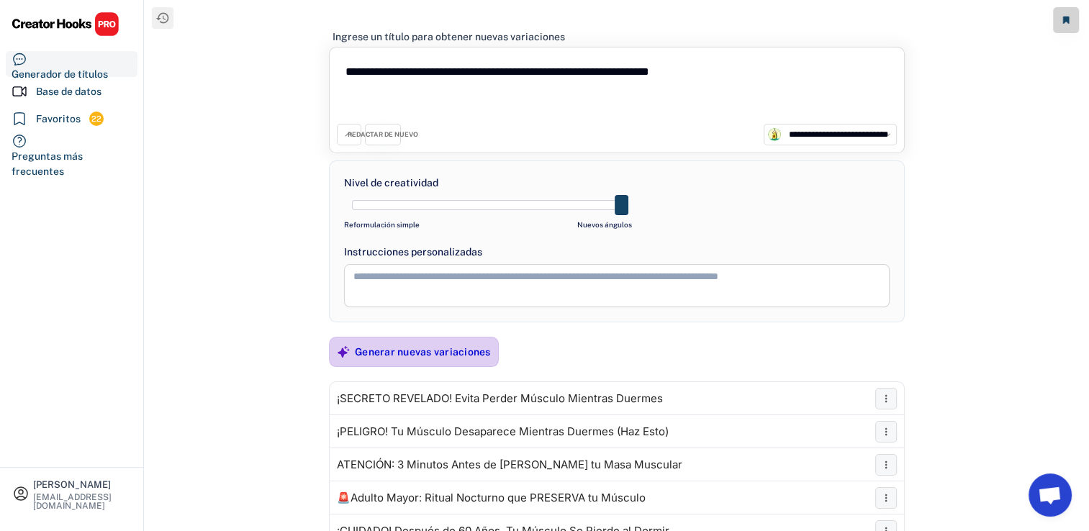
click at [432, 354] on div "Generar nuevas variaciones" at bounding box center [423, 351] width 136 height 13
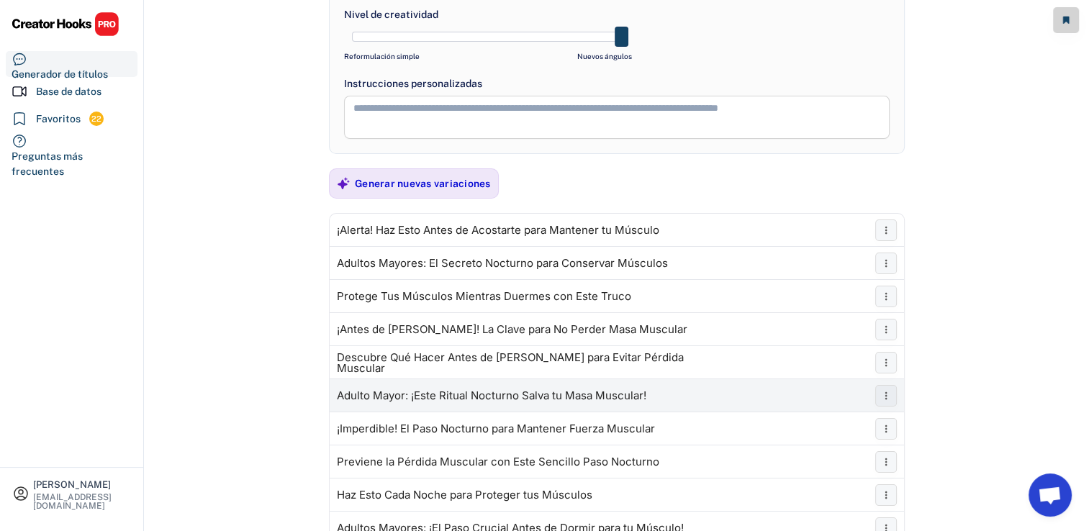
scroll to position [164, 0]
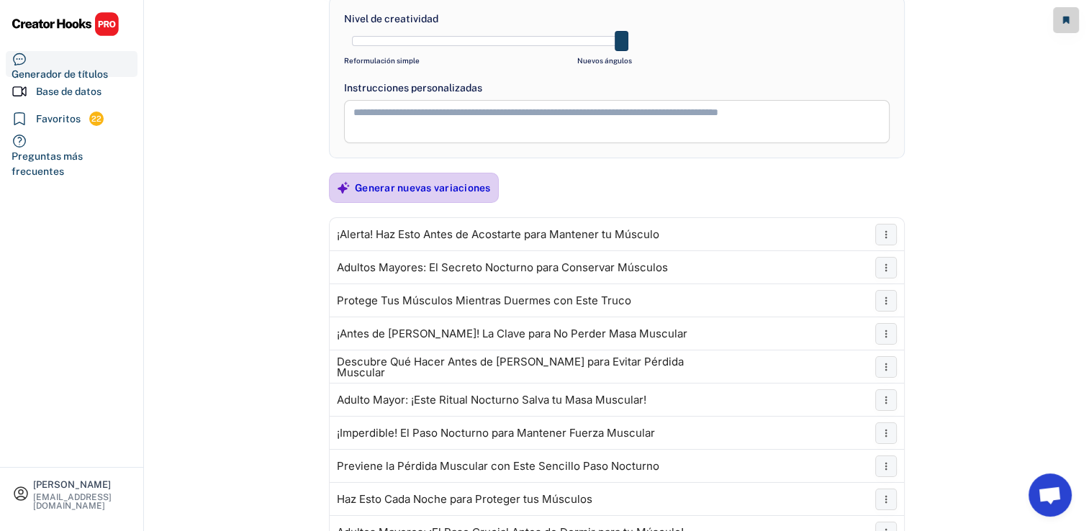
click at [427, 201] on div "Generar nuevas variaciones" at bounding box center [414, 188] width 170 height 30
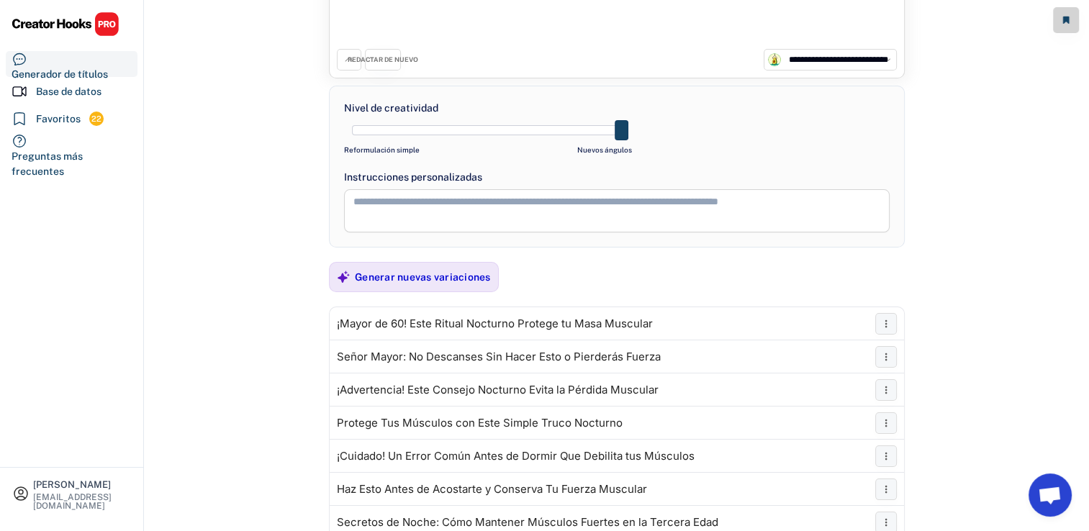
scroll to position [72, 0]
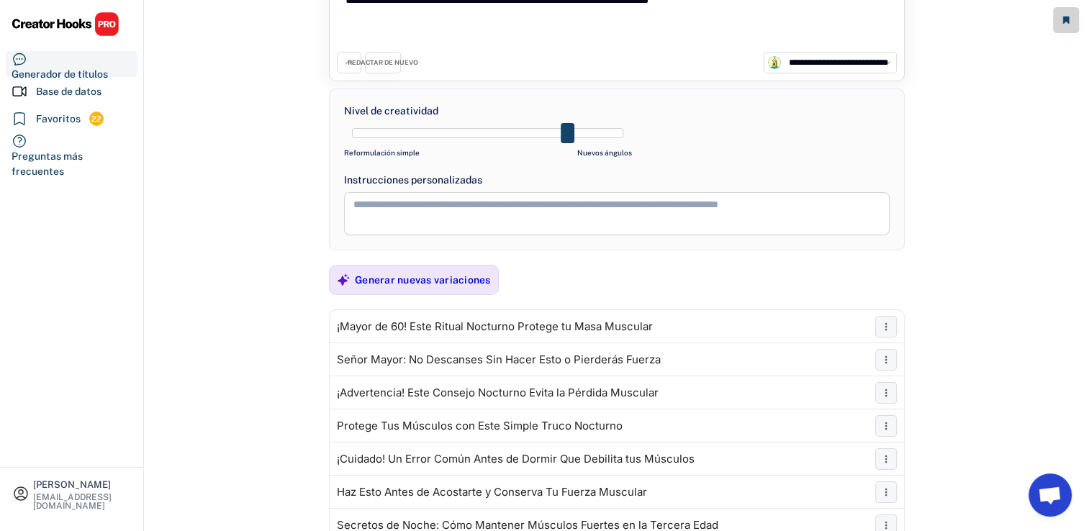
drag, startPoint x: 619, startPoint y: 125, endPoint x: 576, endPoint y: 125, distance: 43.2
click at [576, 125] on div at bounding box center [488, 133] width 288 height 22
click at [440, 273] on div "Generar nuevas variaciones" at bounding box center [423, 279] width 136 height 13
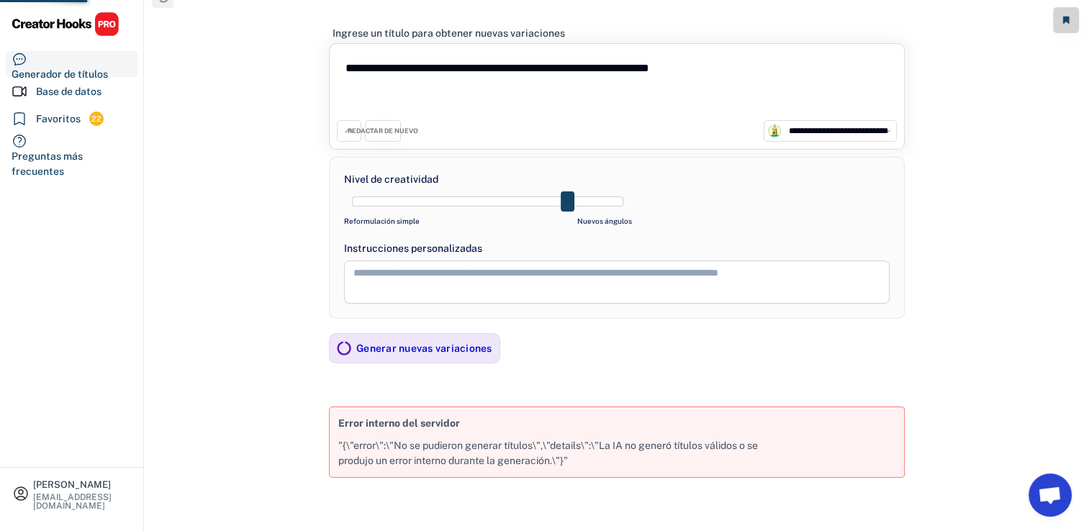
scroll to position [20, 0]
click at [394, 67] on textarea "**********" at bounding box center [617, 86] width 560 height 69
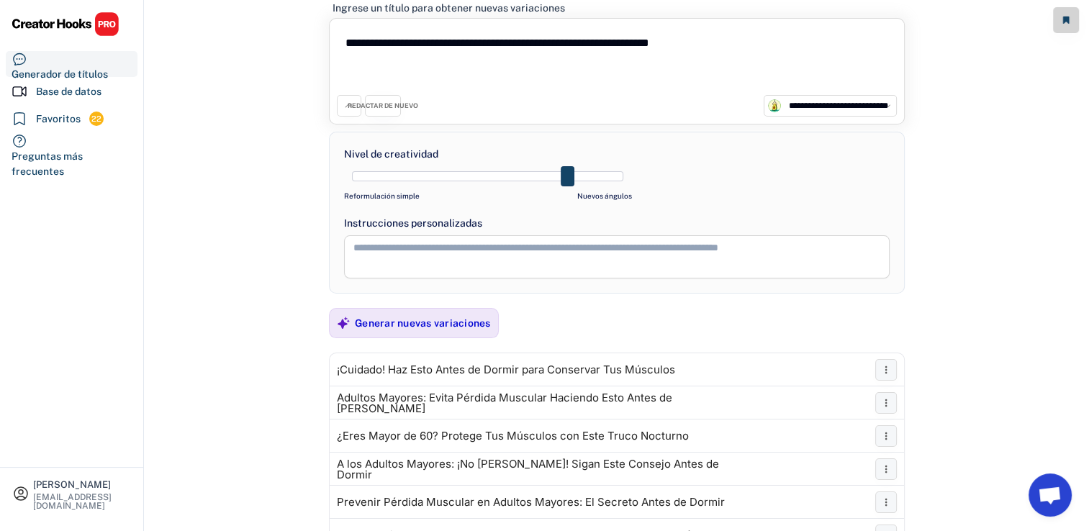
scroll to position [0, 0]
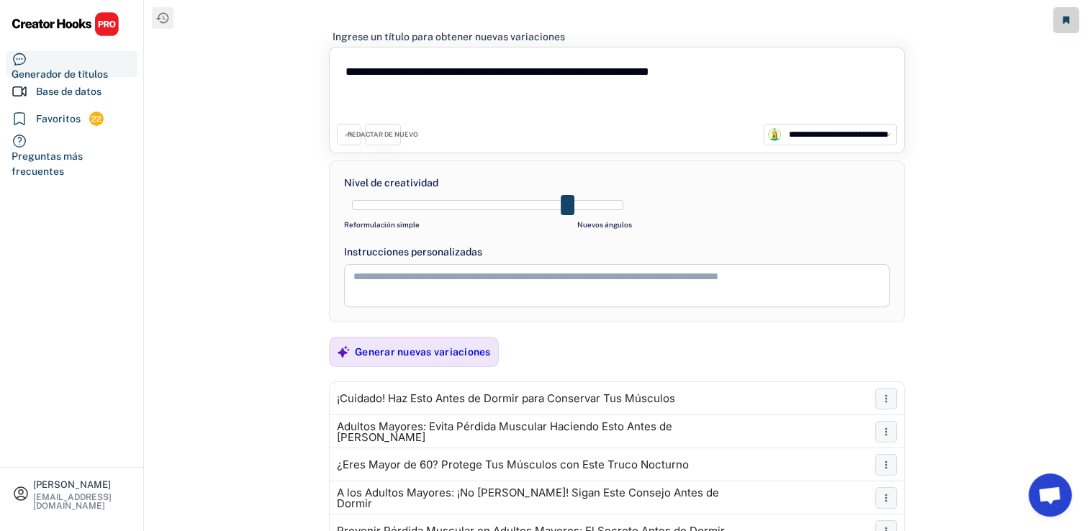
click at [382, 138] on div "REDACTAR DE NUEVO" at bounding box center [383, 134] width 71 height 9
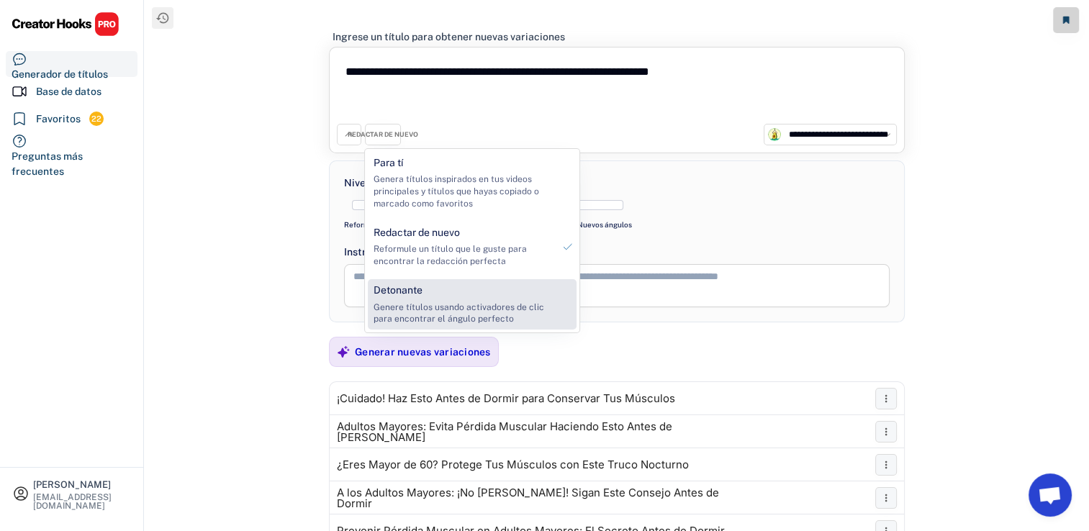
click at [432, 296] on div "Detonante Genere títulos usando activadores de clic para encontrar el ángulo pe…" at bounding box center [463, 304] width 191 height 50
select select "**********"
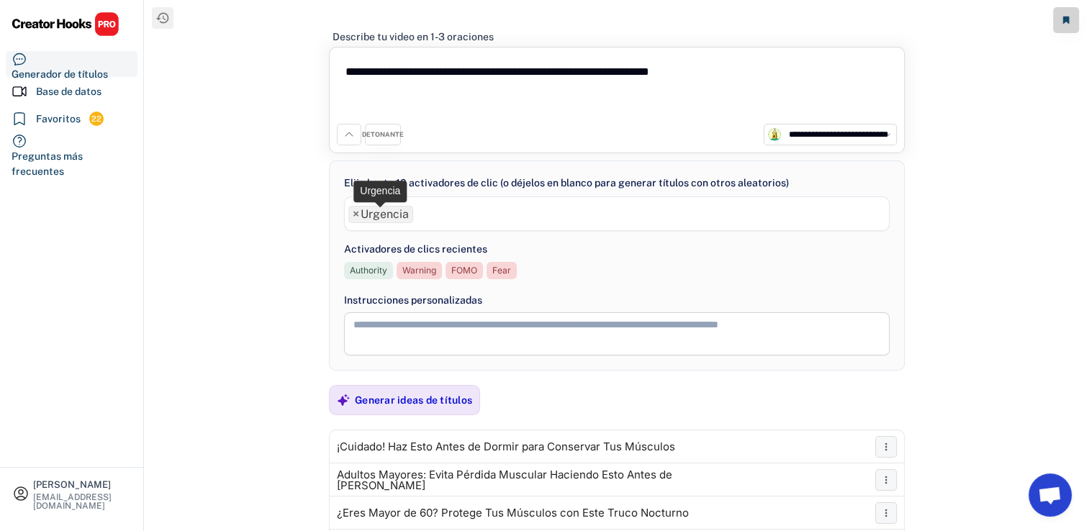
click at [354, 212] on span "×" at bounding box center [356, 215] width 6 height 12
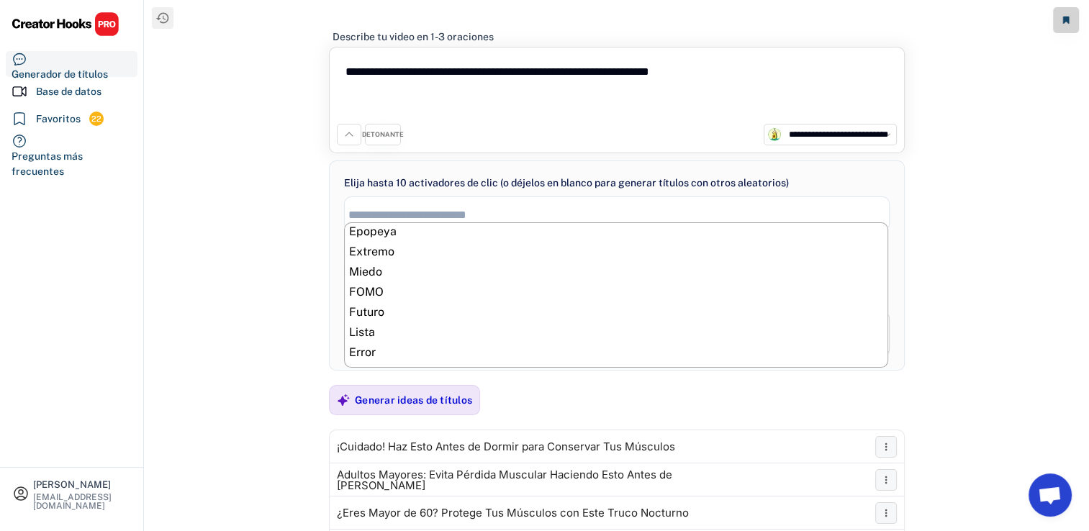
scroll to position [288, 0]
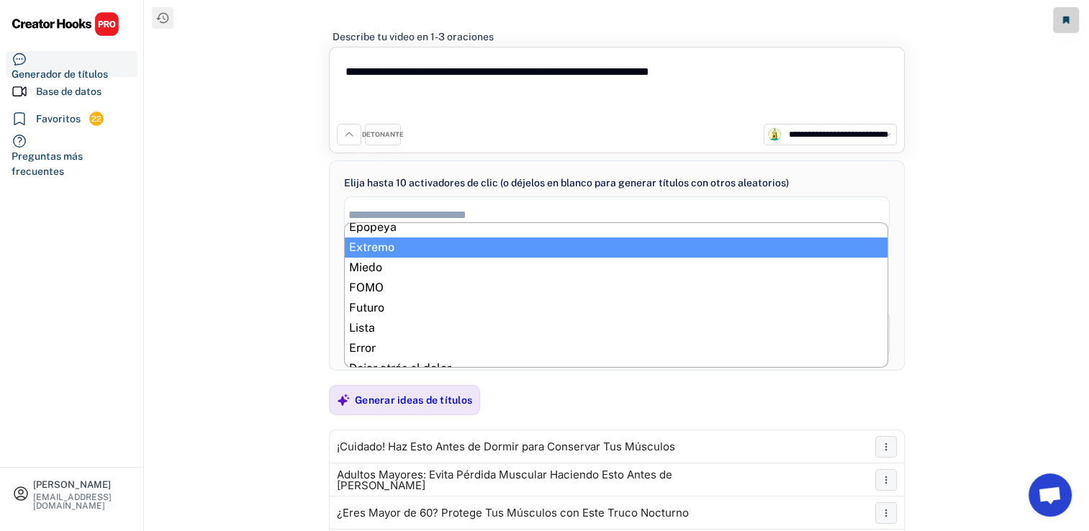
select select "**********"
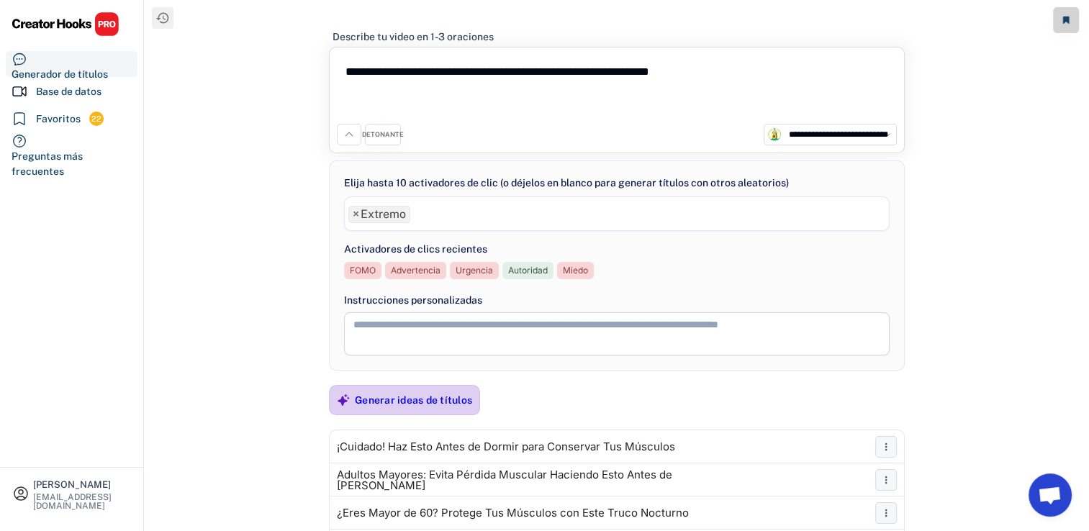
click at [404, 399] on div "Generar ideas de títulos" at bounding box center [413, 400] width 117 height 13
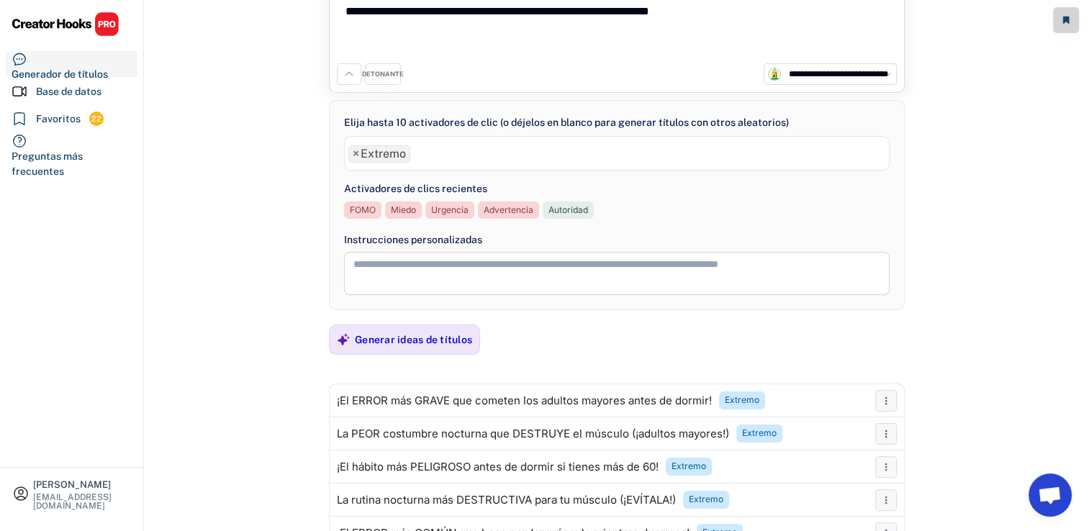
scroll to position [60, 0]
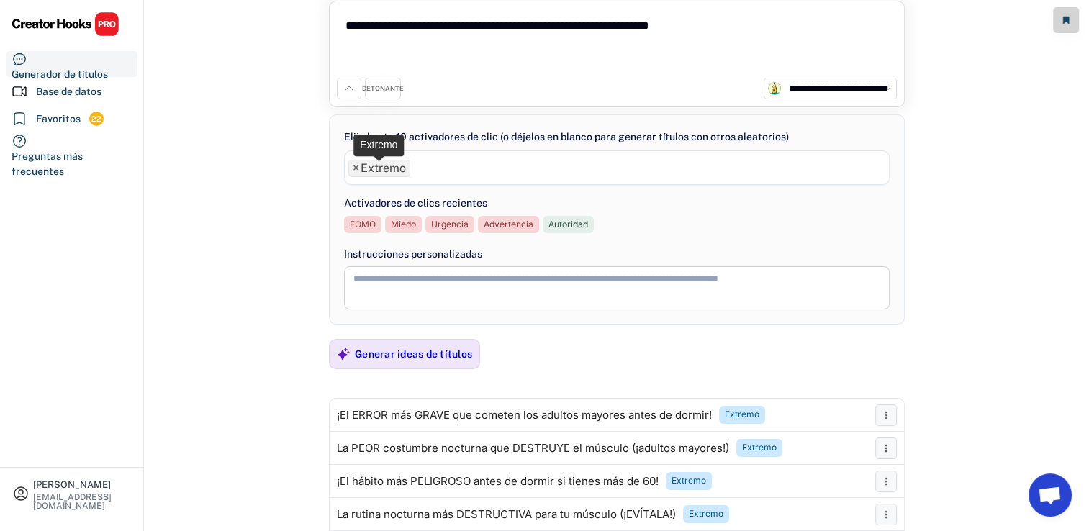
click at [357, 166] on span "×" at bounding box center [356, 169] width 6 height 12
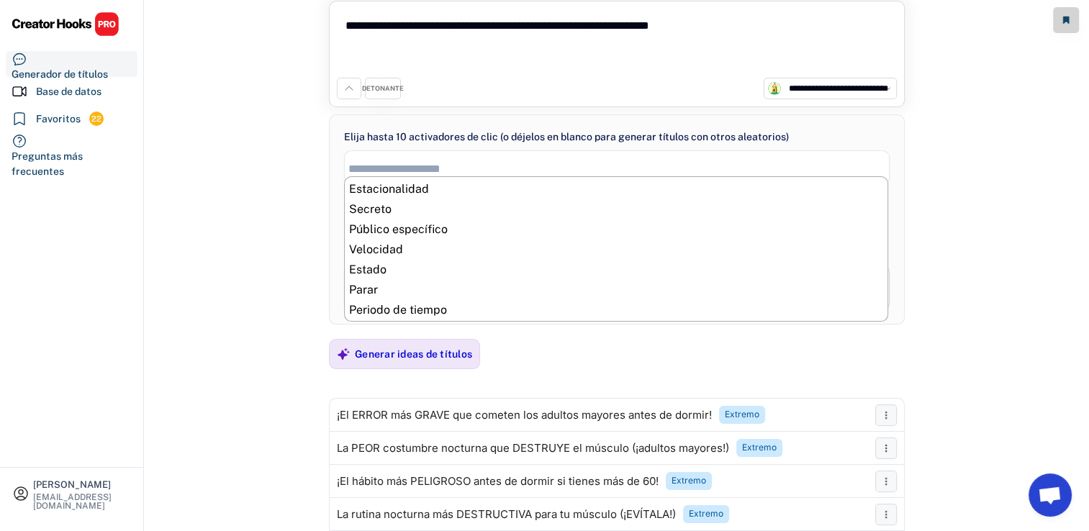
scroll to position [743, 0]
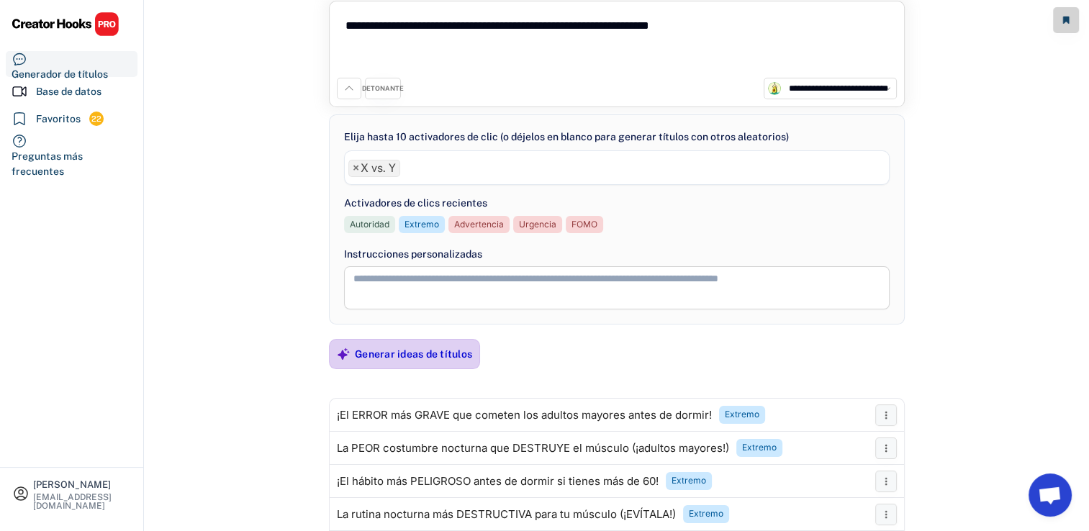
click at [412, 362] on div "Generar ideas de títulos" at bounding box center [413, 354] width 117 height 29
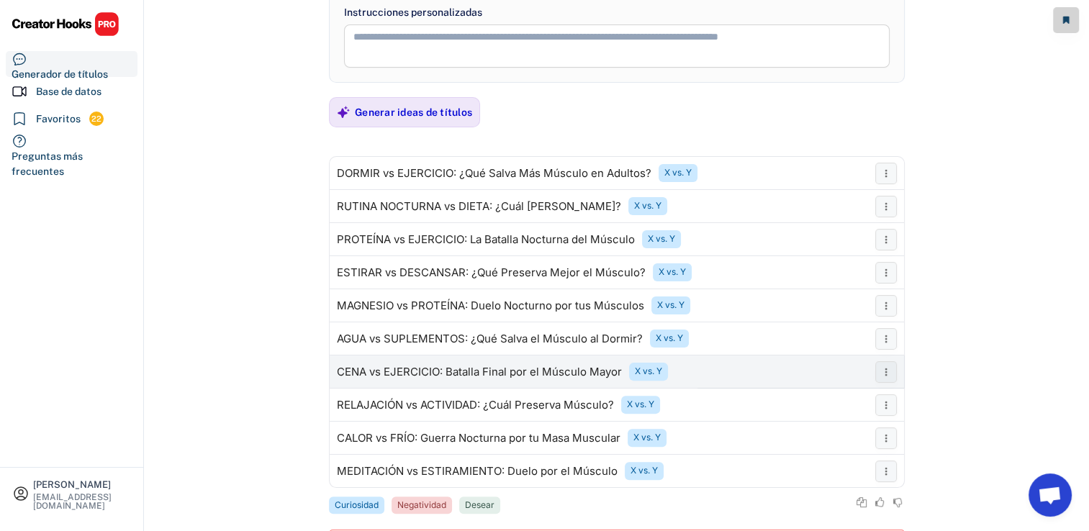
scroll to position [0, 0]
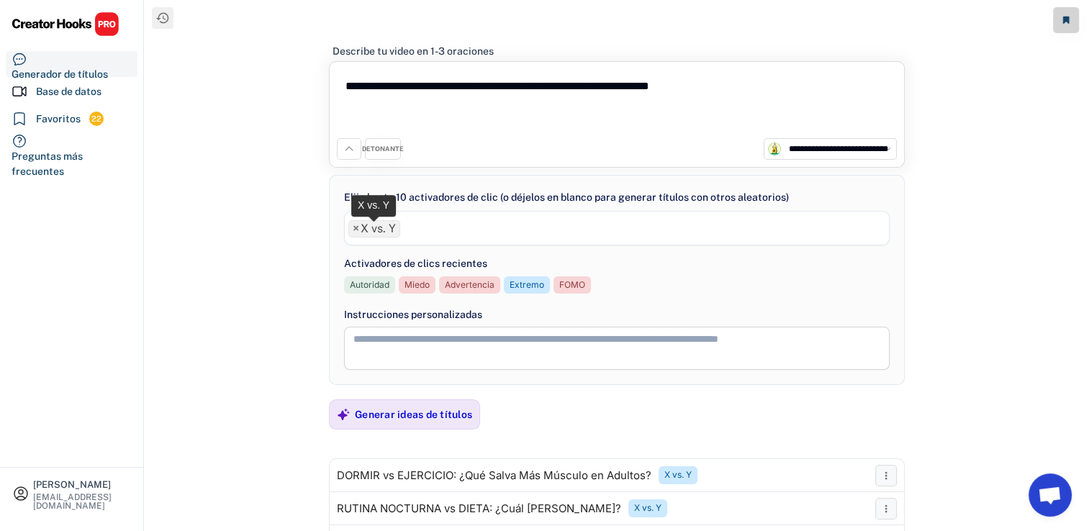
click at [382, 234] on font "X vs. Y" at bounding box center [378, 229] width 35 height 14
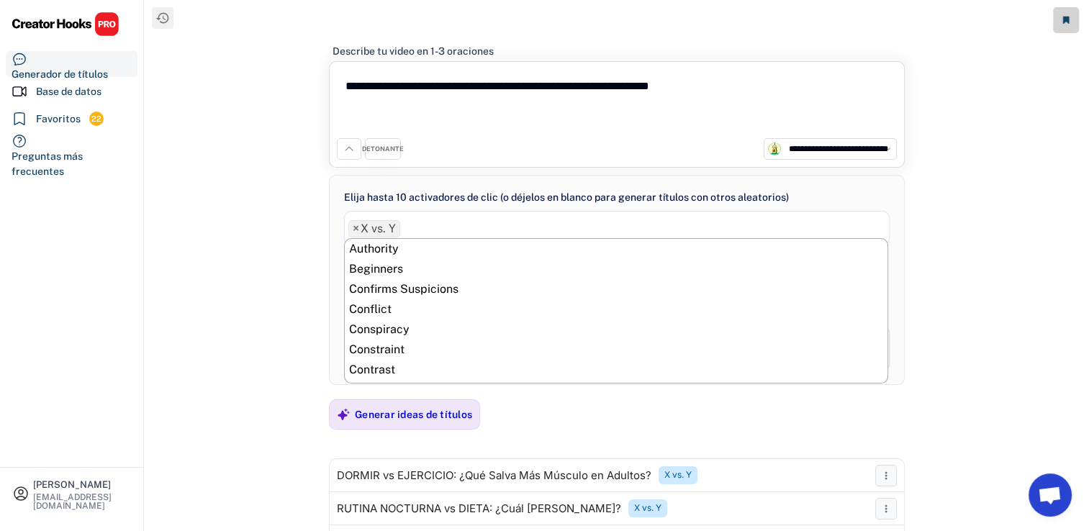
scroll to position [743, 0]
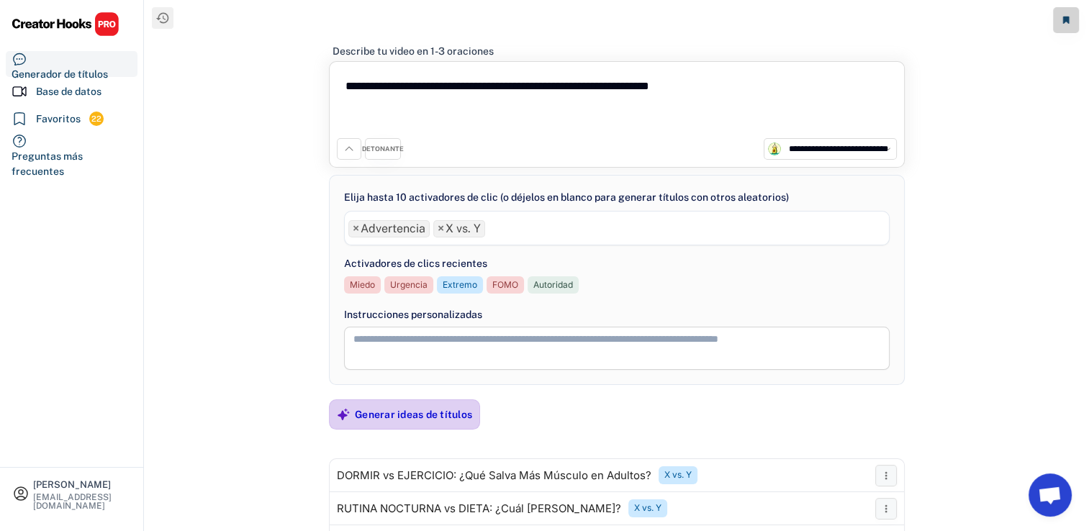
click at [374, 402] on div "Generar ideas de títulos" at bounding box center [413, 414] width 117 height 29
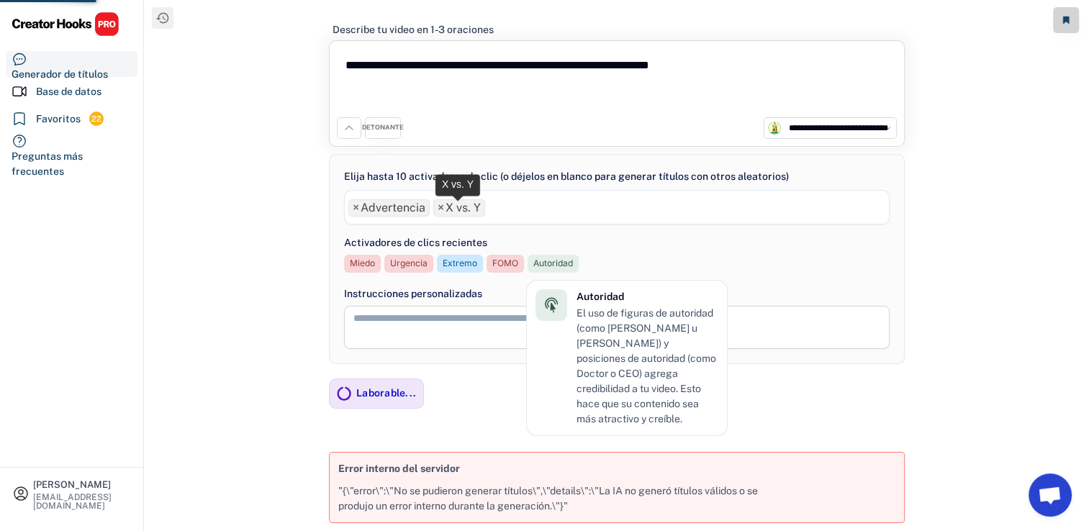
click at [438, 208] on span "×" at bounding box center [441, 208] width 6 height 12
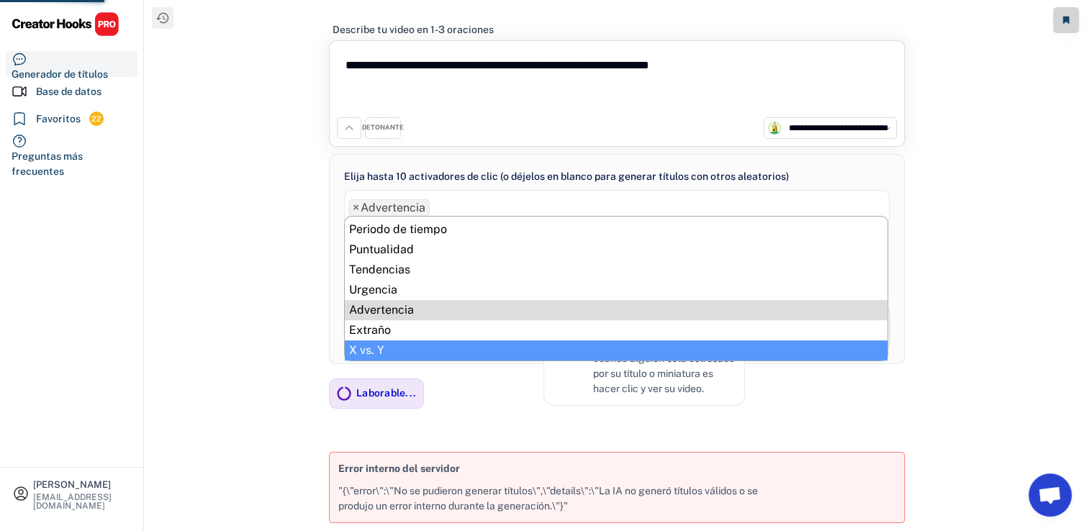
click at [276, 367] on div "**********" at bounding box center [617, 276] width 944 height 552
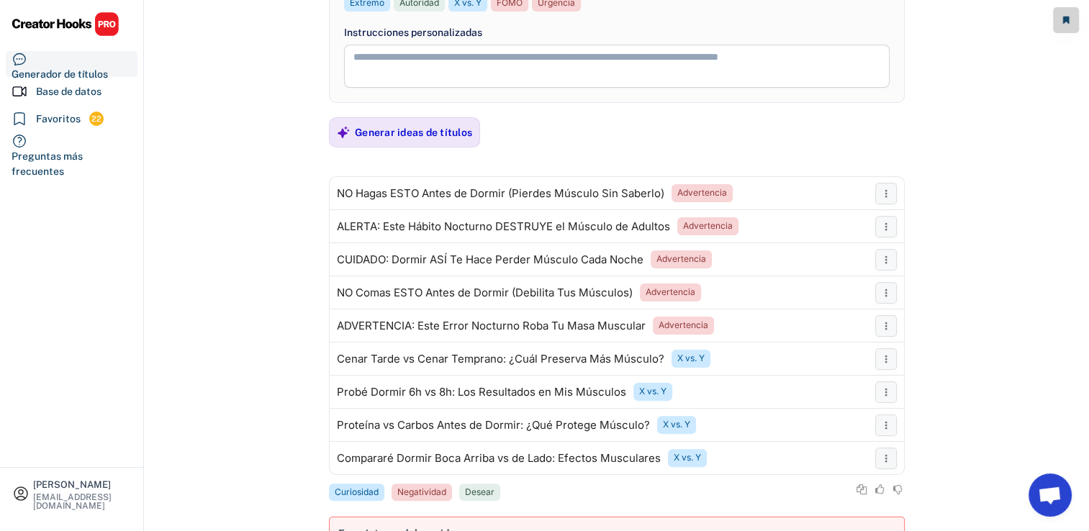
scroll to position [288, 0]
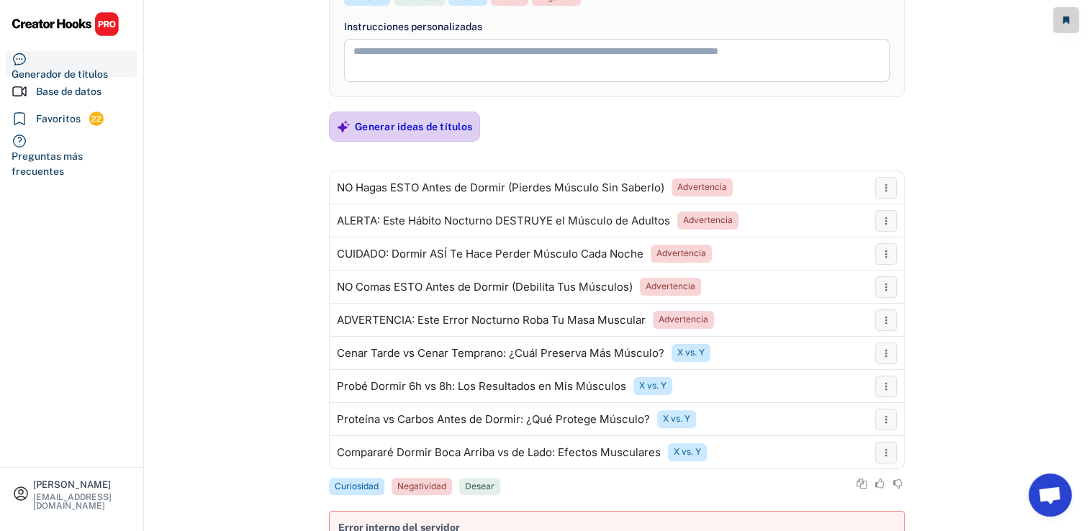
click at [371, 135] on div "Generar ideas de títulos" at bounding box center [413, 126] width 117 height 29
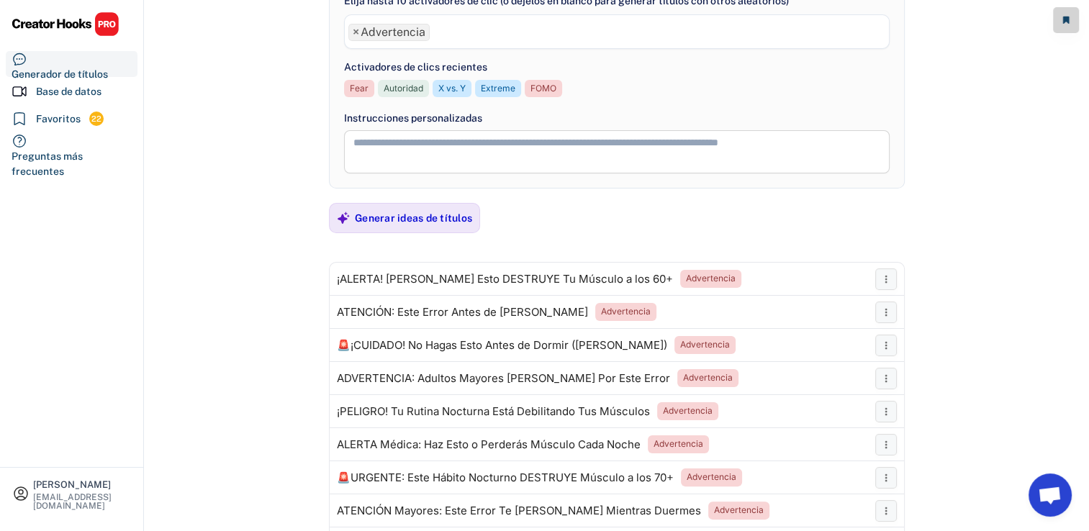
scroll to position [144, 0]
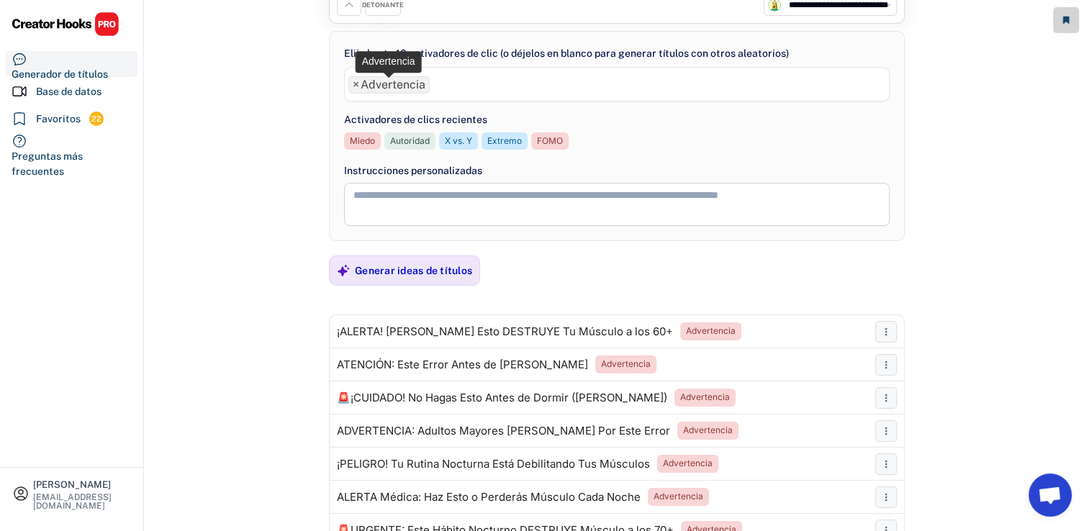
click at [364, 91] on font "Advertencia" at bounding box center [393, 85] width 65 height 14
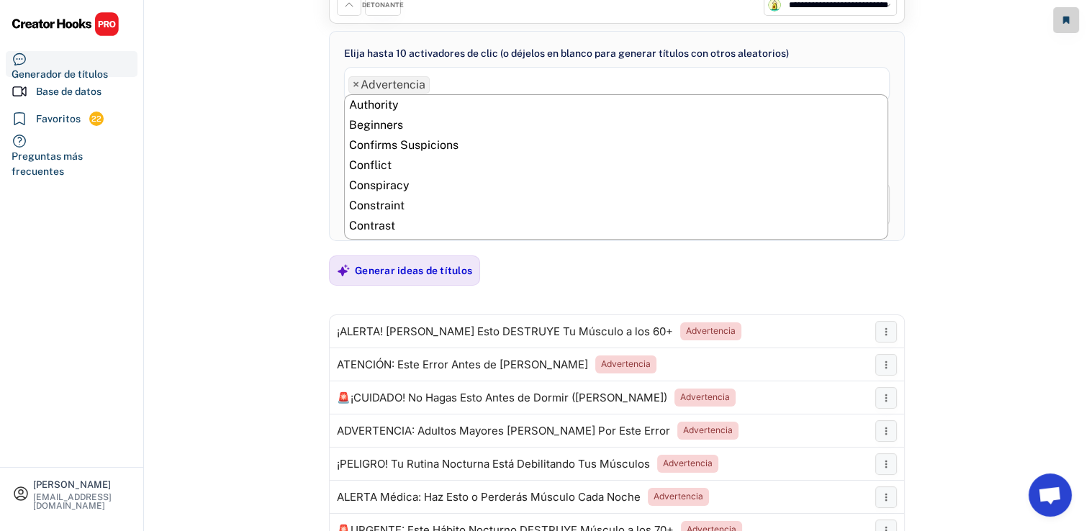
scroll to position [743, 0]
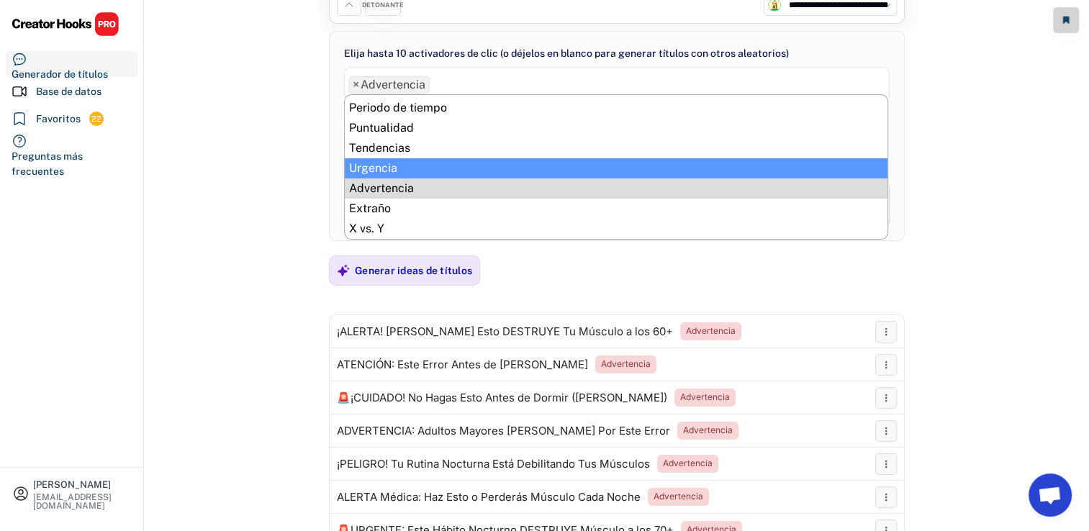
select select "**********"
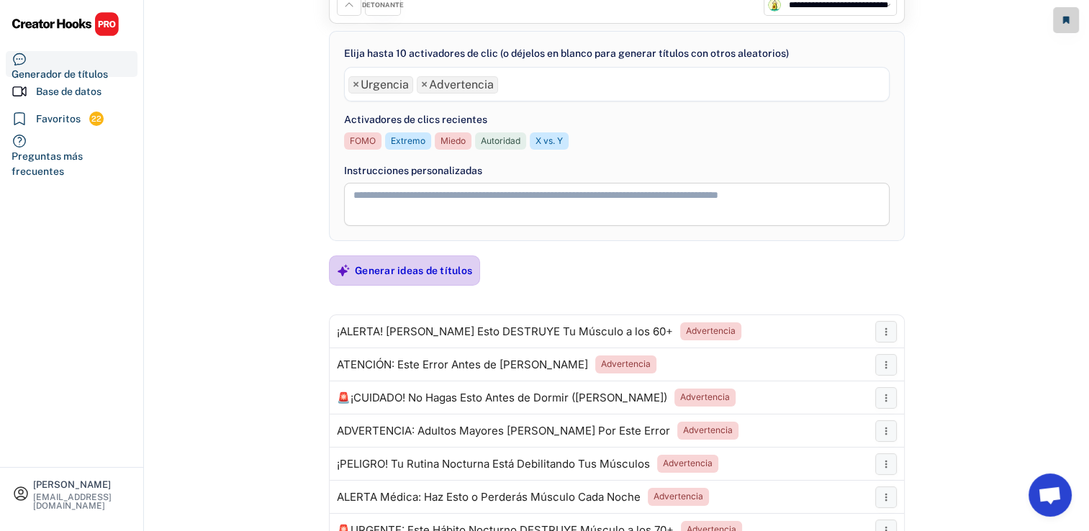
click at [407, 268] on div "Generar ideas de títulos" at bounding box center [413, 270] width 117 height 13
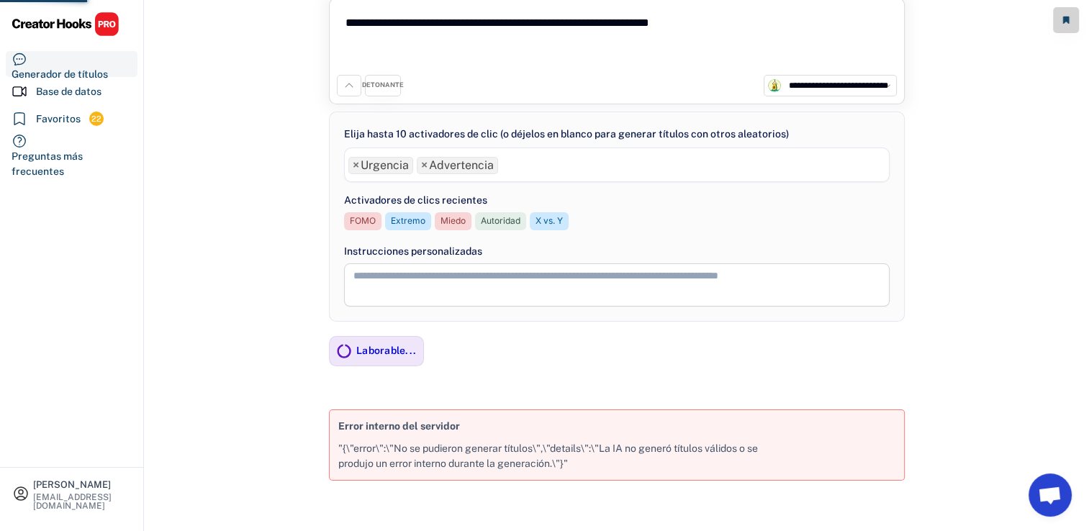
scroll to position [41, 0]
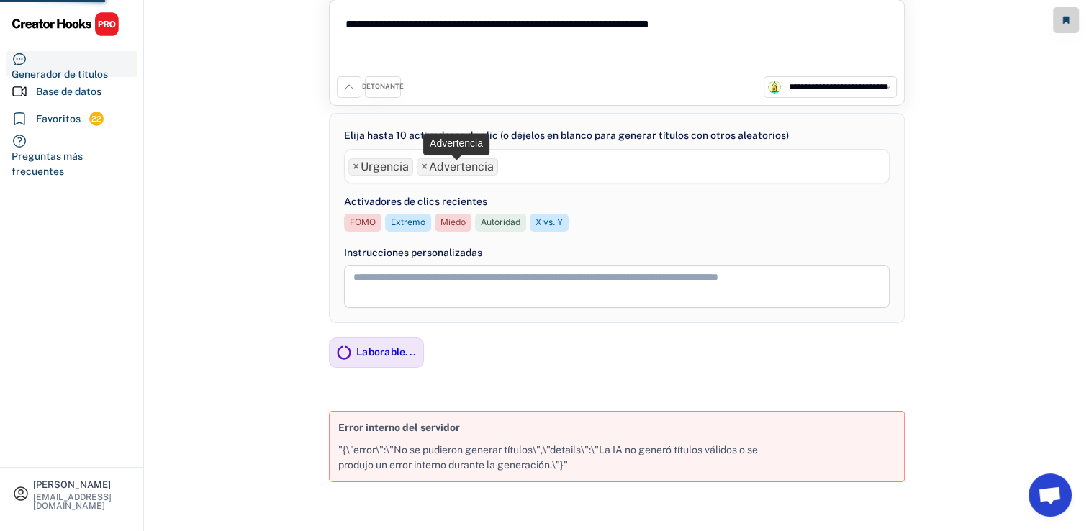
click at [422, 166] on span "×" at bounding box center [424, 167] width 6 height 12
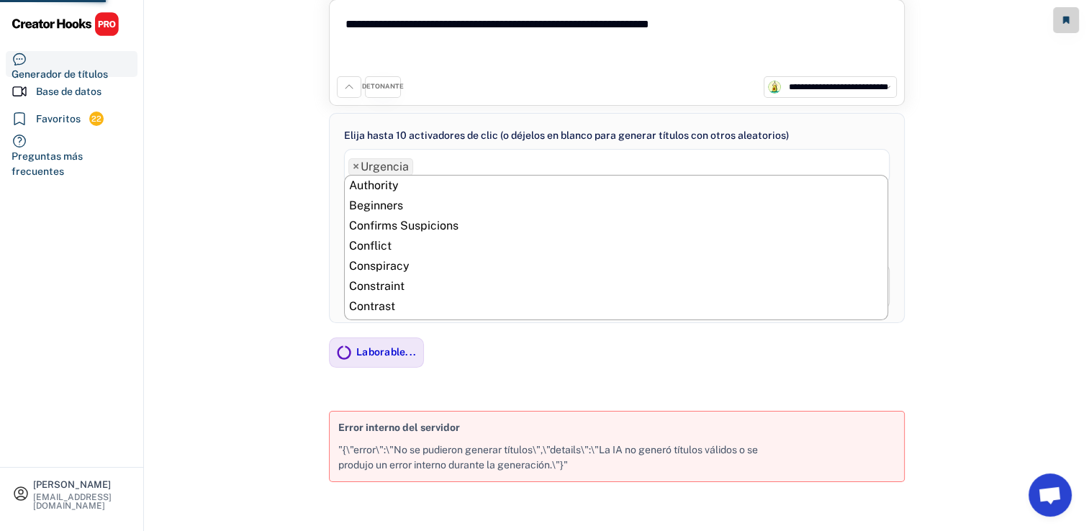
scroll to position [743, 0]
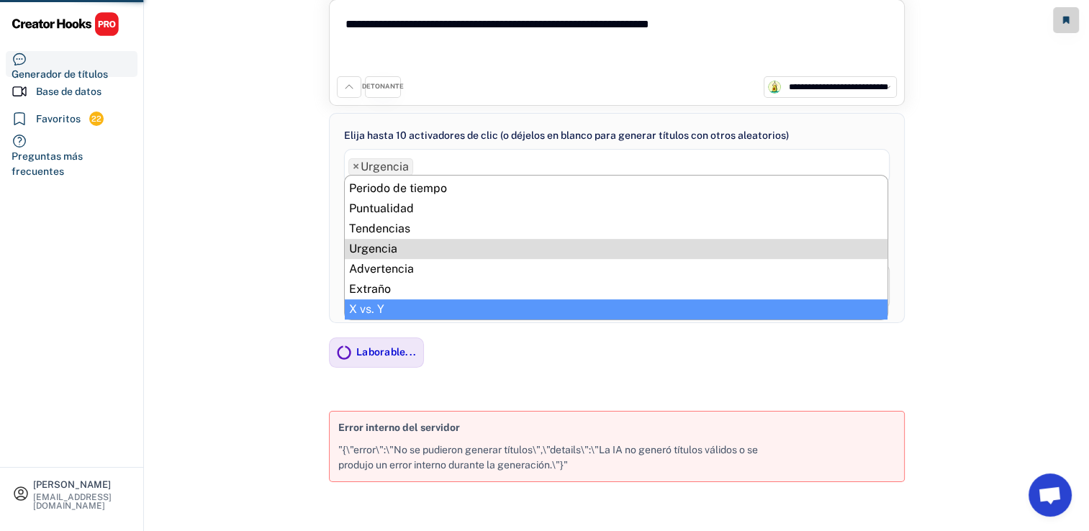
click at [248, 296] on div "**********" at bounding box center [617, 235] width 944 height 552
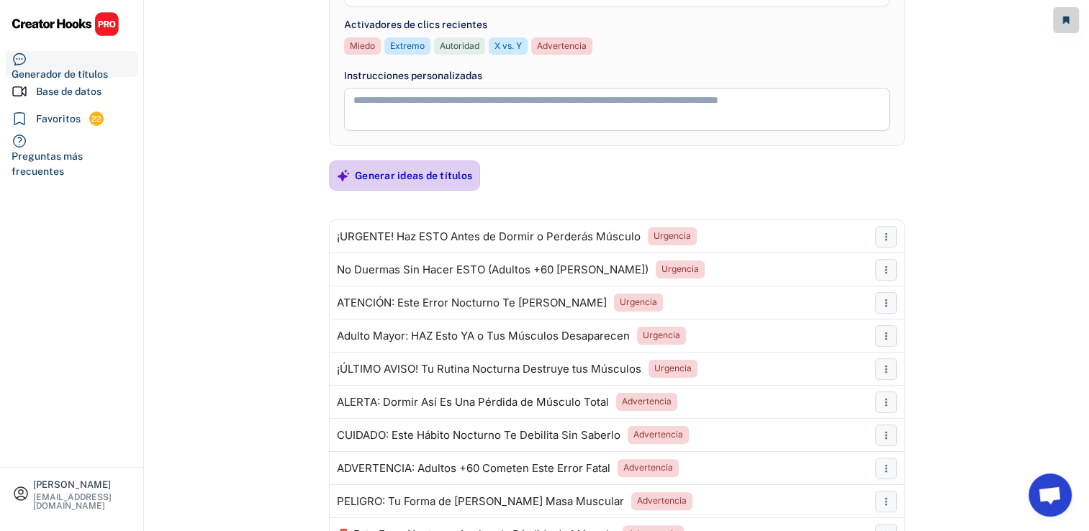
scroll to position [350, 0]
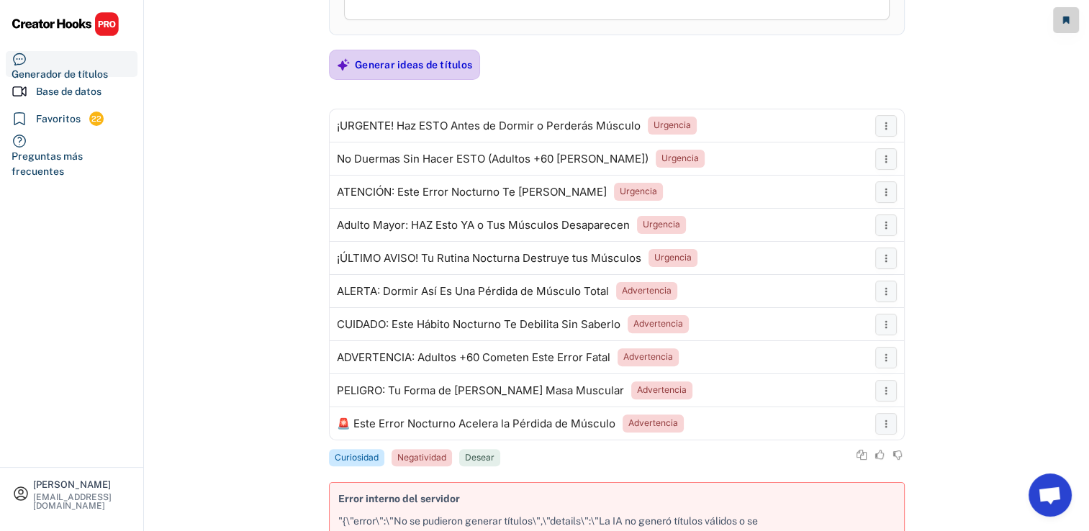
click at [402, 58] on div "Generar ideas de títulos" at bounding box center [413, 64] width 117 height 13
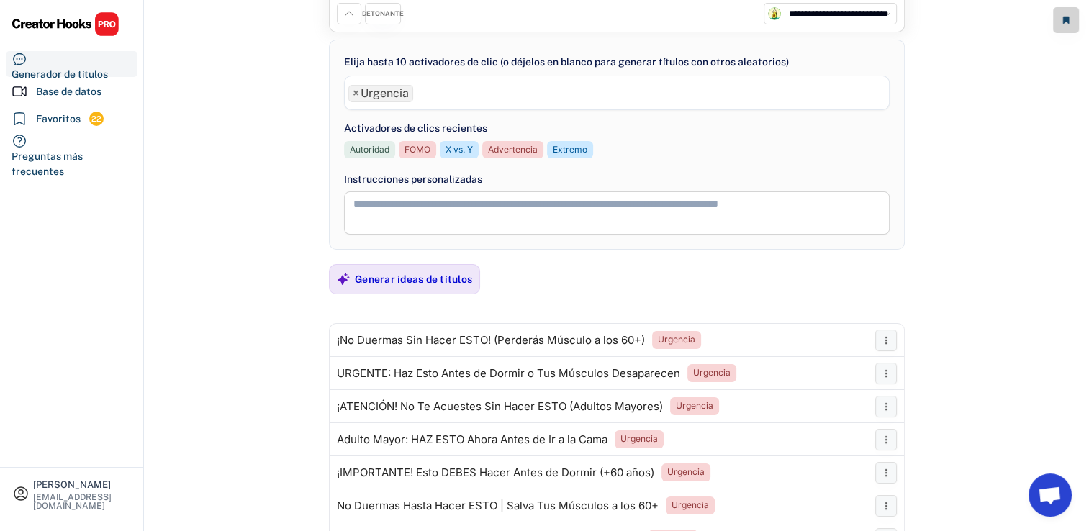
scroll to position [132, 0]
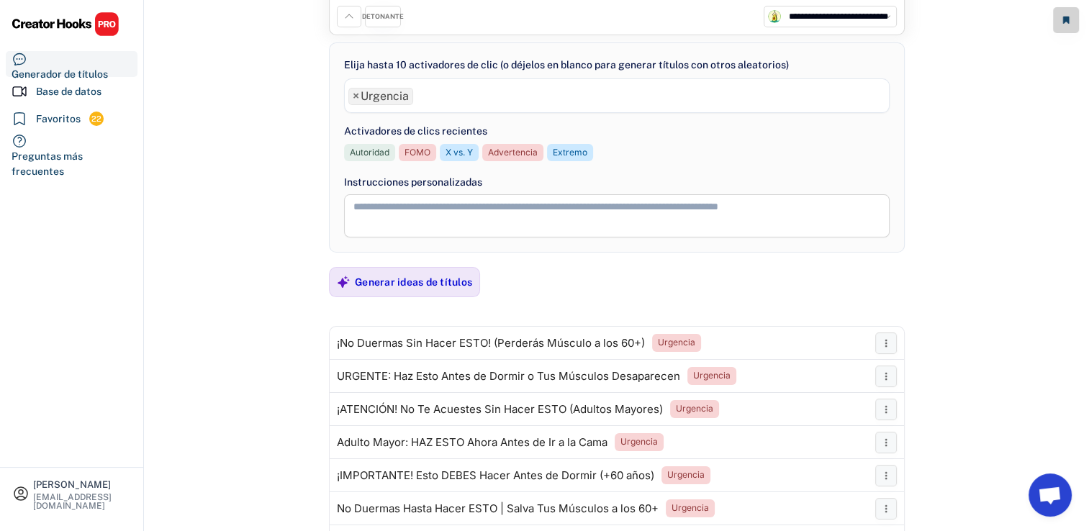
click at [353, 93] on span "×" at bounding box center [356, 97] width 6 height 12
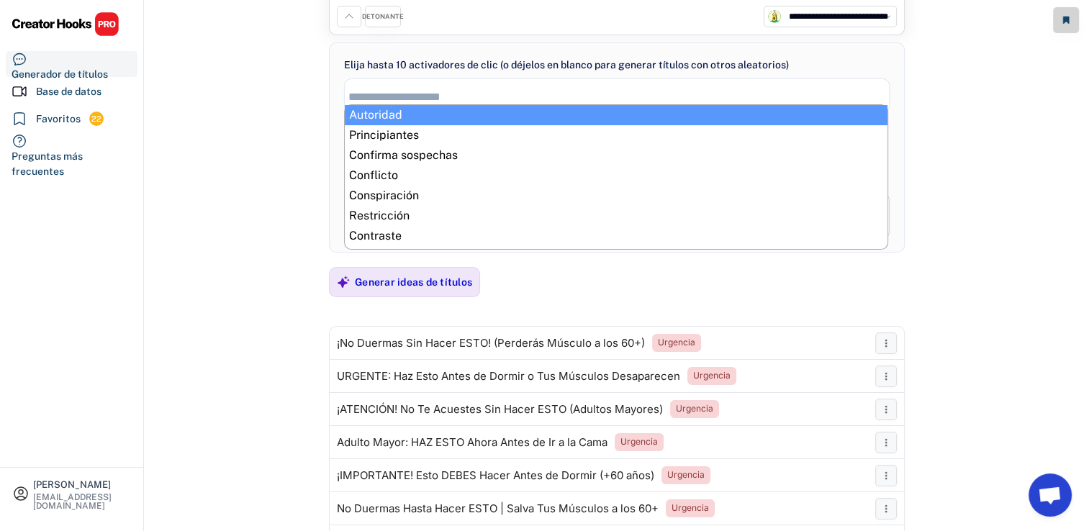
click at [412, 99] on input "search" at bounding box center [620, 97] width 545 height 12
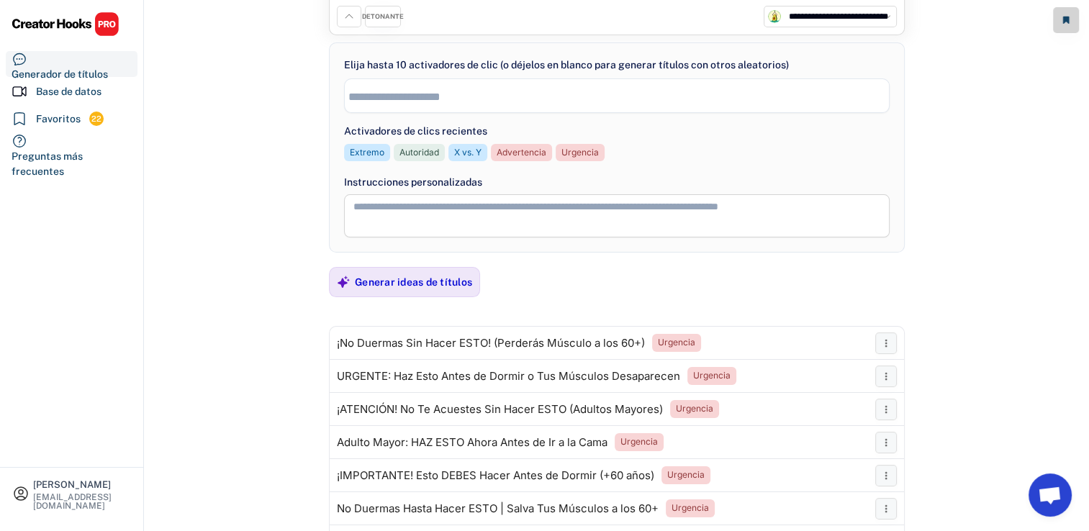
click at [412, 99] on input "search" at bounding box center [620, 97] width 545 height 12
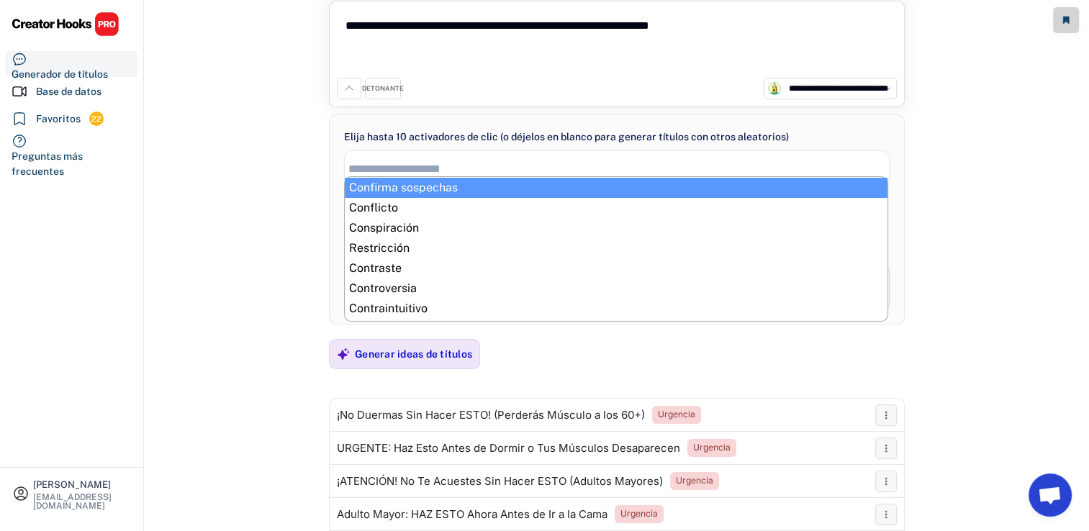
scroll to position [0, 0]
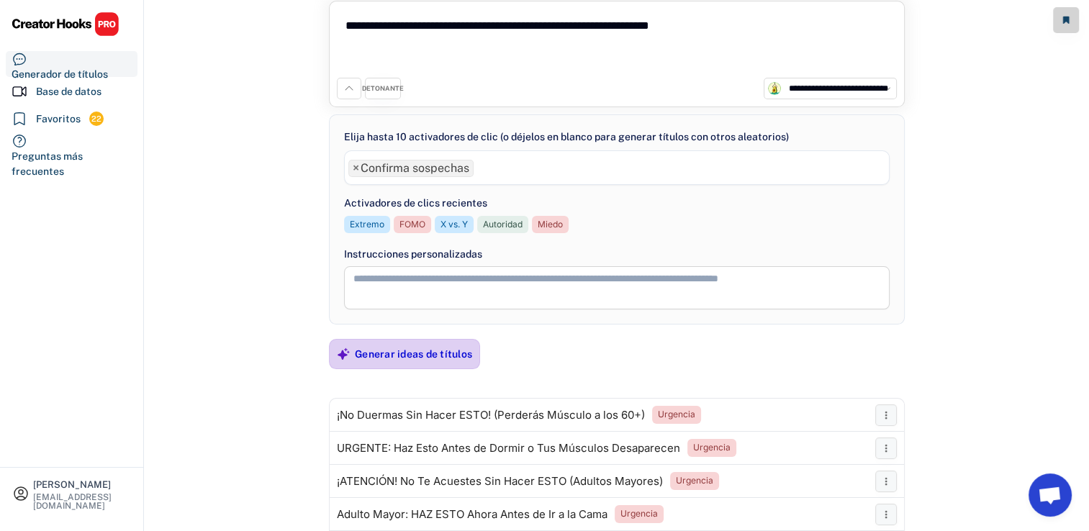
click at [458, 349] on div "Generar ideas de títulos" at bounding box center [413, 354] width 117 height 13
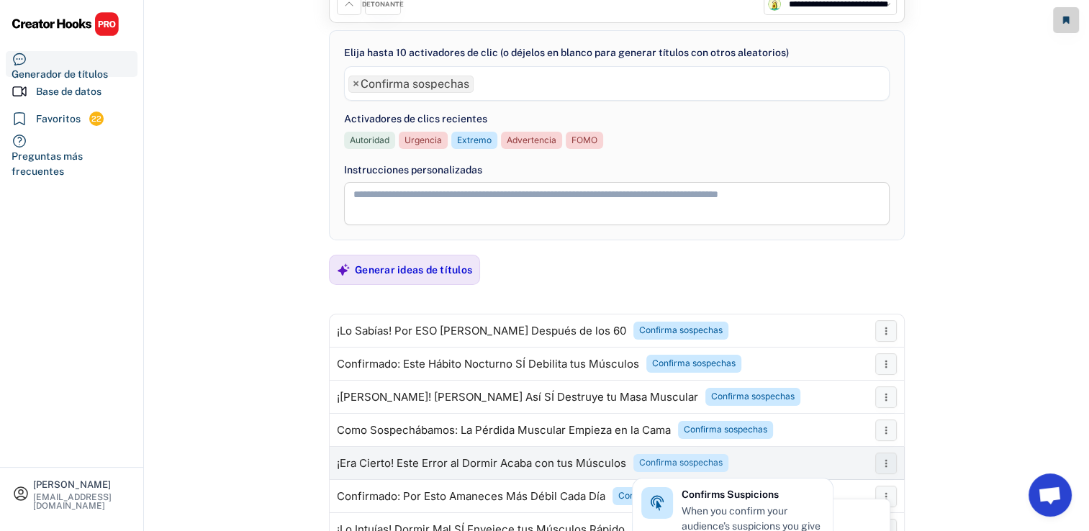
scroll to position [132, 0]
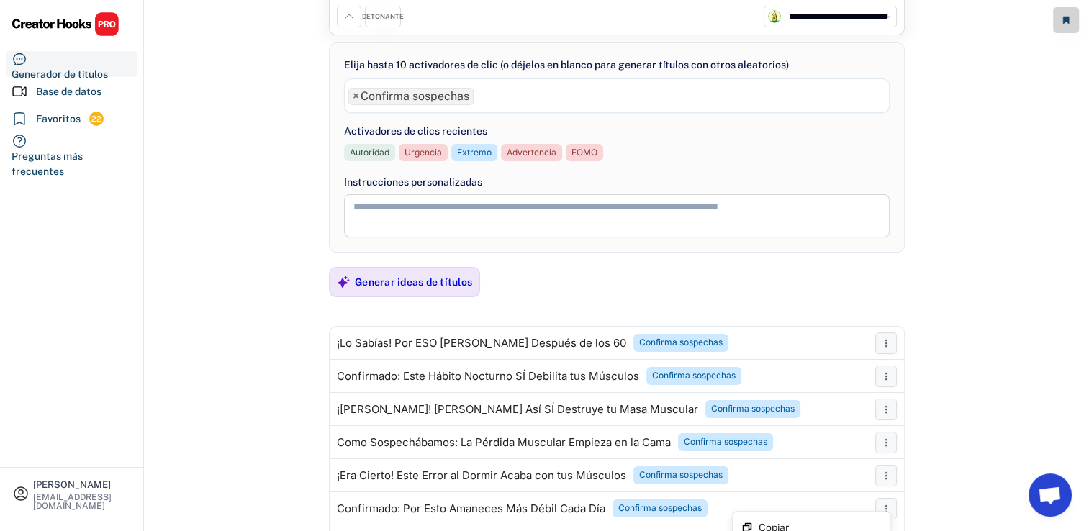
click at [442, 105] on span "× Confirma sospechas" at bounding box center [617, 95] width 544 height 23
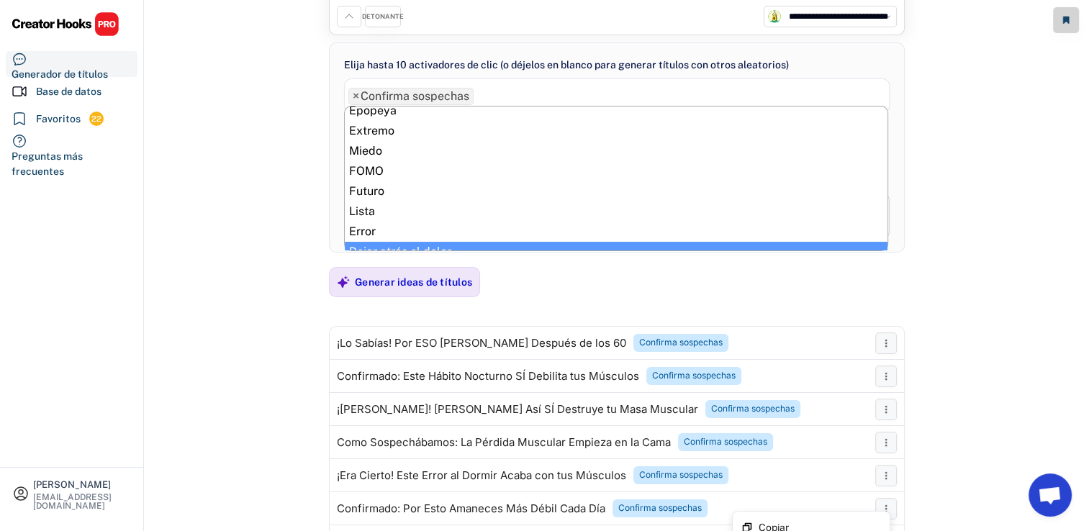
scroll to position [288, 0]
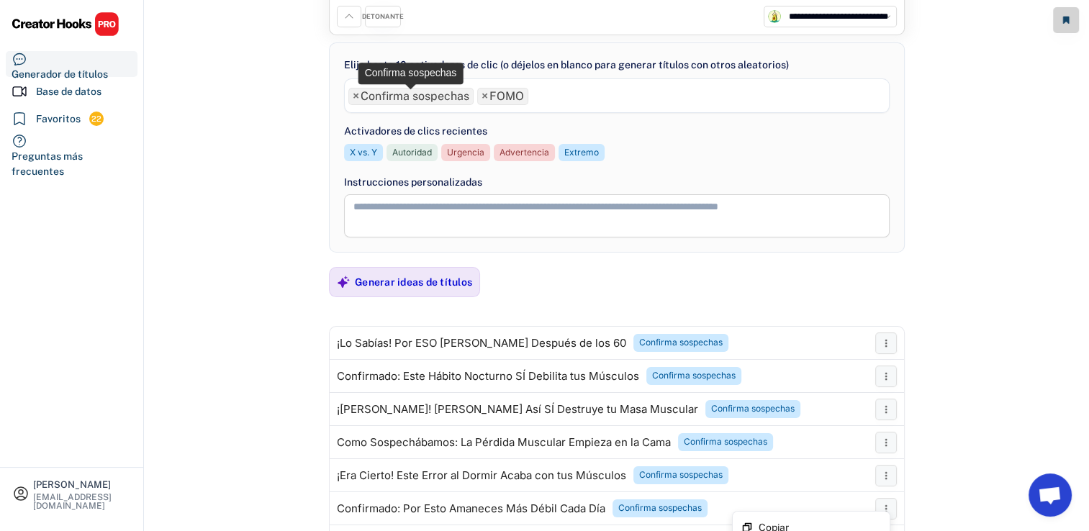
click at [354, 95] on span "×" at bounding box center [356, 97] width 6 height 12
select select "**********"
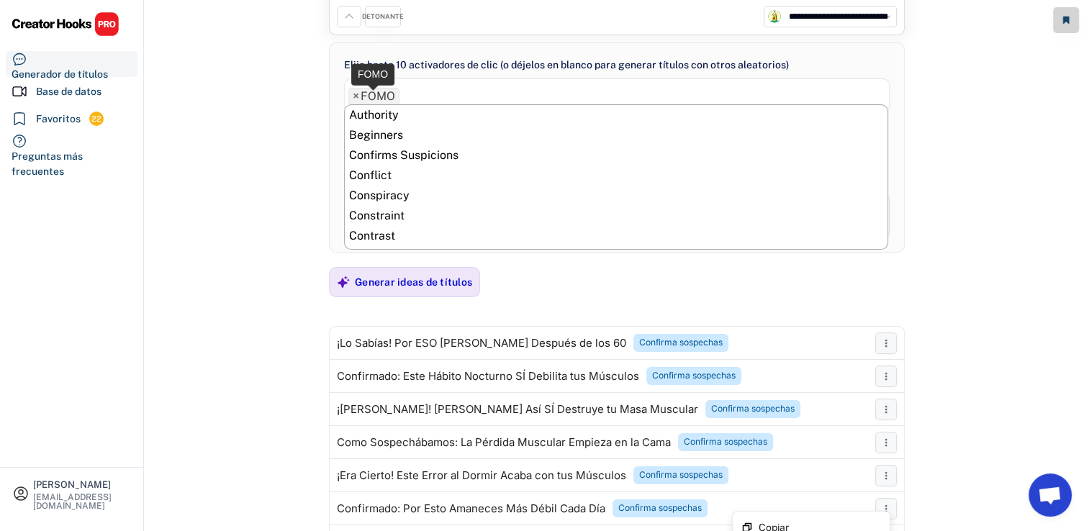
scroll to position [322, 0]
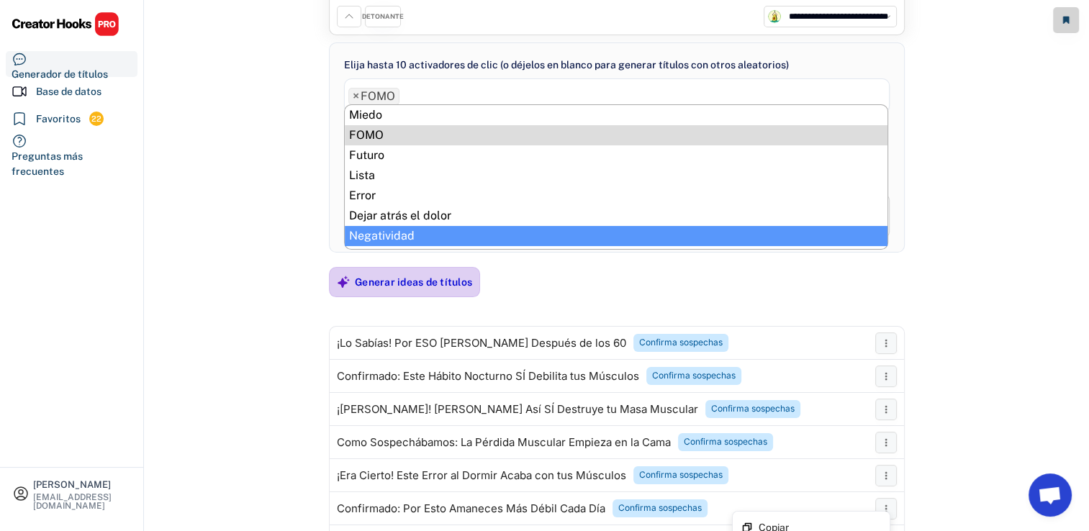
click at [391, 281] on div "Generar ideas de títulos" at bounding box center [413, 282] width 117 height 13
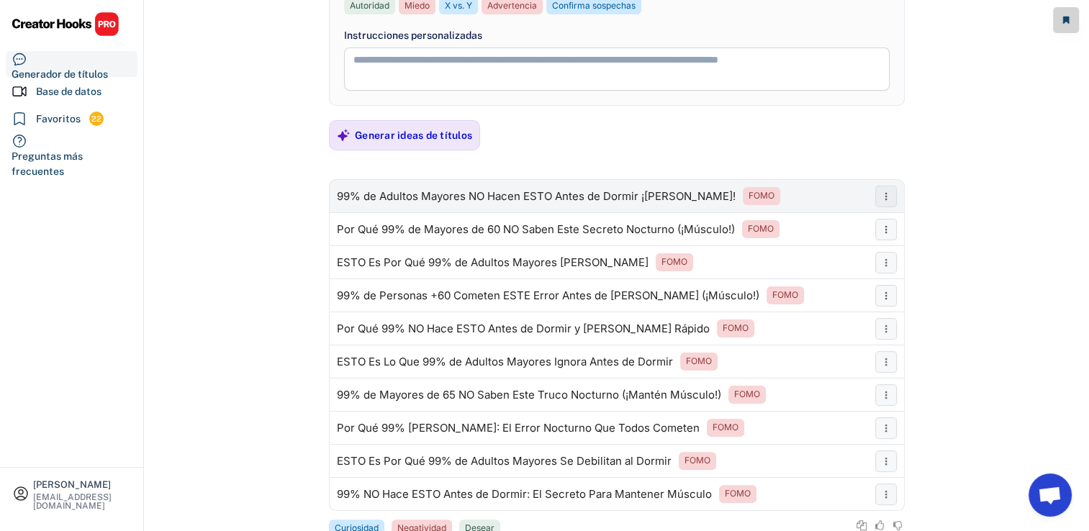
scroll to position [204, 0]
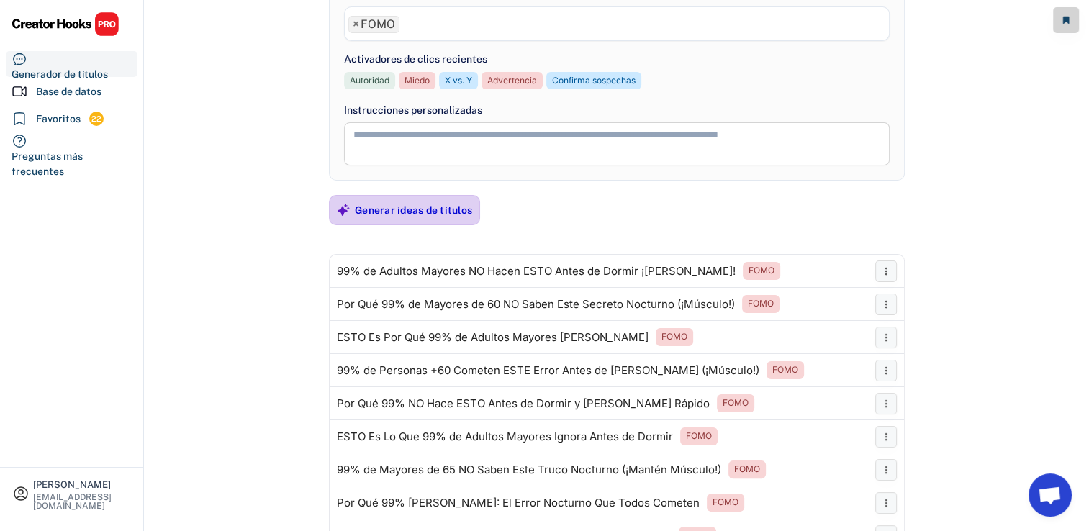
click at [389, 219] on div "Generar ideas de títulos" at bounding box center [413, 210] width 117 height 29
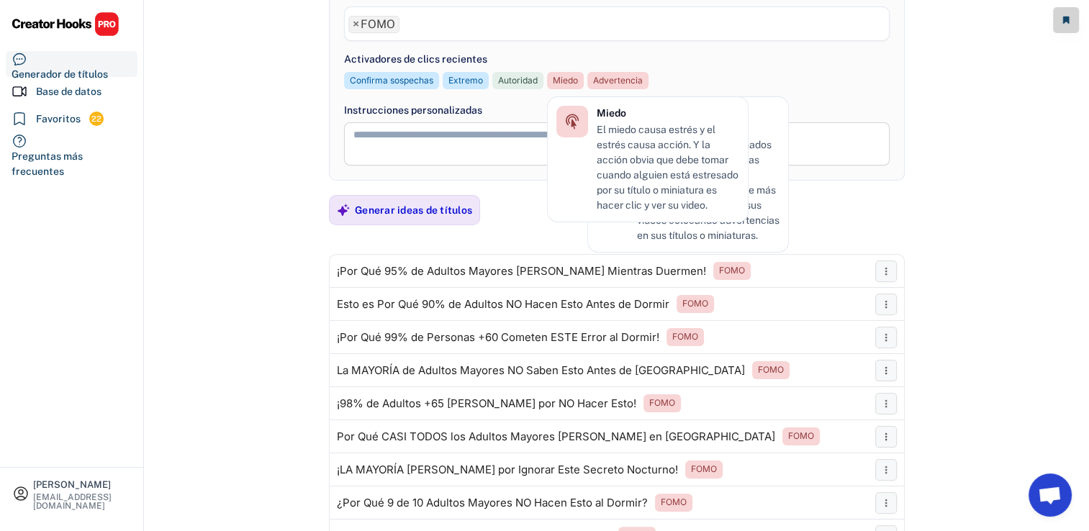
click at [986, 198] on div "**********" at bounding box center [617, 72] width 944 height 552
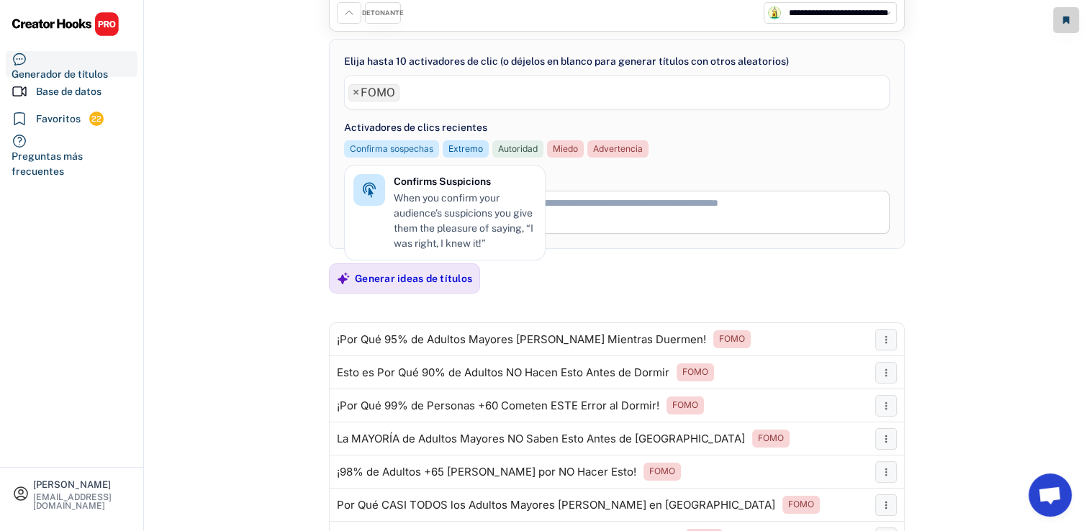
scroll to position [132, 0]
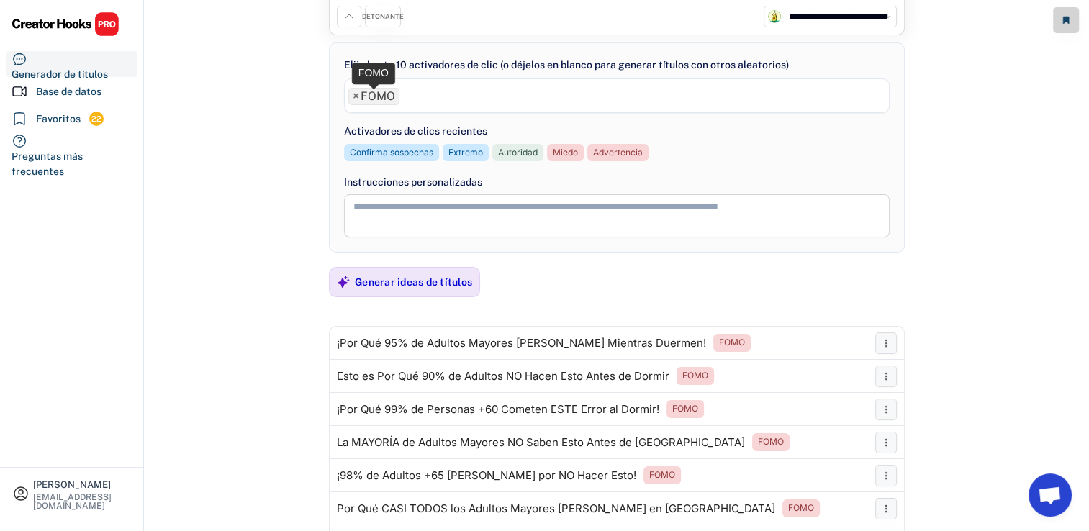
click at [356, 95] on span "×" at bounding box center [356, 97] width 6 height 12
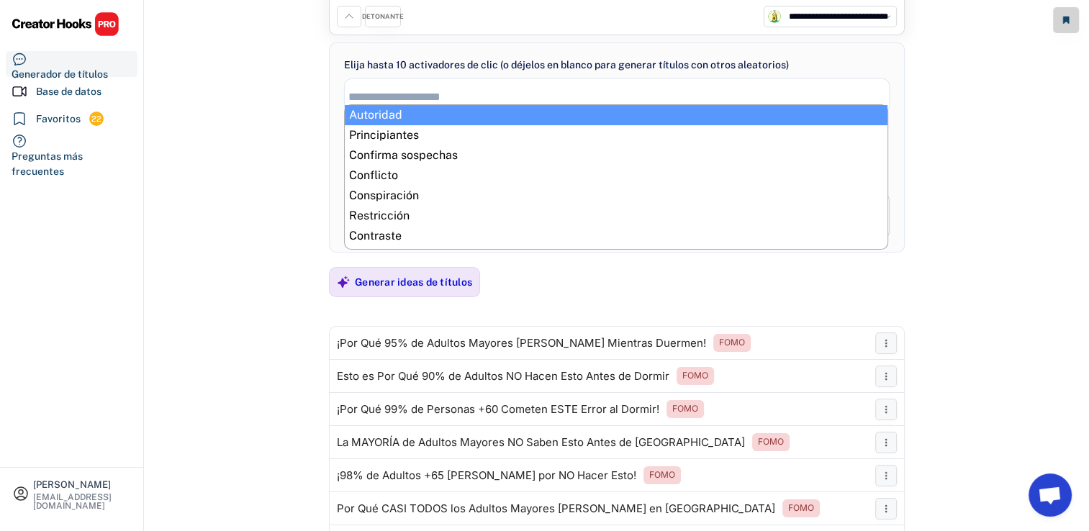
click at [356, 95] on input "search" at bounding box center [620, 97] width 545 height 12
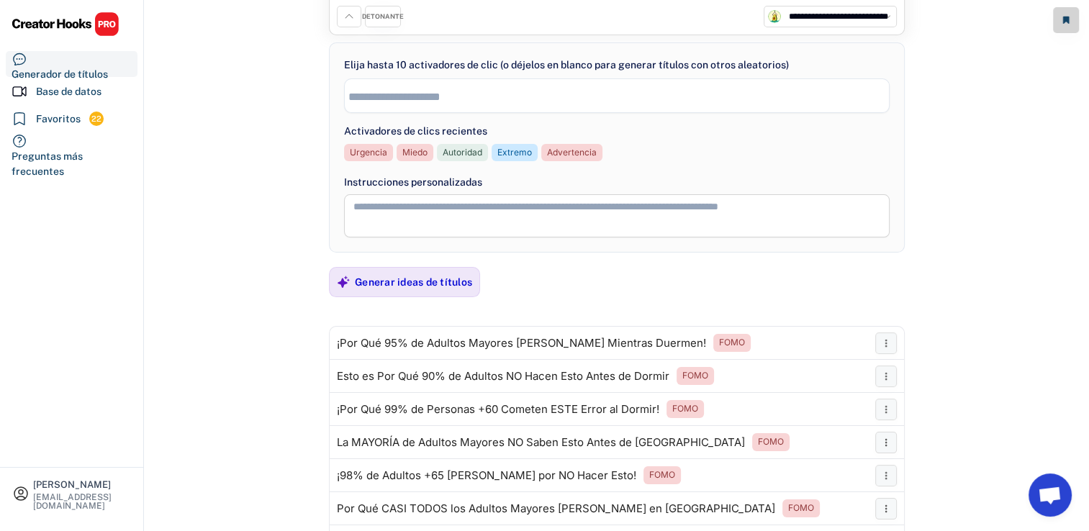
click at [356, 95] on input "search" at bounding box center [620, 97] width 545 height 12
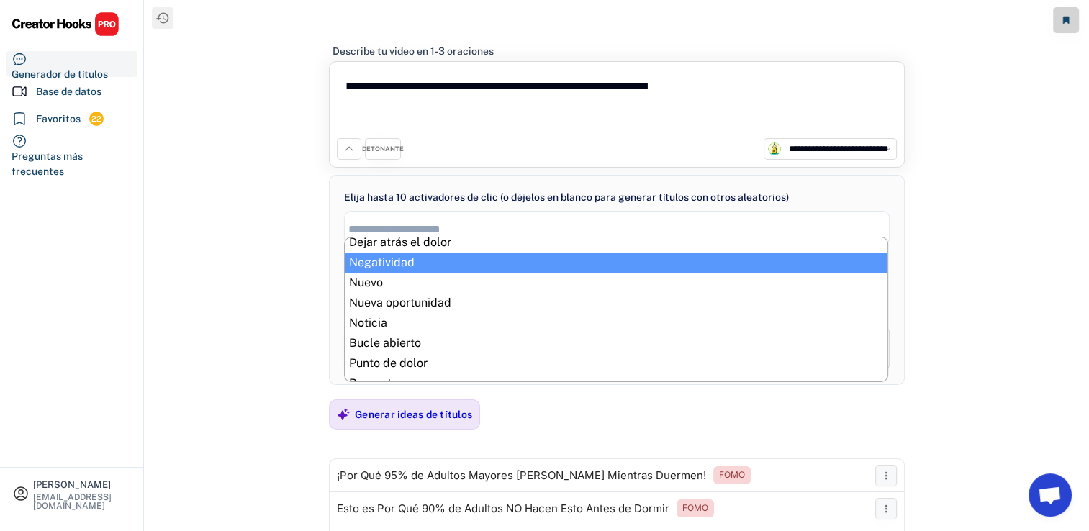
scroll to position [432, 0]
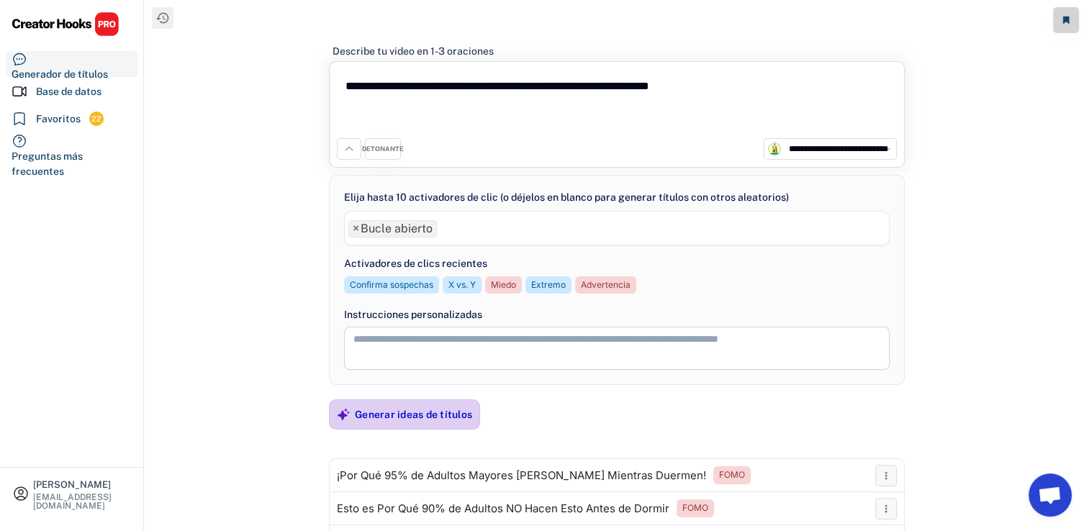
click at [409, 402] on div "Generar ideas de títulos" at bounding box center [413, 414] width 117 height 29
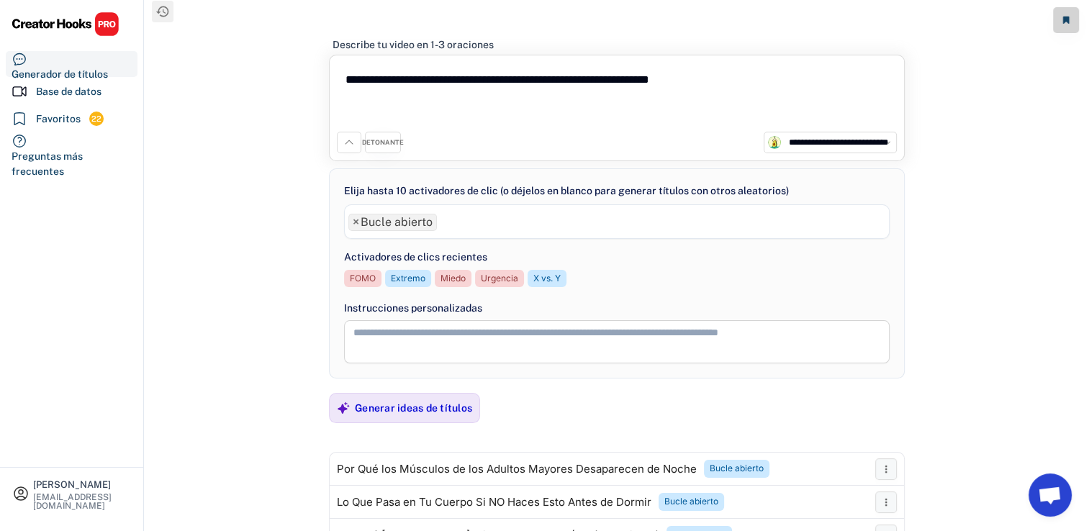
scroll to position [0, 0]
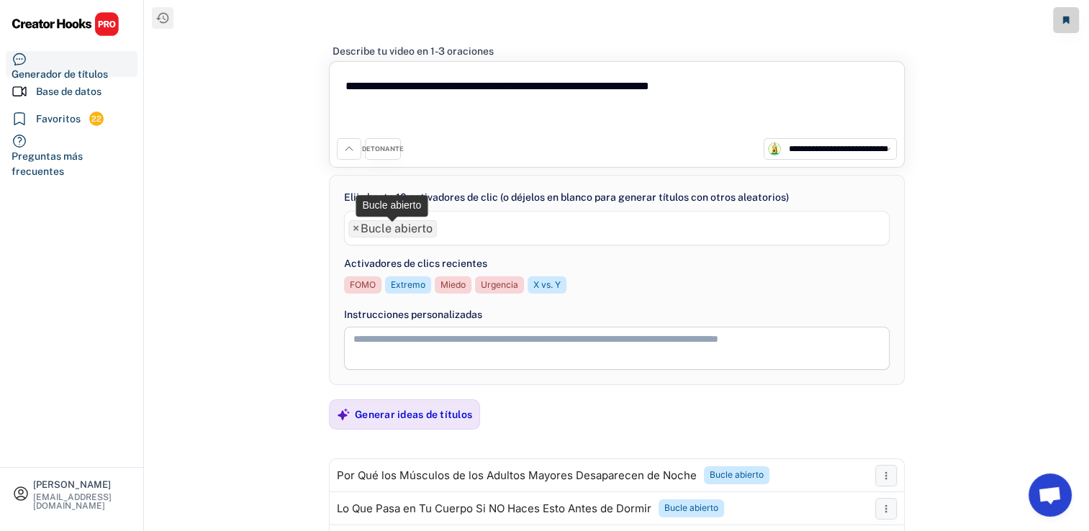
click at [361, 223] on font "Bucle abierto" at bounding box center [397, 229] width 72 height 14
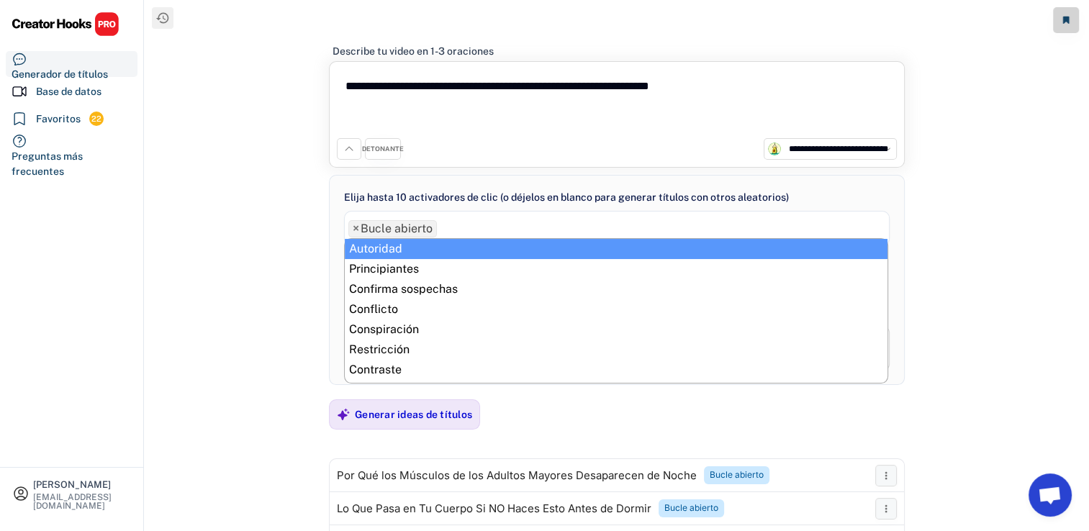
select select "**********"
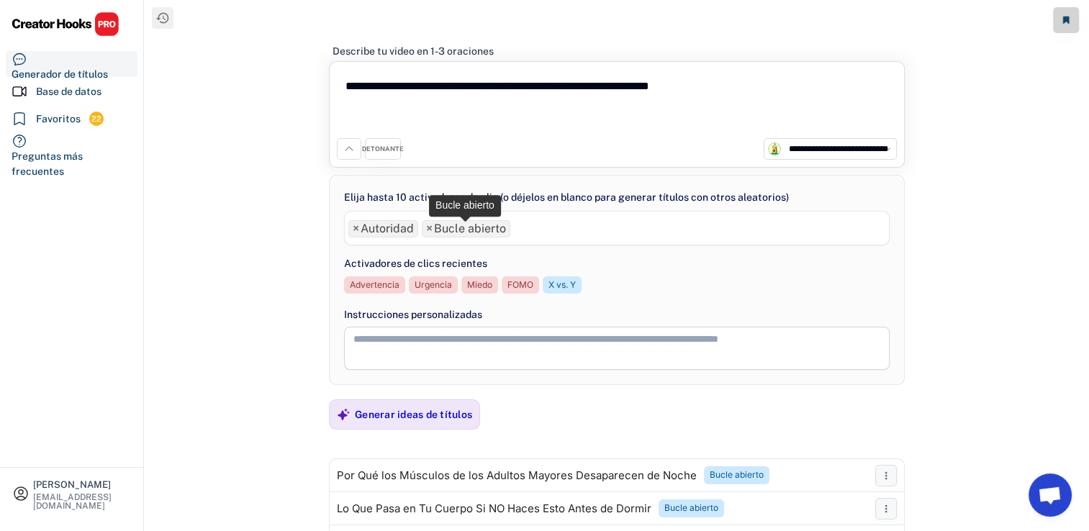
click at [432, 230] on li "× Bucle abierto" at bounding box center [466, 228] width 89 height 17
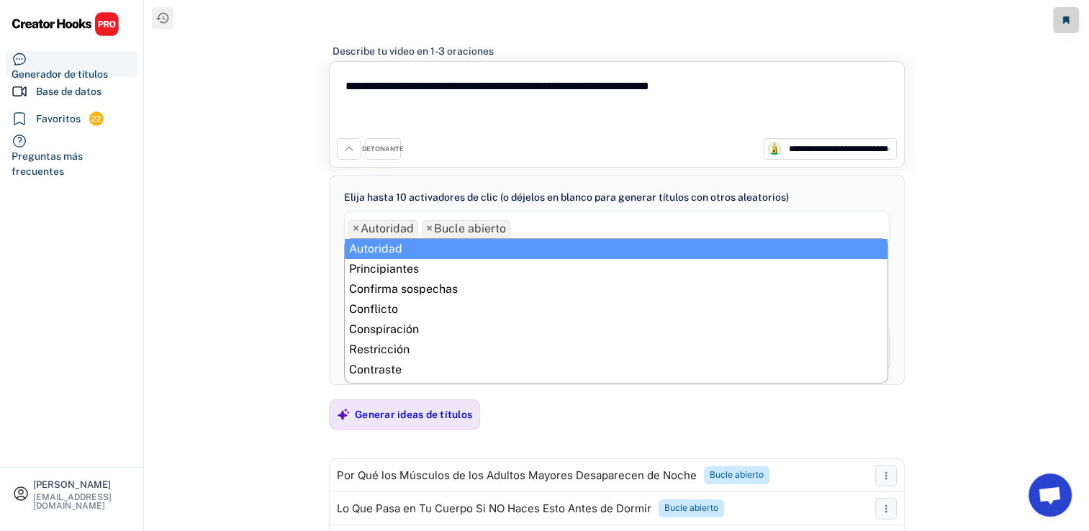
click at [427, 226] on span "×" at bounding box center [429, 229] width 6 height 12
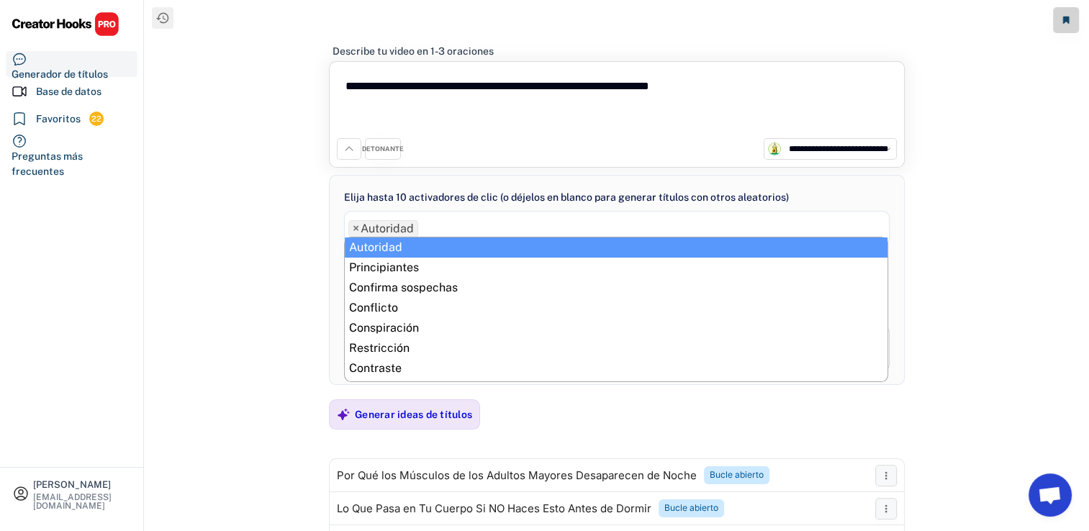
click at [953, 261] on div "**********" at bounding box center [617, 276] width 944 height 552
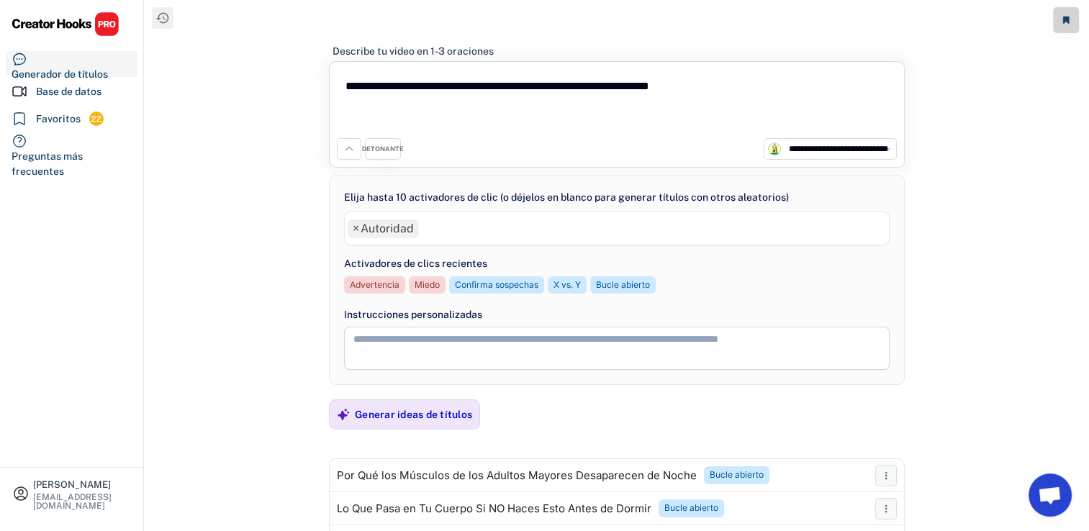
click at [692, 358] on textarea at bounding box center [616, 348] width 545 height 43
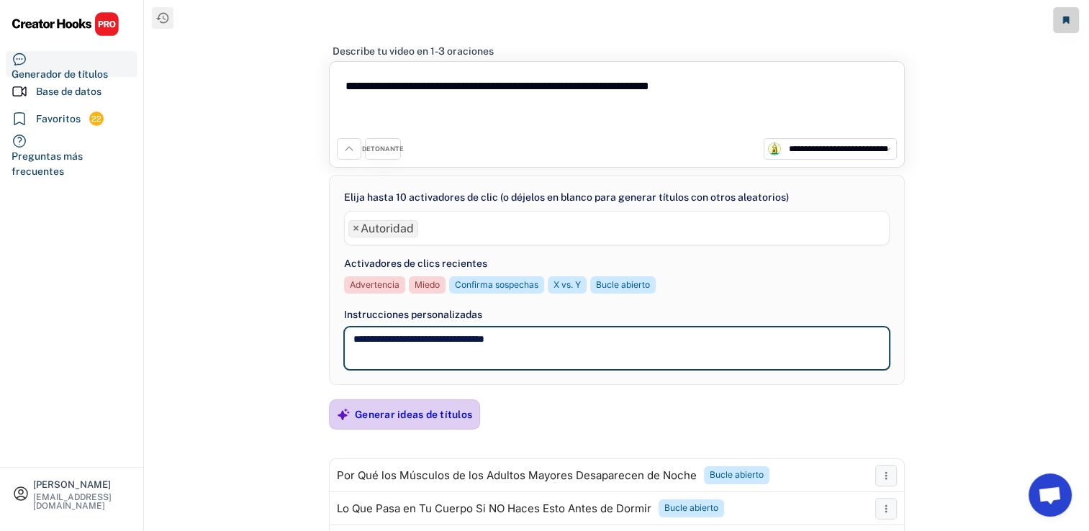
type textarea "**********"
click at [438, 414] on div "Generar ideas de títulos" at bounding box center [413, 414] width 117 height 13
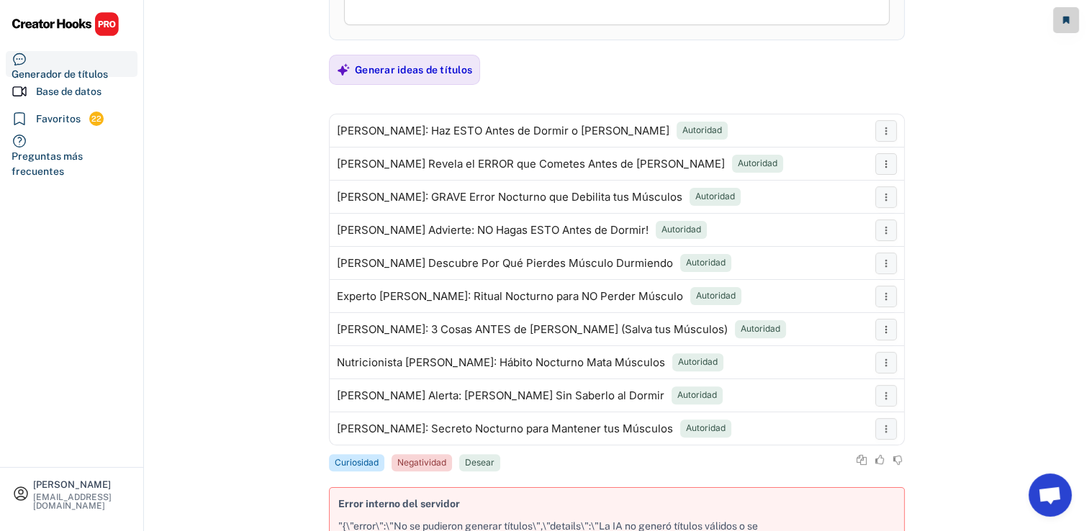
scroll to position [350, 0]
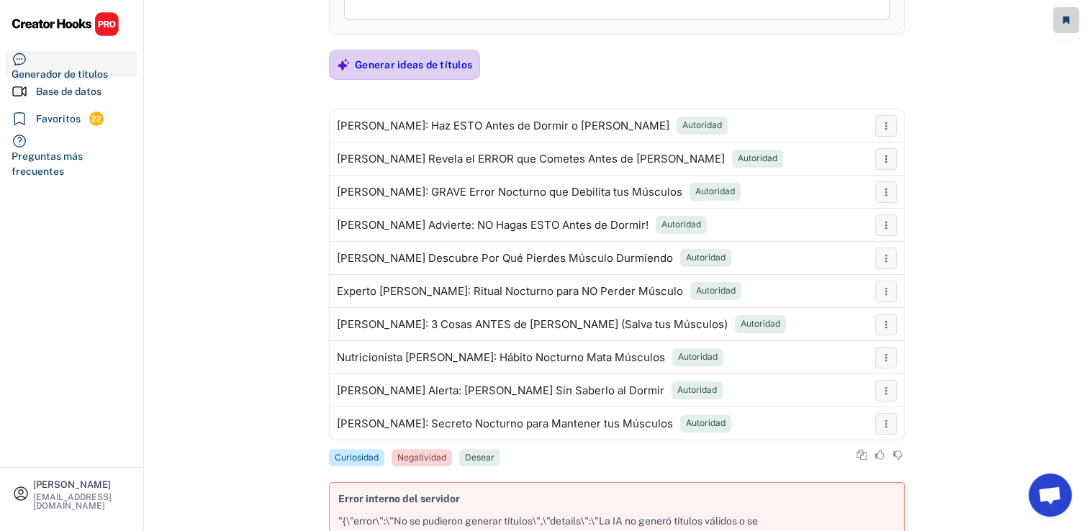
click at [440, 62] on div "Generar ideas de títulos" at bounding box center [413, 64] width 117 height 13
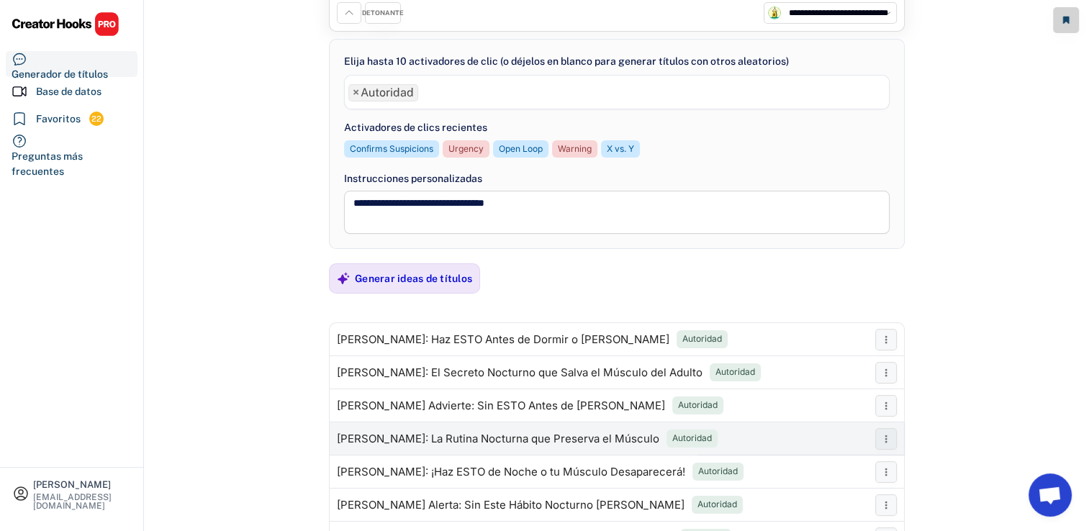
scroll to position [134, 0]
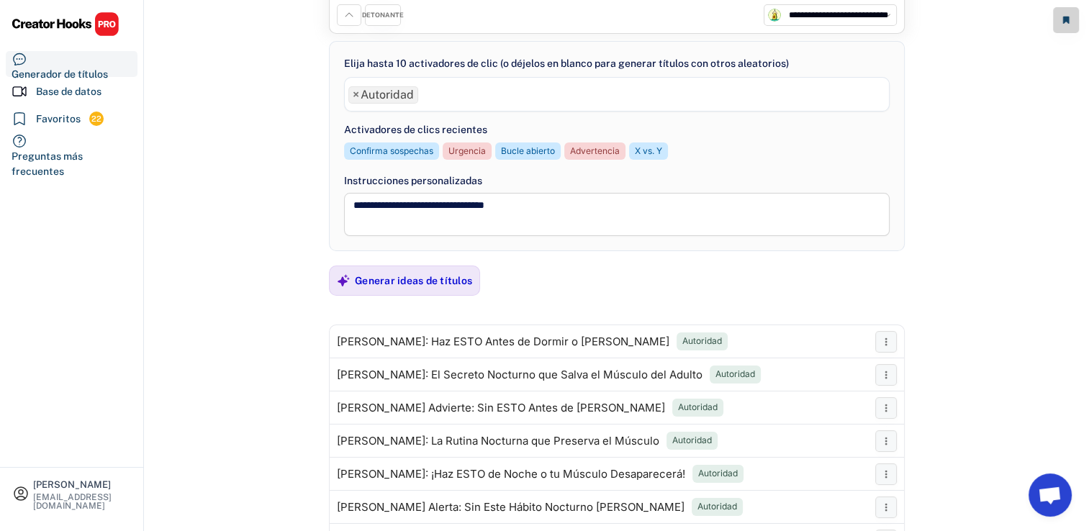
click at [495, 89] on ul "× Autoridad" at bounding box center [617, 93] width 544 height 21
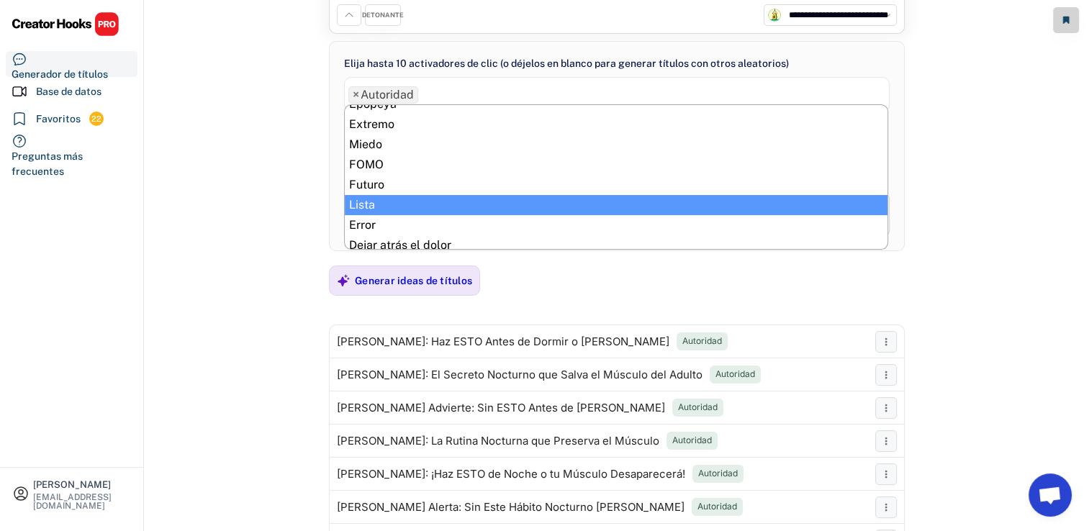
scroll to position [288, 0]
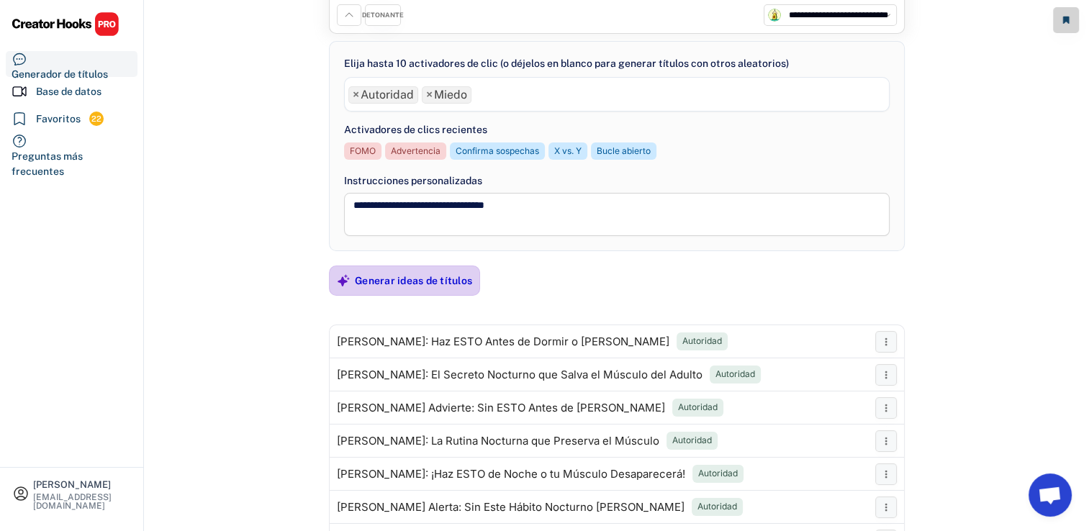
click at [412, 280] on div "Generar ideas de títulos" at bounding box center [413, 280] width 117 height 13
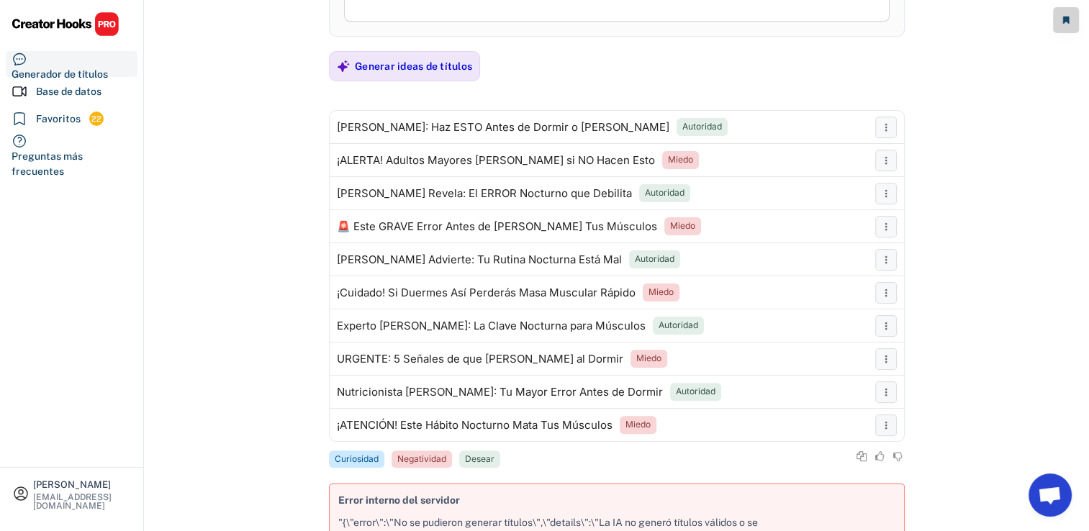
scroll to position [350, 0]
